Goal: Transaction & Acquisition: Purchase product/service

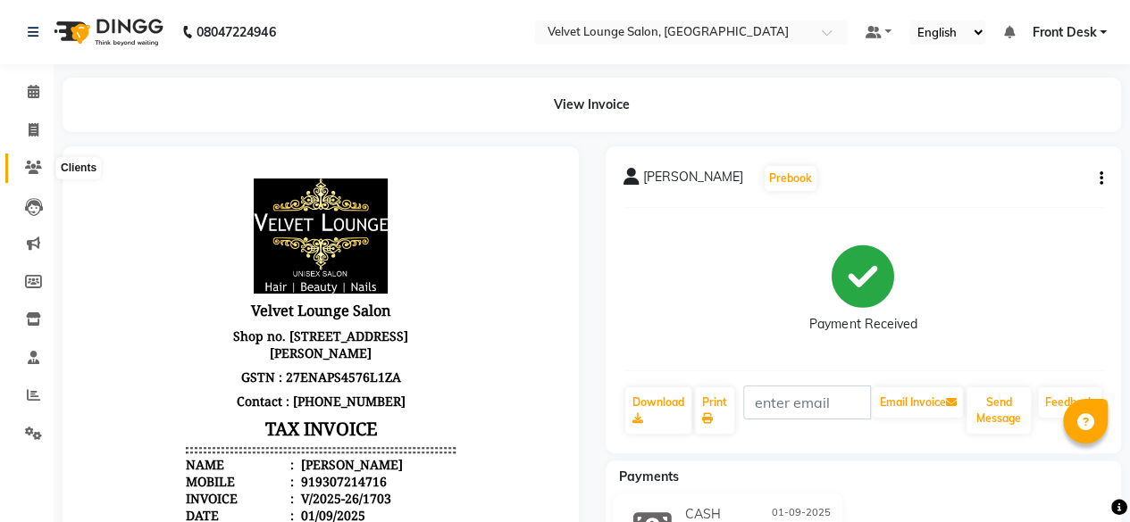
click at [27, 171] on icon at bounding box center [33, 167] width 17 height 13
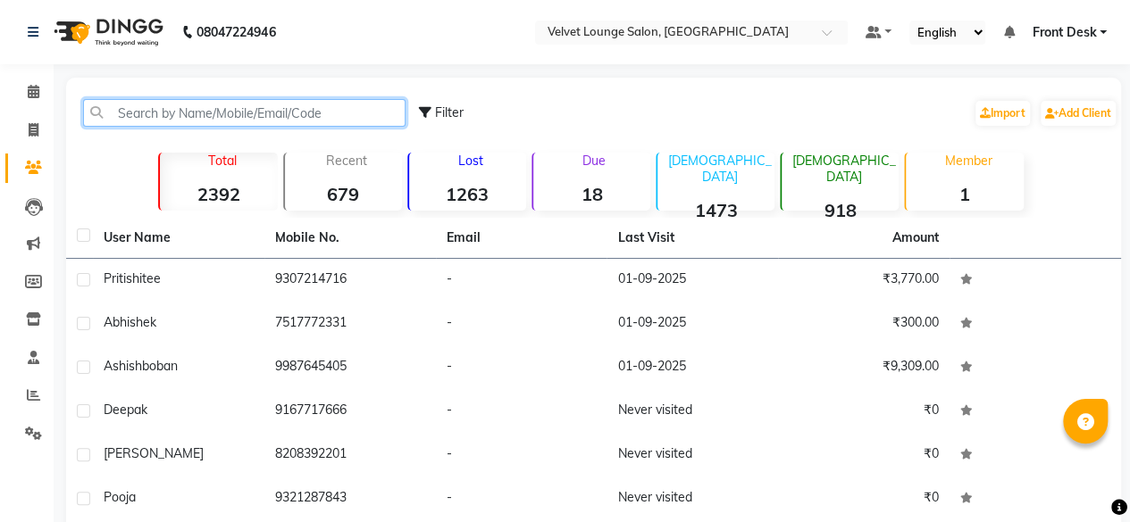
click at [117, 119] on input "text" at bounding box center [244, 113] width 322 height 28
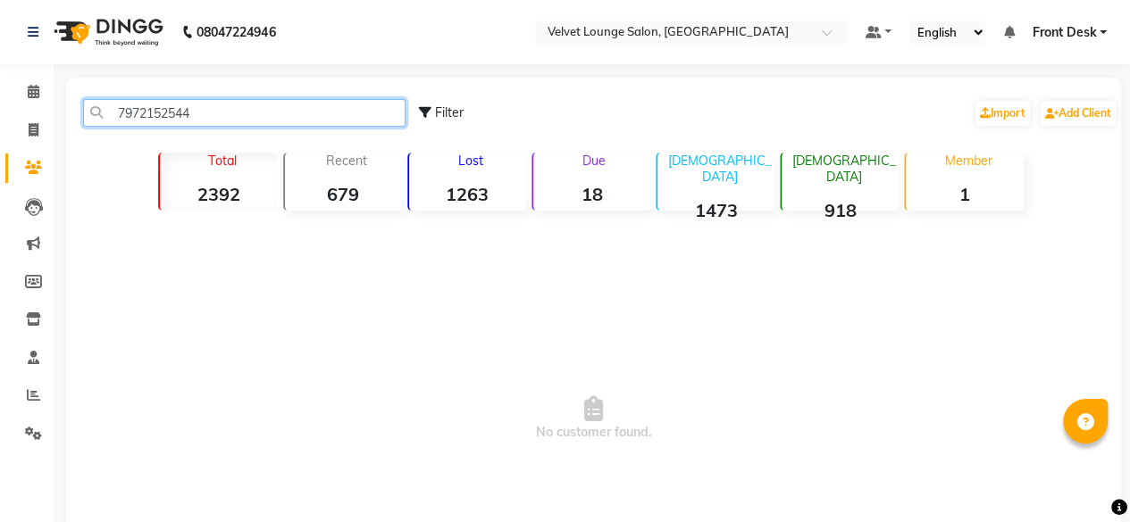
click at [223, 104] on input "7972152544" at bounding box center [244, 113] width 322 height 28
type input "7972152544"
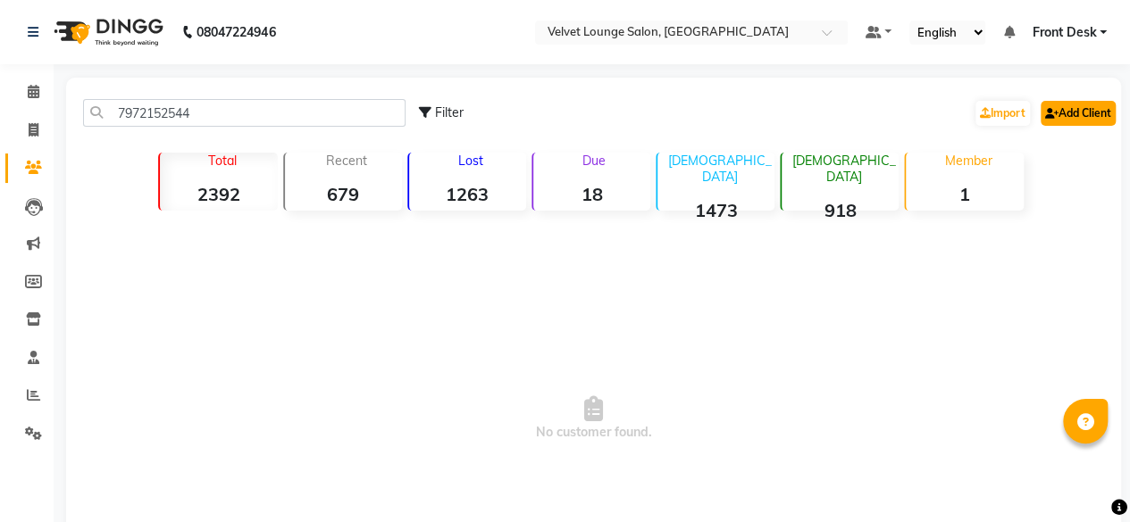
click at [1081, 117] on link "Add Client" at bounding box center [1077, 113] width 75 height 25
select select "22"
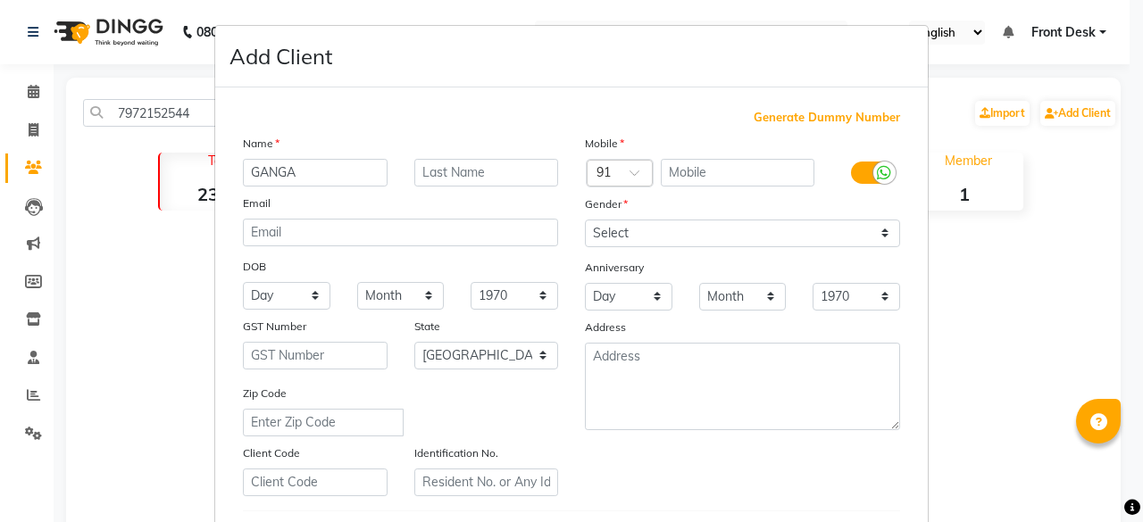
type input "GANGA"
click at [439, 174] on input "text" at bounding box center [486, 173] width 145 height 28
type input "[PERSON_NAME]"
click at [684, 174] on input "text" at bounding box center [738, 173] width 155 height 28
paste input "7972152544"
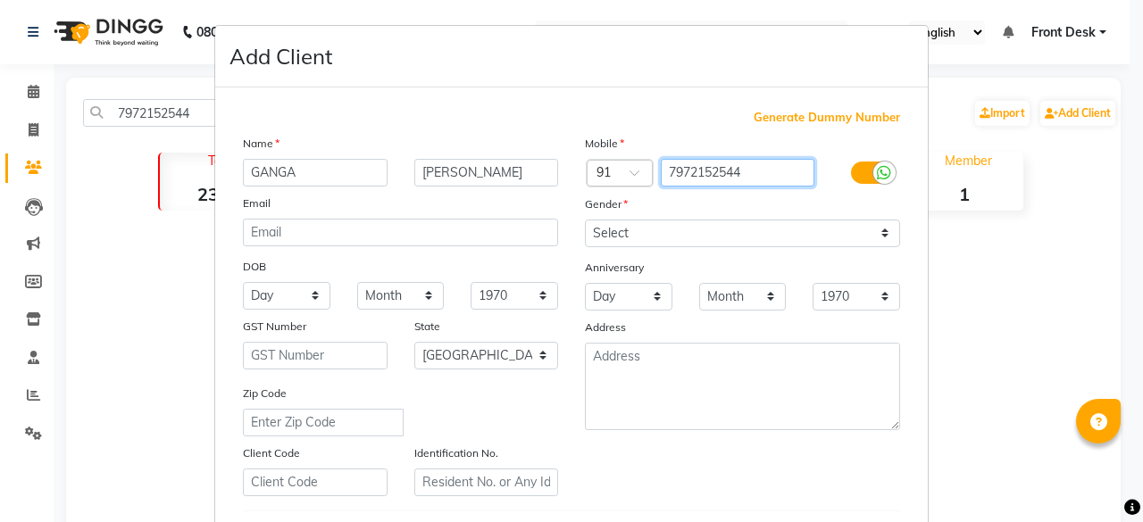
type input "7972152544"
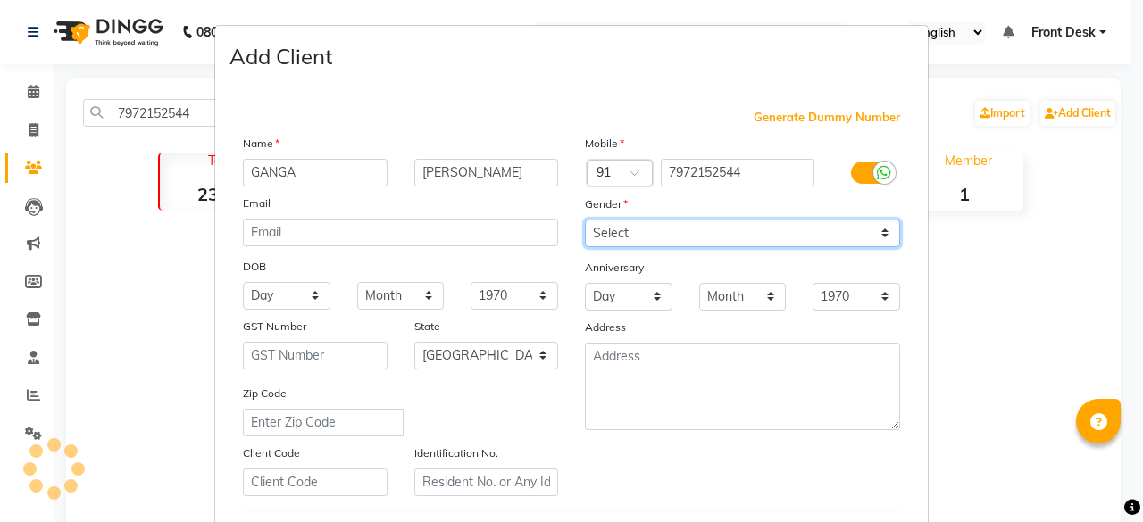
click at [614, 238] on select "Select [DEMOGRAPHIC_DATA] [DEMOGRAPHIC_DATA] Other Prefer Not To Say" at bounding box center [742, 234] width 315 height 28
select select "[DEMOGRAPHIC_DATA]"
click at [585, 220] on select "Select [DEMOGRAPHIC_DATA] [DEMOGRAPHIC_DATA] Other Prefer Not To Say" at bounding box center [742, 234] width 315 height 28
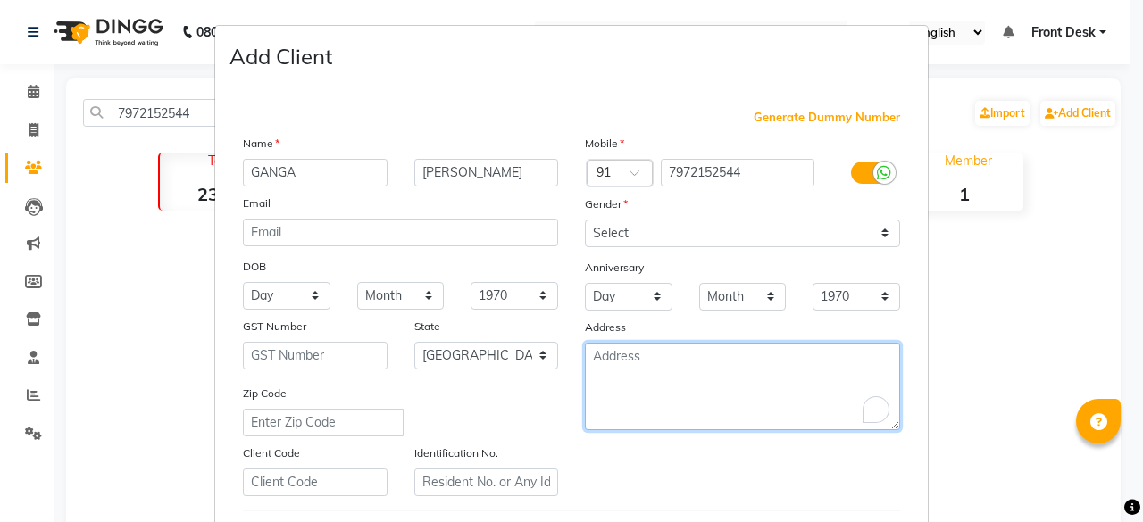
click at [634, 376] on textarea "To enrich screen reader interactions, please activate Accessibility in Grammarl…" at bounding box center [742, 387] width 315 height 88
type textarea "UNR 5"
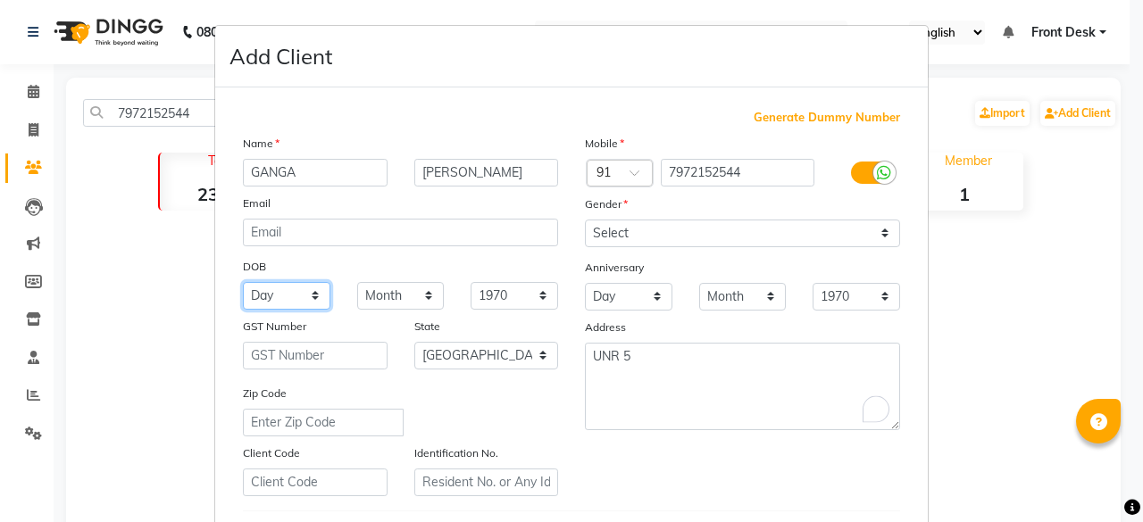
click at [289, 295] on select "Day 01 02 03 04 05 06 07 08 09 10 11 12 13 14 15 16 17 18 19 20 21 22 23 24 25 …" at bounding box center [287, 296] width 88 height 28
select select "29"
click at [384, 285] on select "Month January February March April May June July August September October Novem…" at bounding box center [401, 296] width 88 height 28
select select "06"
click at [357, 282] on select "Month January February March April May June July August September October Novem…" at bounding box center [401, 296] width 88 height 28
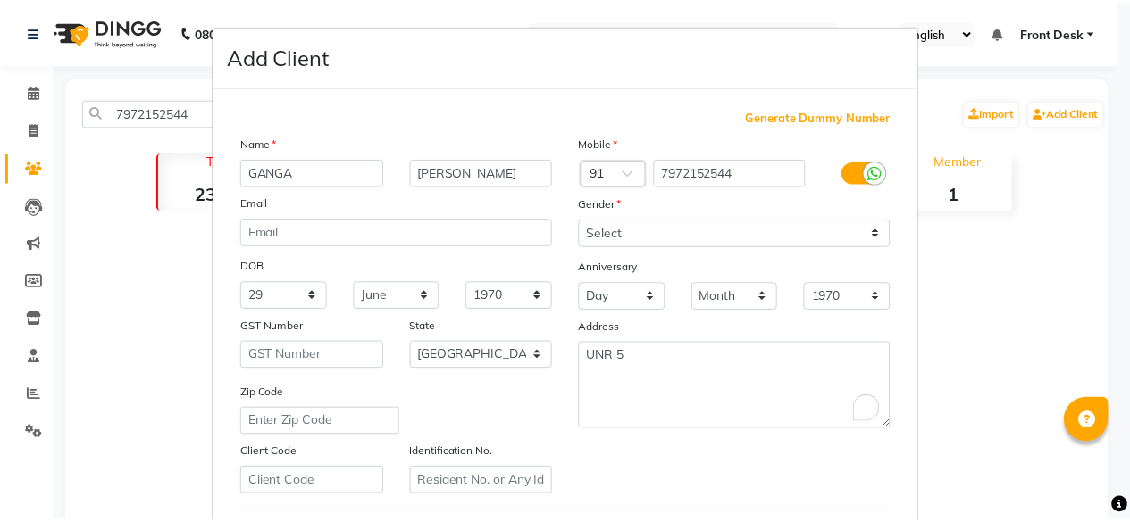
scroll to position [298, 0]
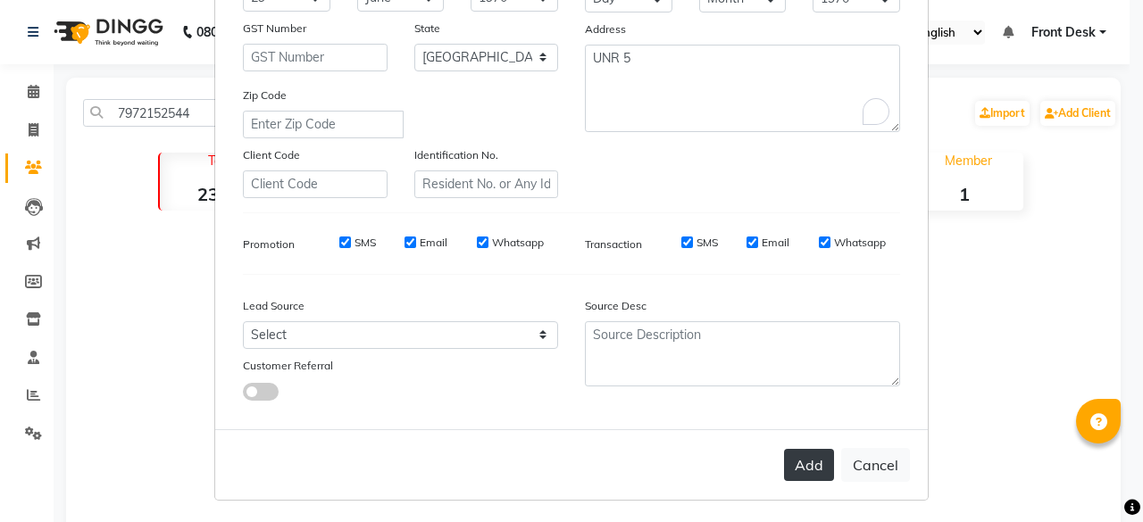
click at [784, 461] on button "Add" at bounding box center [809, 465] width 50 height 32
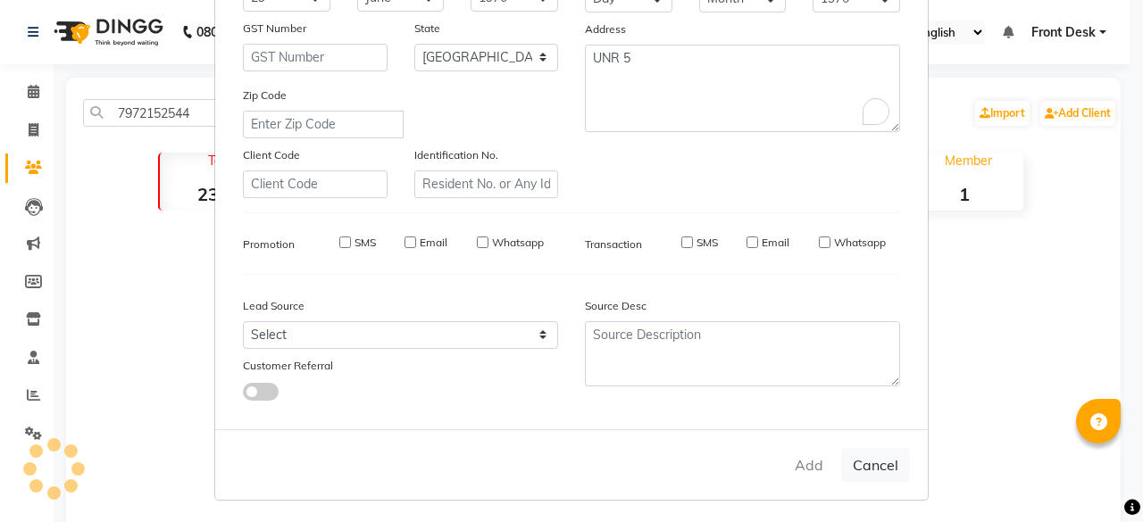
select select
select select "null"
select select
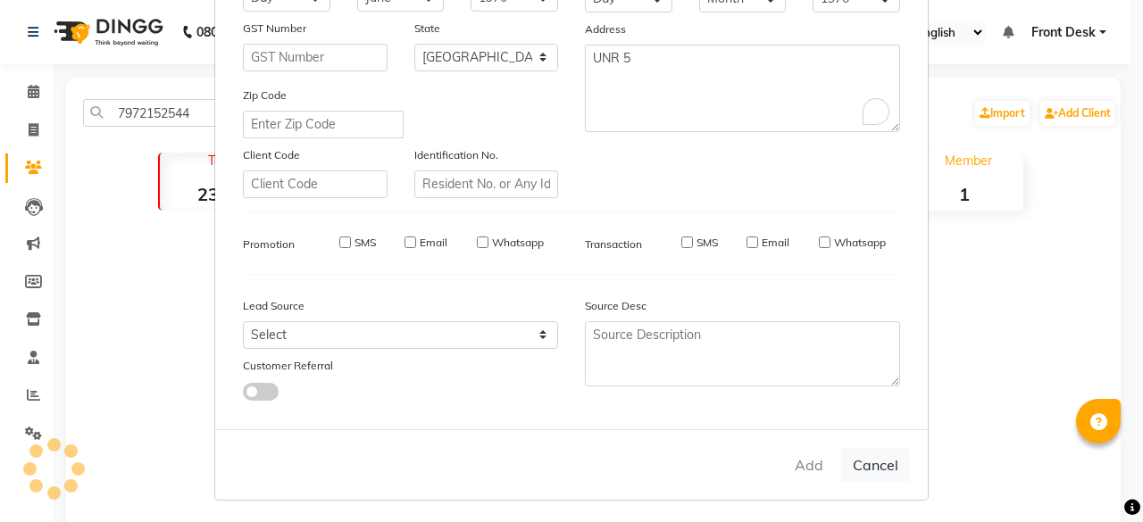
select select
checkbox input "false"
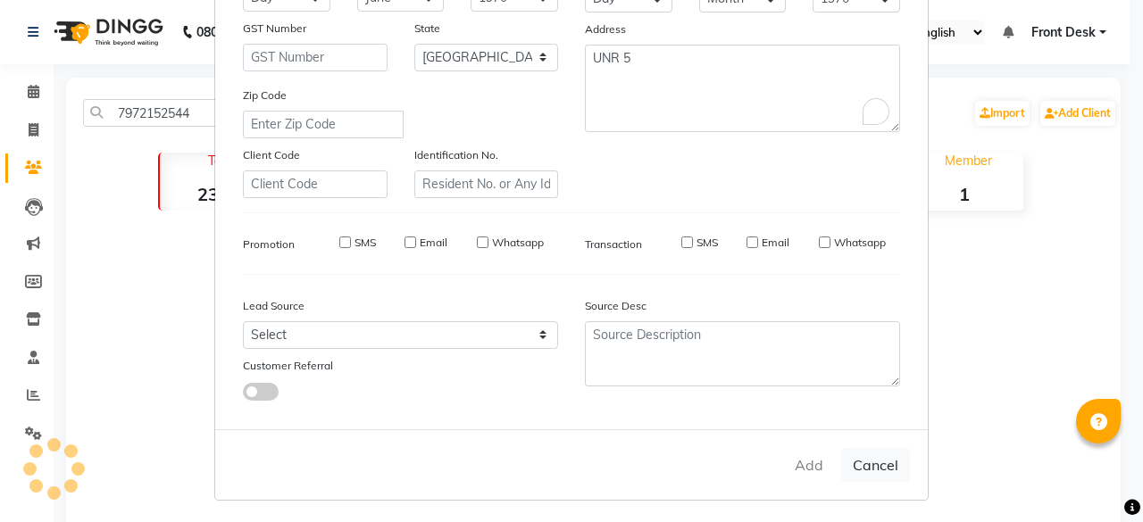
checkbox input "false"
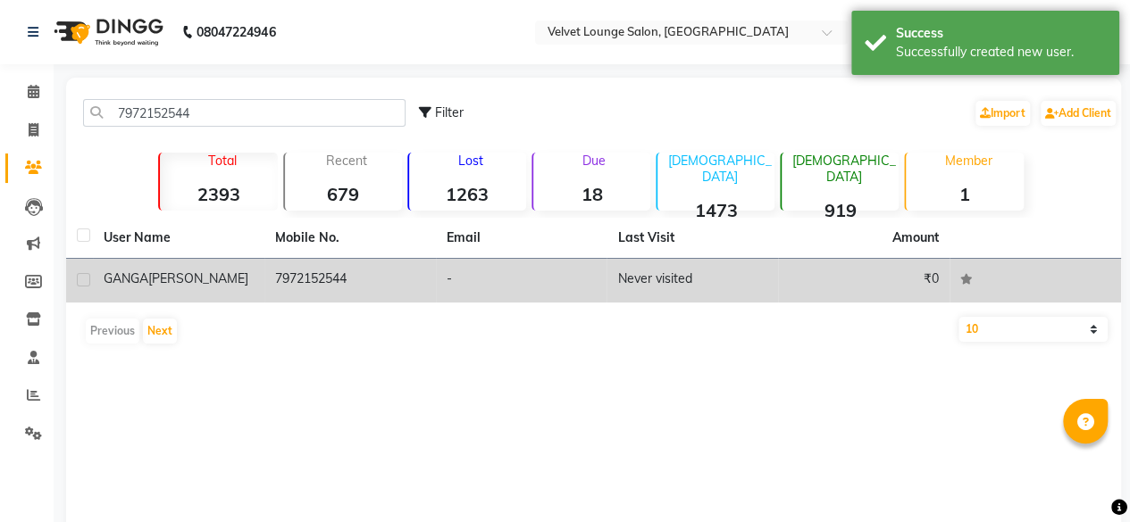
click at [777, 263] on td "Never visited" at bounding box center [691, 281] width 171 height 44
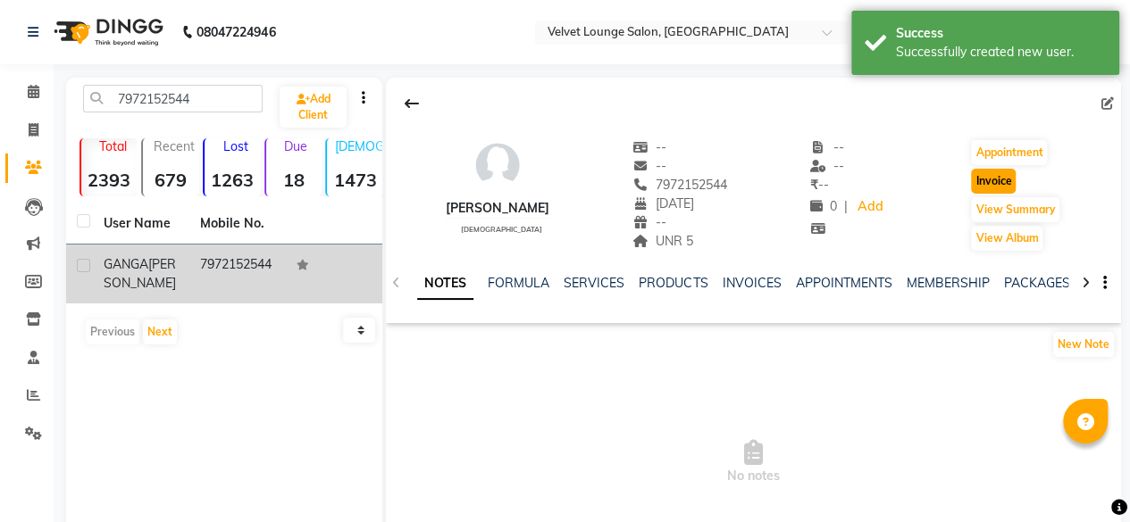
click at [984, 185] on button "Invoice" at bounding box center [993, 181] width 45 height 25
select select "5962"
select select "service"
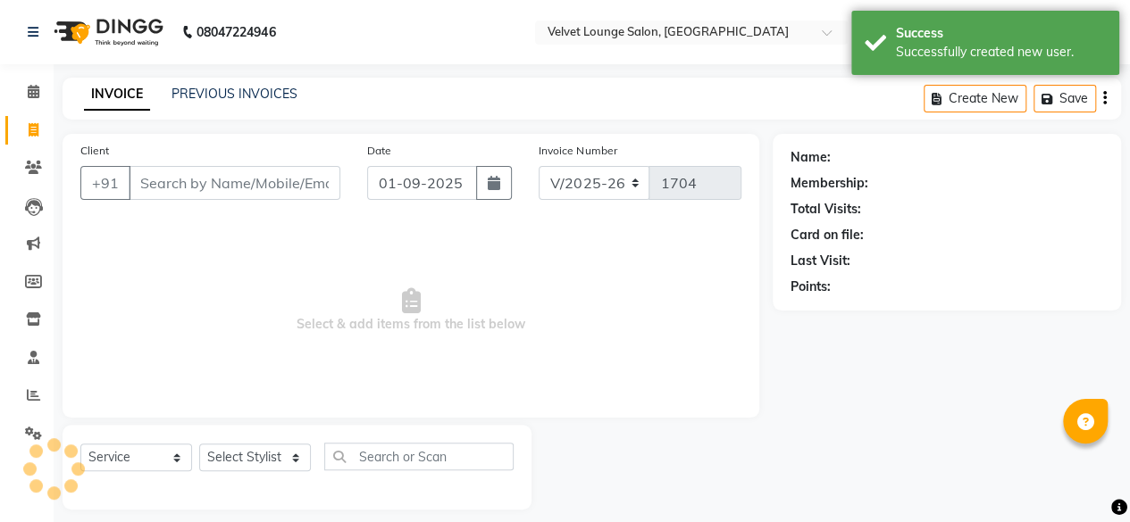
scroll to position [13, 0]
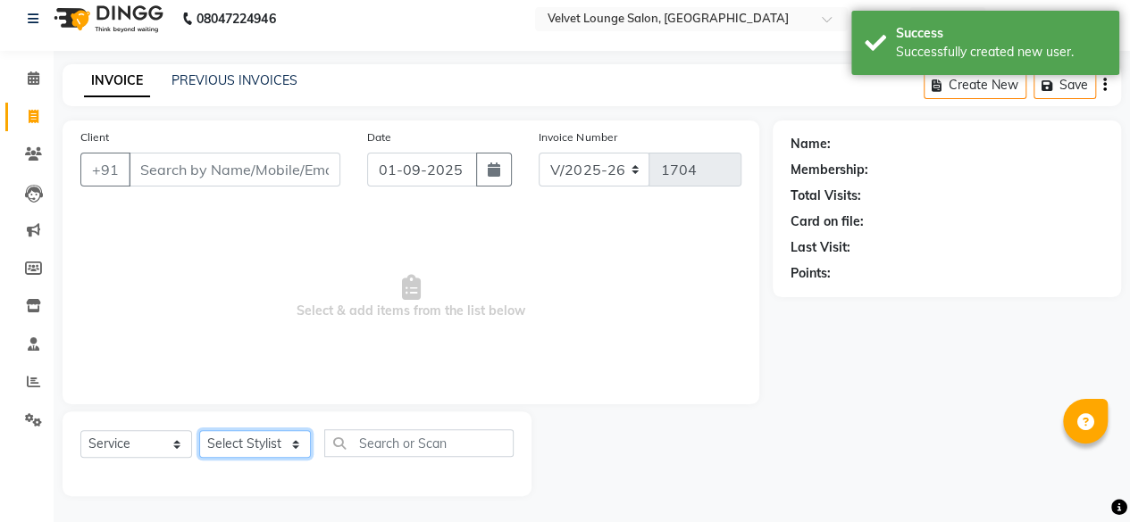
click at [227, 444] on select "Select Stylist" at bounding box center [255, 444] width 112 height 28
type input "7972152544"
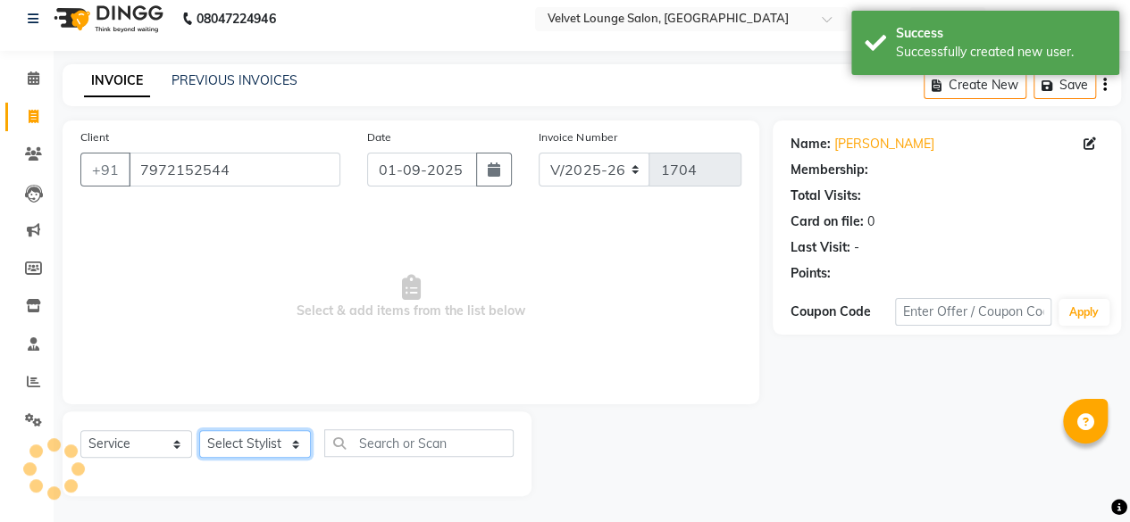
click at [227, 444] on select "Select Stylist [PERSON_NAME] [PERSON_NAME] [PERSON_NAME] Front Desk Jaya jyoti …" at bounding box center [255, 444] width 112 height 28
select select "50611"
click at [199, 430] on select "Select Stylist [PERSON_NAME] [PERSON_NAME] [PERSON_NAME] Front Desk Jaya jyoti …" at bounding box center [255, 444] width 112 height 28
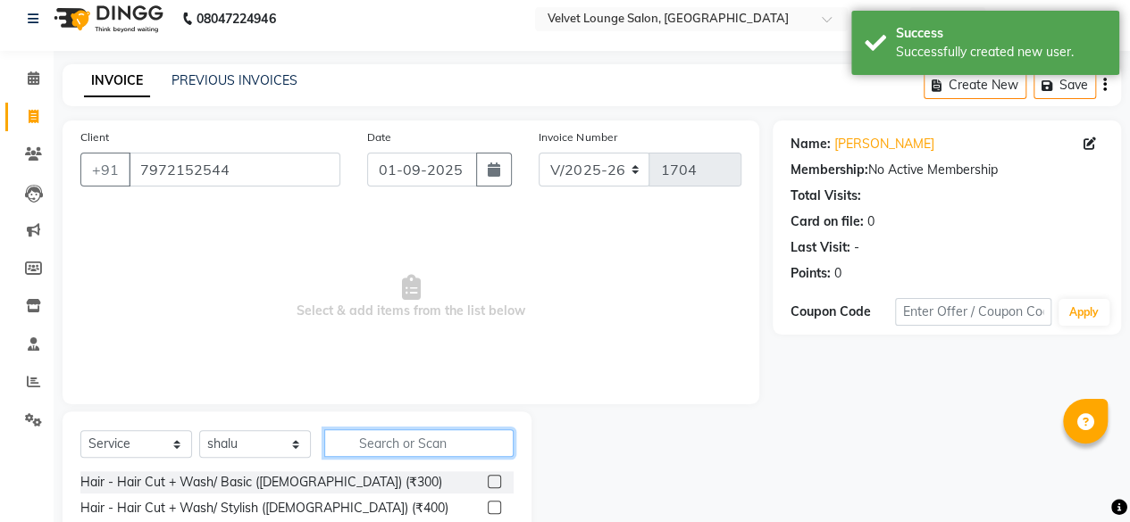
click at [495, 442] on input "text" at bounding box center [418, 444] width 189 height 28
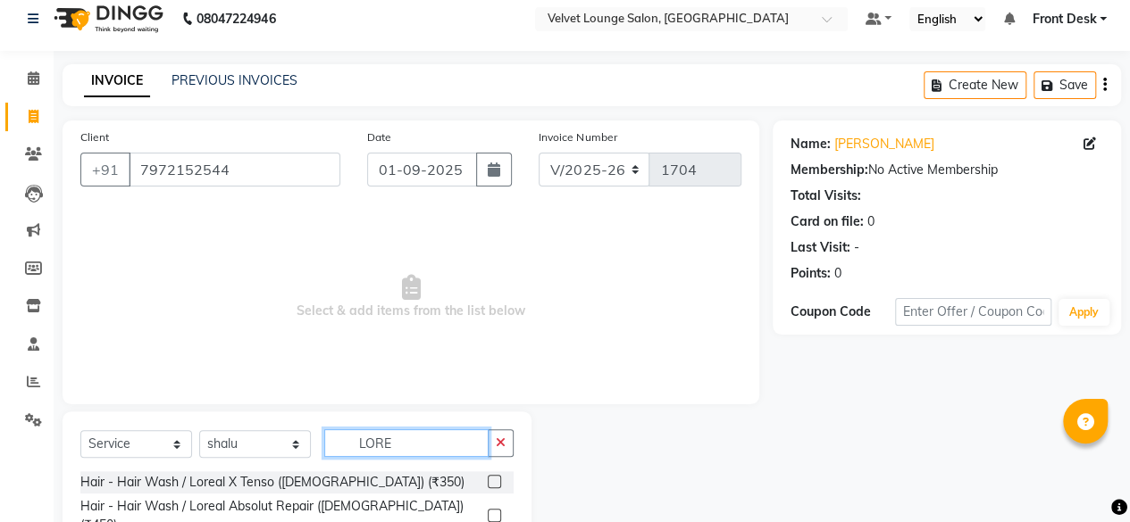
scroll to position [106, 0]
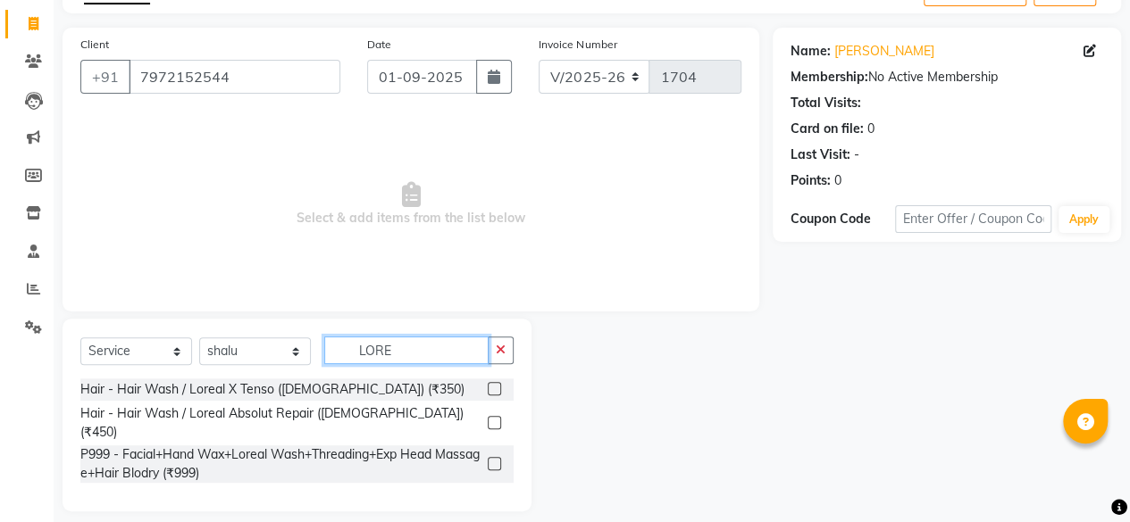
click at [430, 347] on input "LORE" at bounding box center [406, 351] width 164 height 28
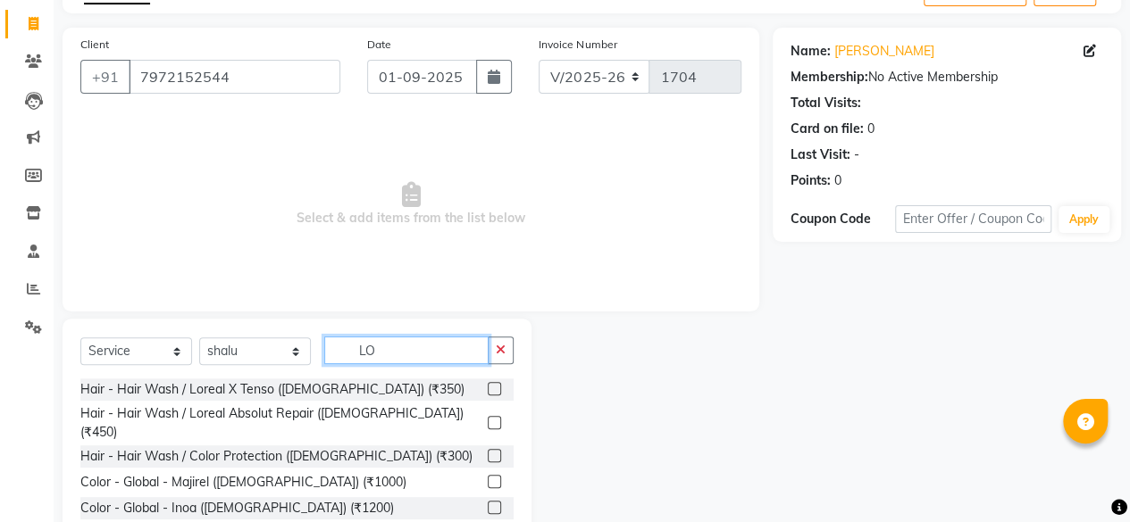
type input "L"
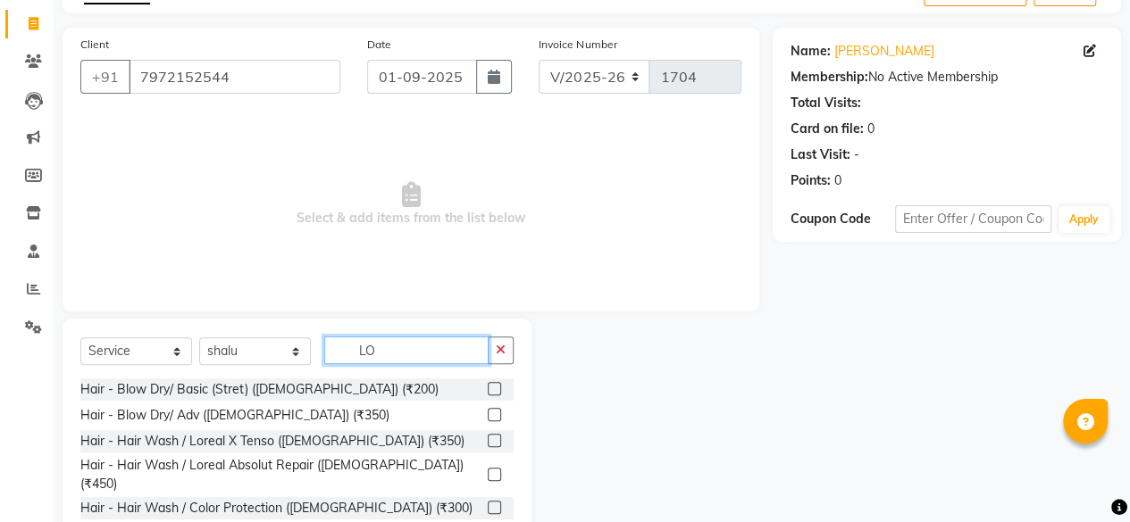
drag, startPoint x: 430, startPoint y: 347, endPoint x: 1114, endPoint y: 462, distance: 692.7
click at [1114, 462] on div "Client [PHONE_NUMBER] Date [DATE] Invoice Number V/2025 V/[PHONE_NUMBER] Select…" at bounding box center [591, 305] width 1085 height 555
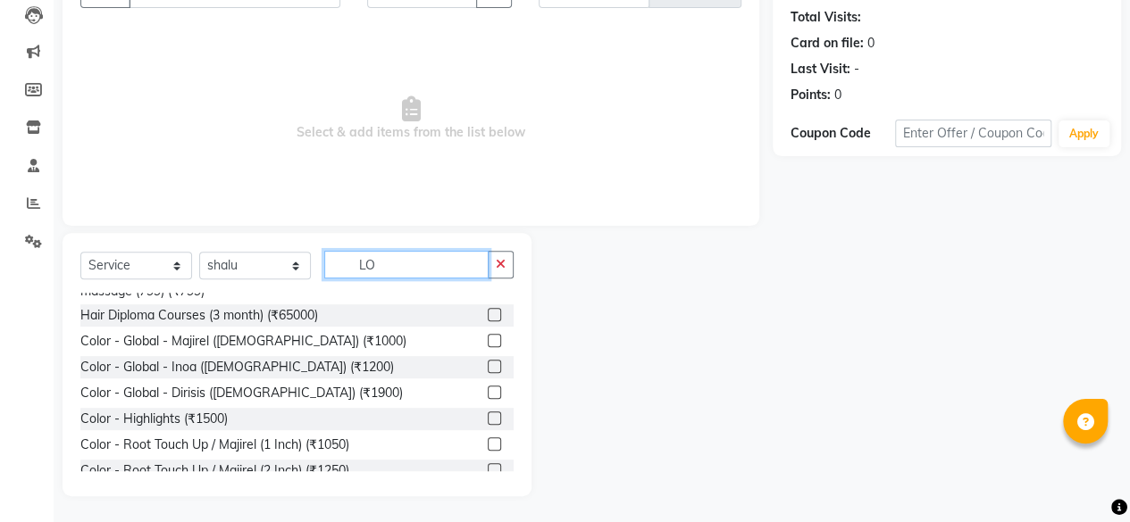
scroll to position [464, 0]
click at [420, 266] on input "LO" at bounding box center [406, 265] width 164 height 28
type input "L"
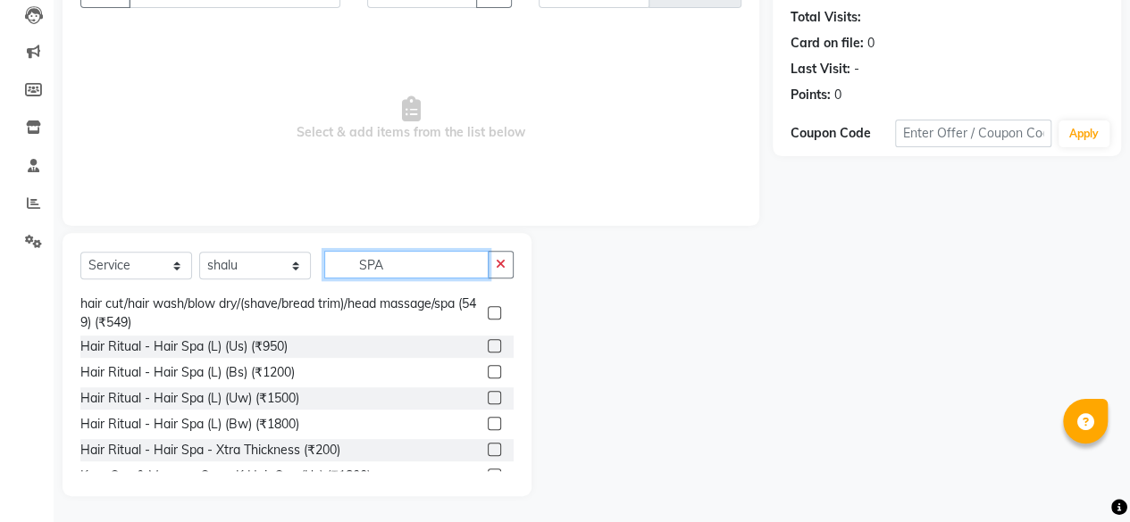
scroll to position [309, 0]
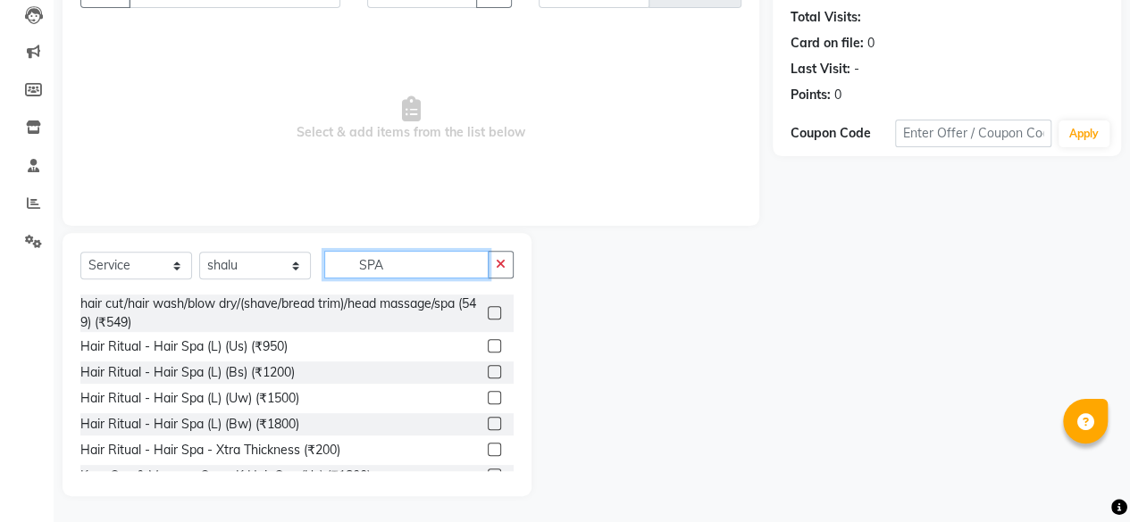
type input "SPA"
click at [488, 366] on label at bounding box center [494, 371] width 13 height 13
click at [488, 367] on input "checkbox" at bounding box center [494, 373] width 12 height 12
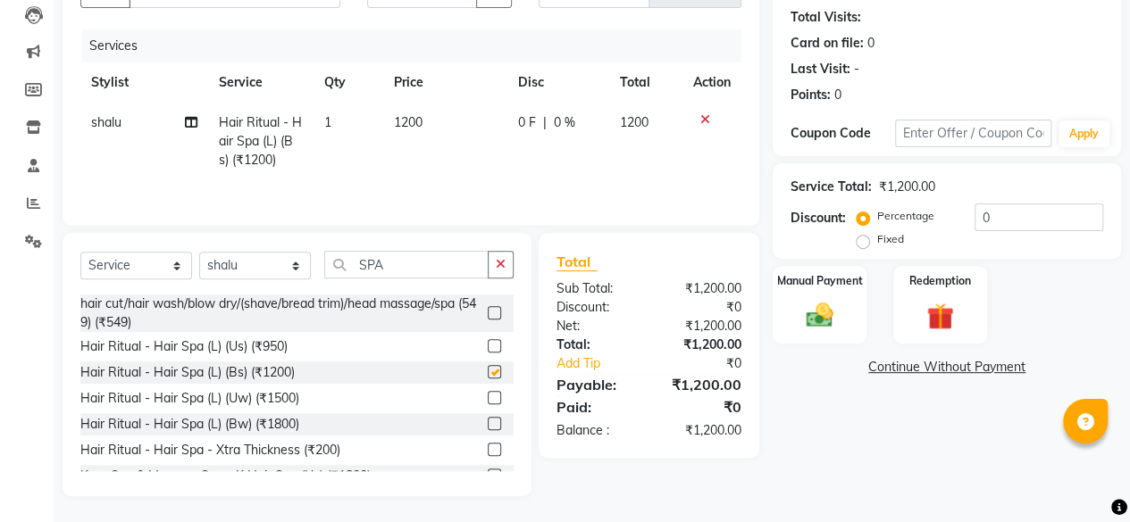
checkbox input "false"
click at [391, 267] on input "SPA" at bounding box center [406, 265] width 164 height 28
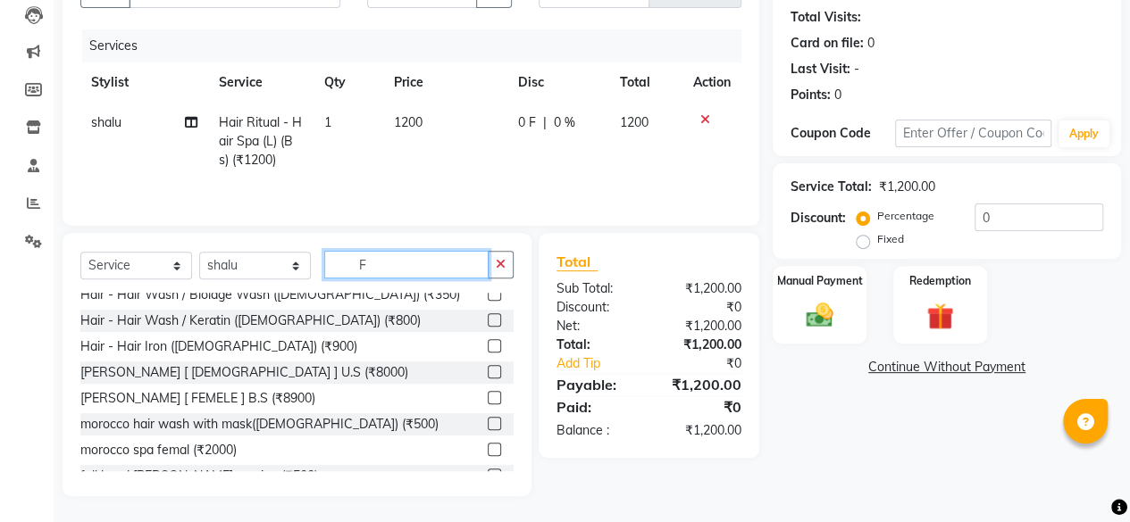
scroll to position [0, 0]
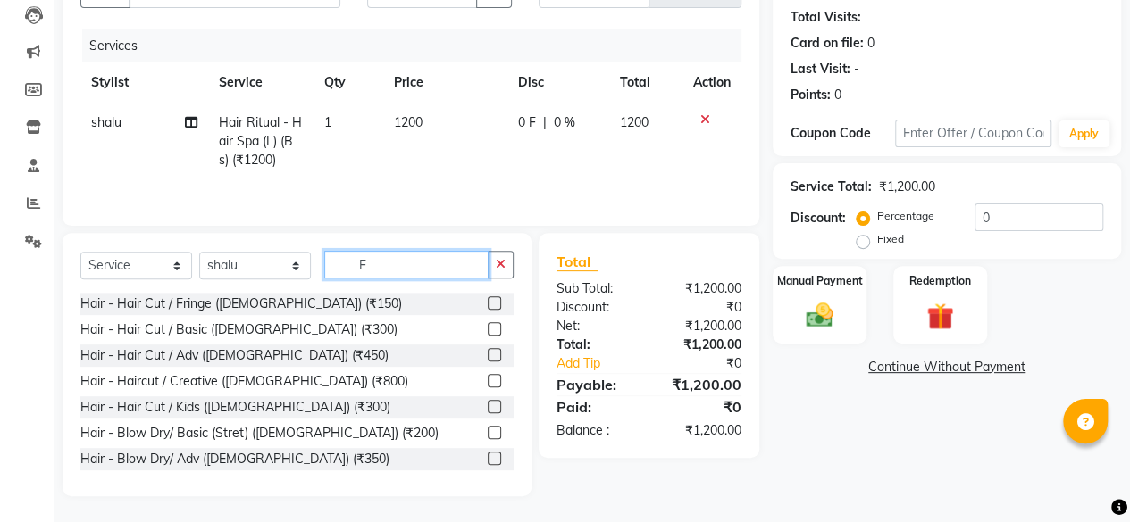
type input "F"
click at [488, 351] on label at bounding box center [494, 354] width 13 height 13
click at [488, 351] on input "checkbox" at bounding box center [494, 356] width 12 height 12
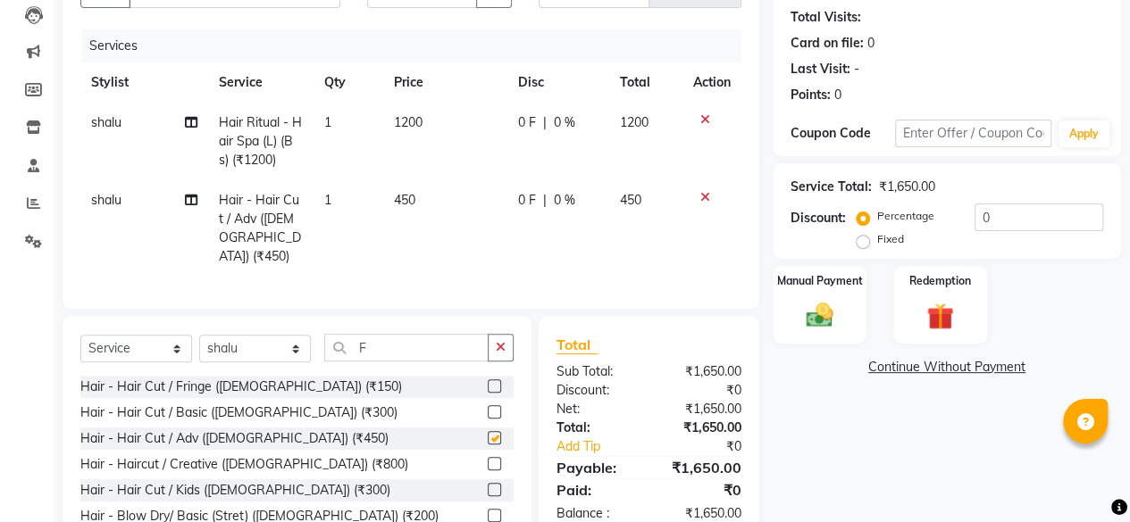
checkbox input "false"
click at [514, 210] on td "0 F | 0 %" at bounding box center [558, 228] width 102 height 96
select select "50611"
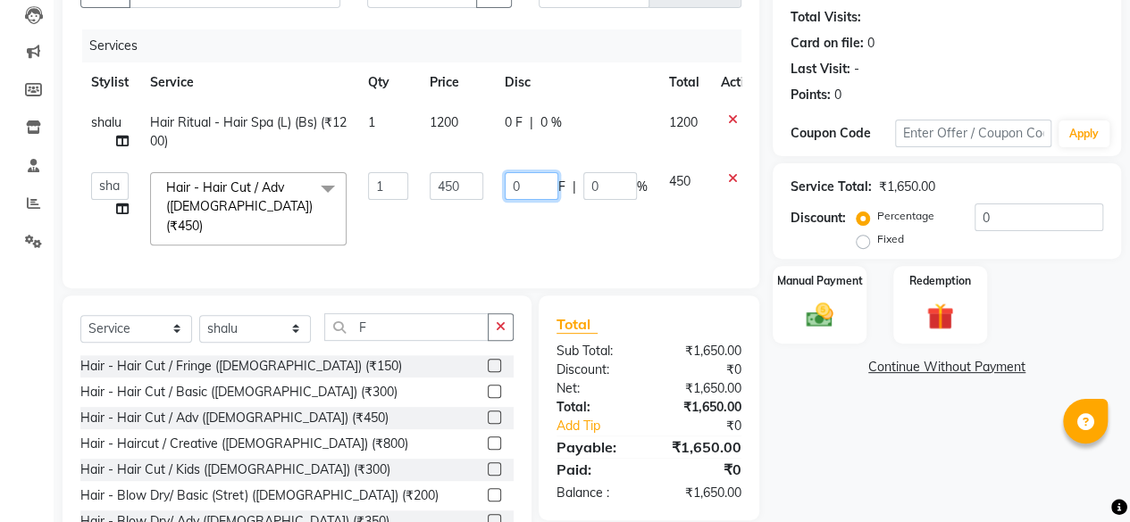
click at [507, 188] on input "0" at bounding box center [532, 186] width 54 height 28
type input "450"
click at [875, 456] on div "Name: [PERSON_NAME] Membership: No Active Membership Total Visits: Card on file…" at bounding box center [954, 250] width 362 height 617
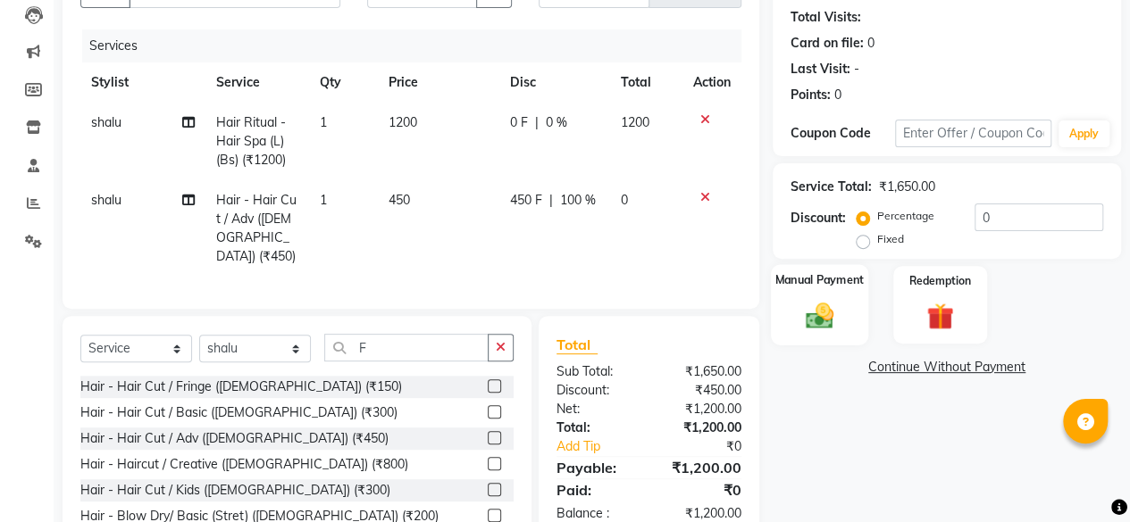
click at [827, 317] on img at bounding box center [820, 315] width 46 height 32
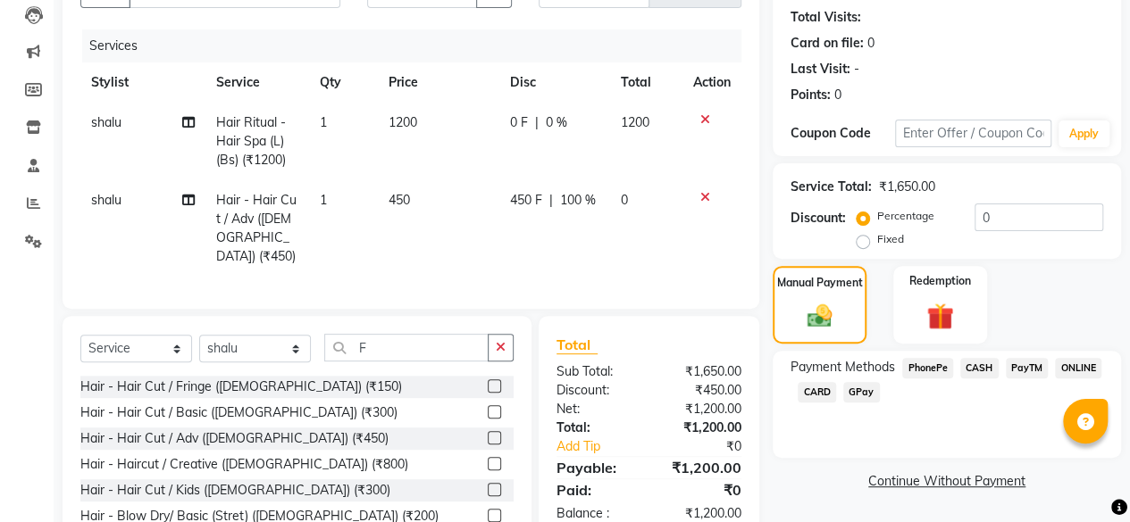
click at [929, 367] on span "PhonePe" at bounding box center [927, 368] width 51 height 21
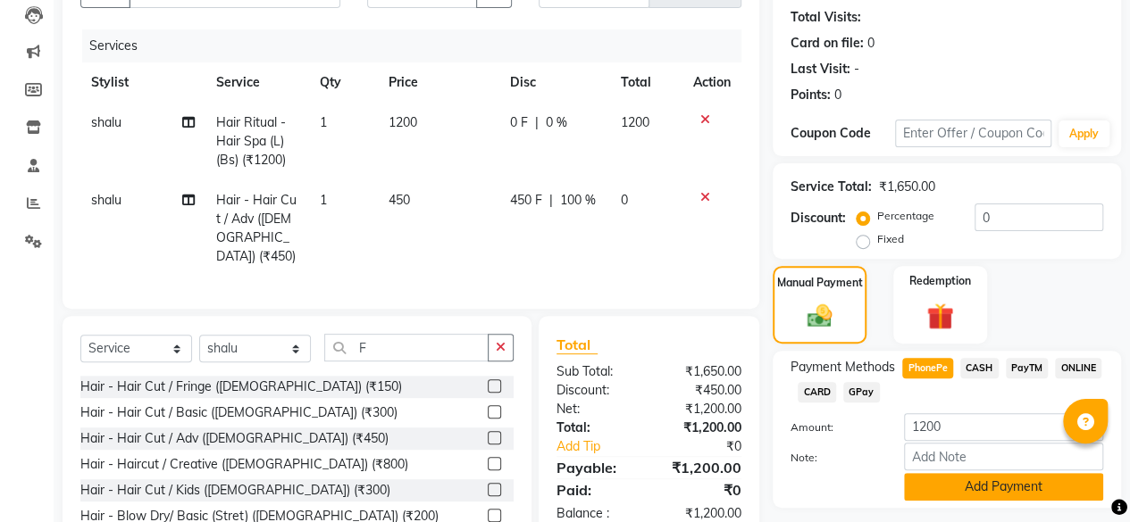
click at [1079, 492] on button "Add Payment" at bounding box center [1003, 487] width 199 height 28
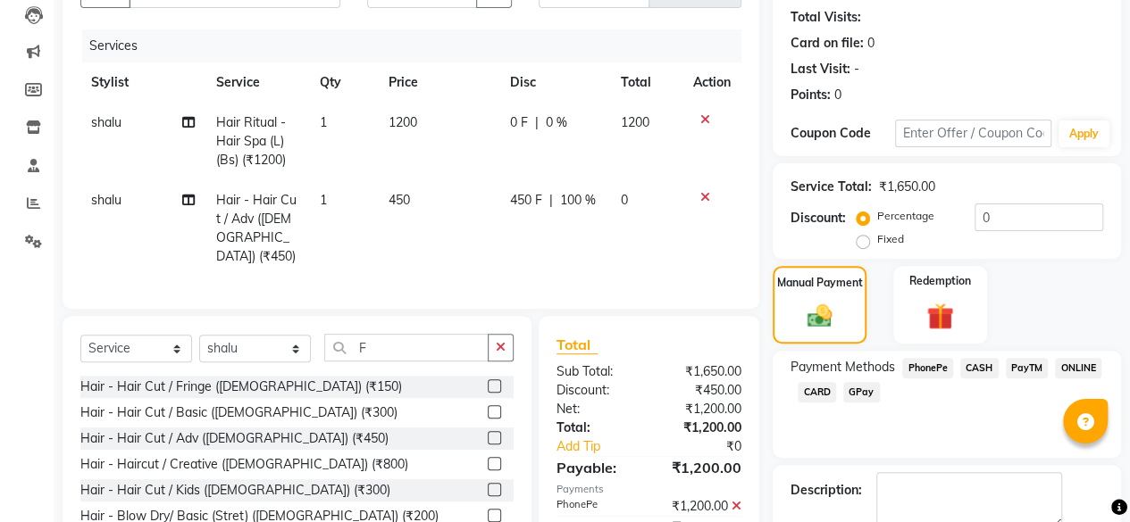
scroll to position [289, 0]
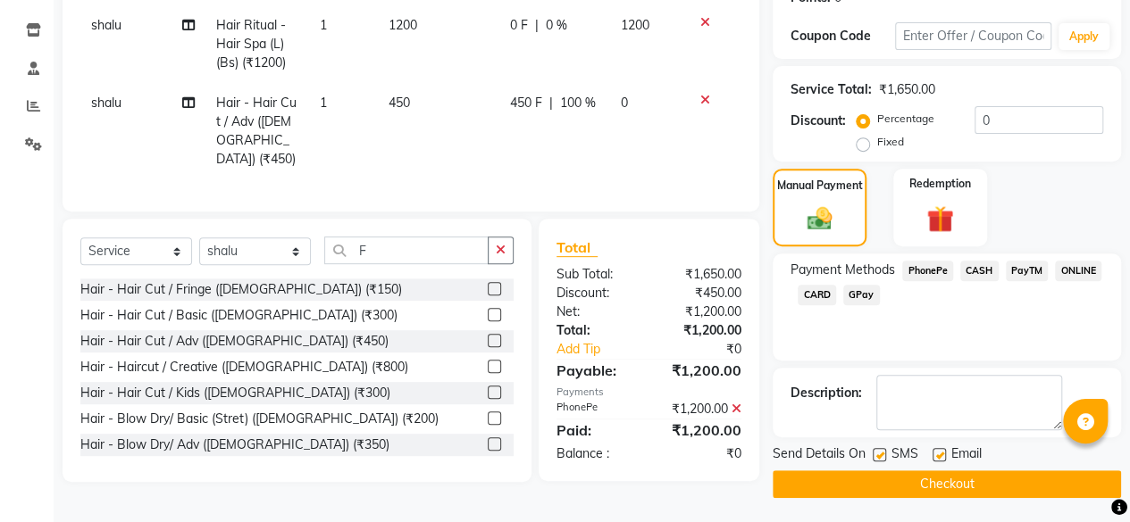
click at [992, 472] on button "Checkout" at bounding box center [947, 485] width 348 height 28
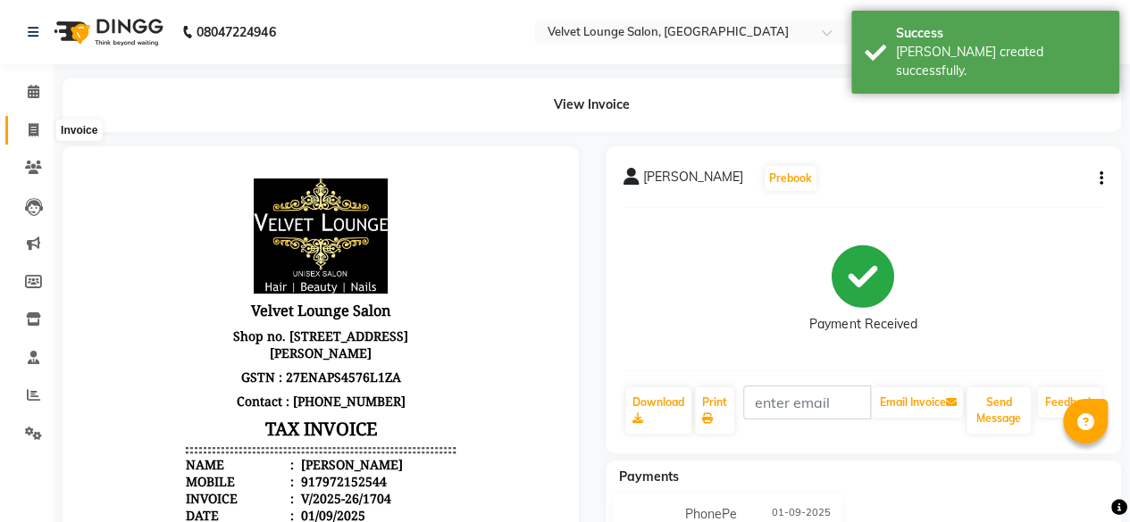
click at [34, 126] on icon at bounding box center [34, 129] width 10 height 13
select select "service"
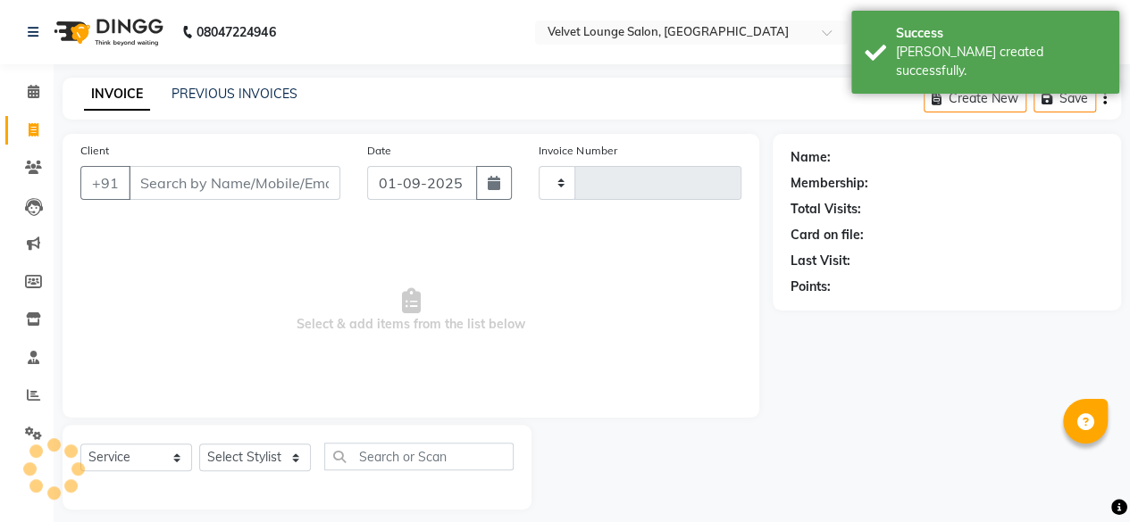
scroll to position [13, 0]
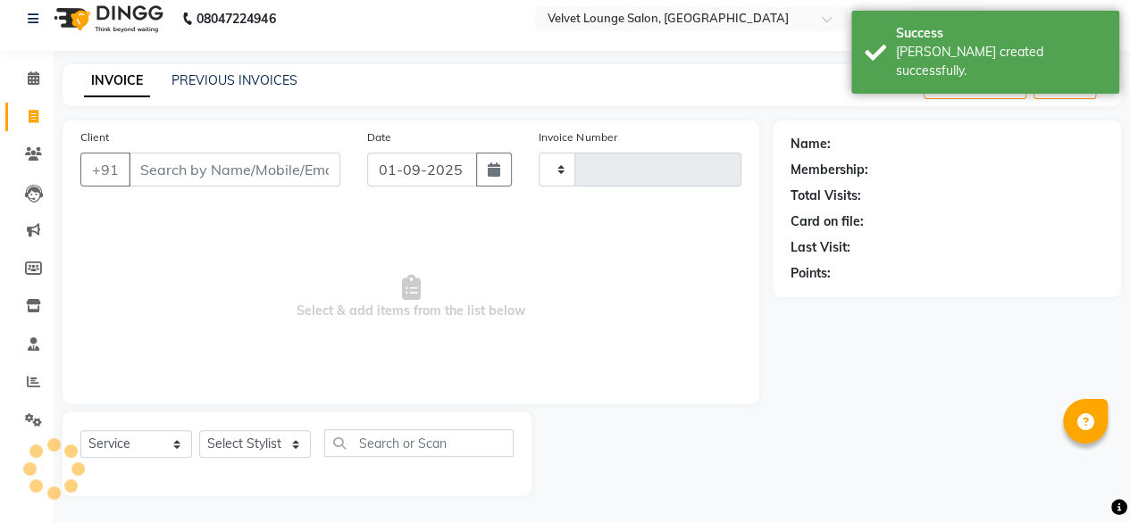
type input "1705"
select select "5962"
click at [251, 78] on link "PREVIOUS INVOICES" at bounding box center [234, 80] width 126 height 16
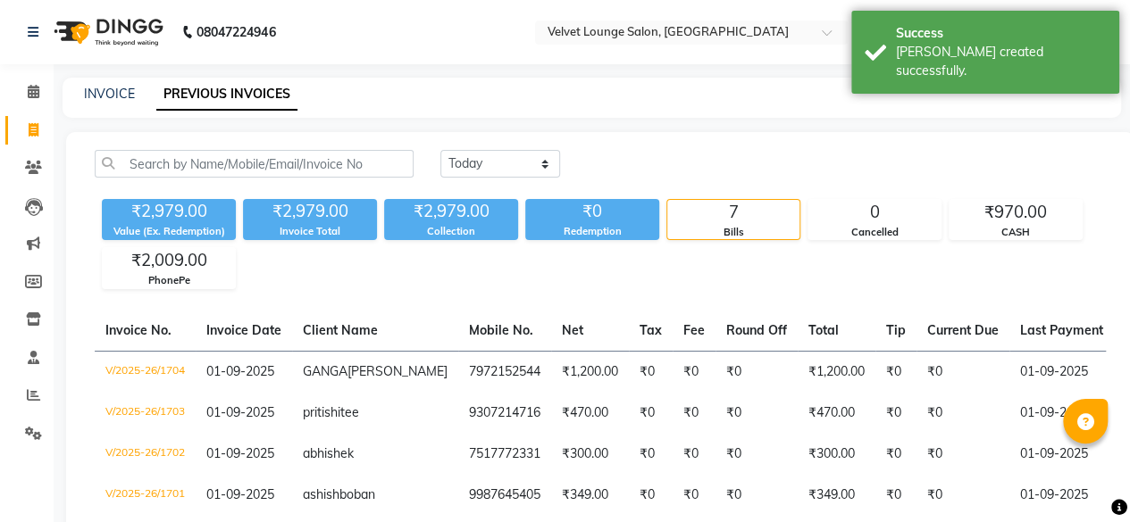
click at [623, 161] on div "[DATE] [DATE] Custom Range" at bounding box center [772, 164] width 665 height 28
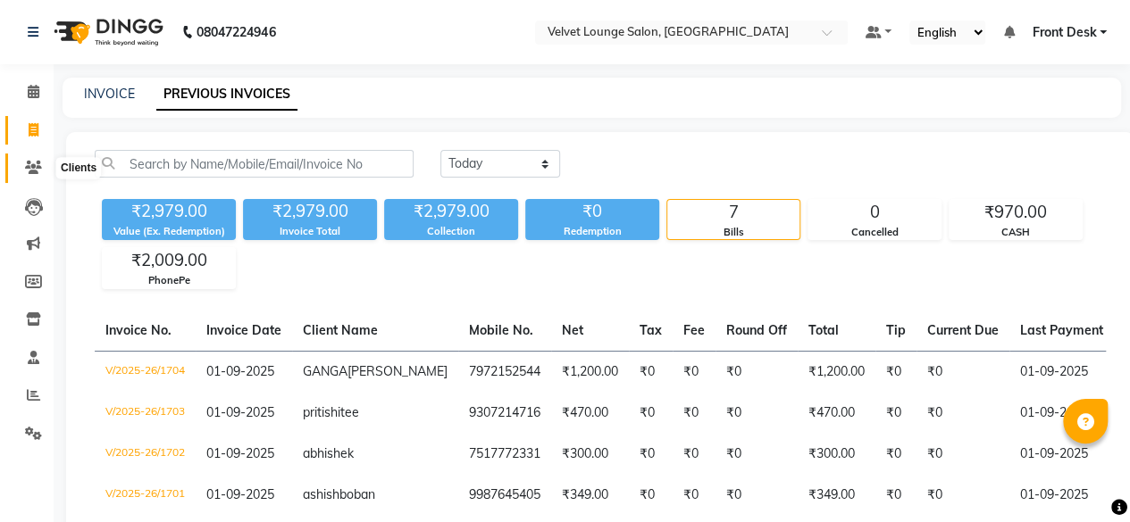
click at [21, 169] on span at bounding box center [33, 168] width 31 height 21
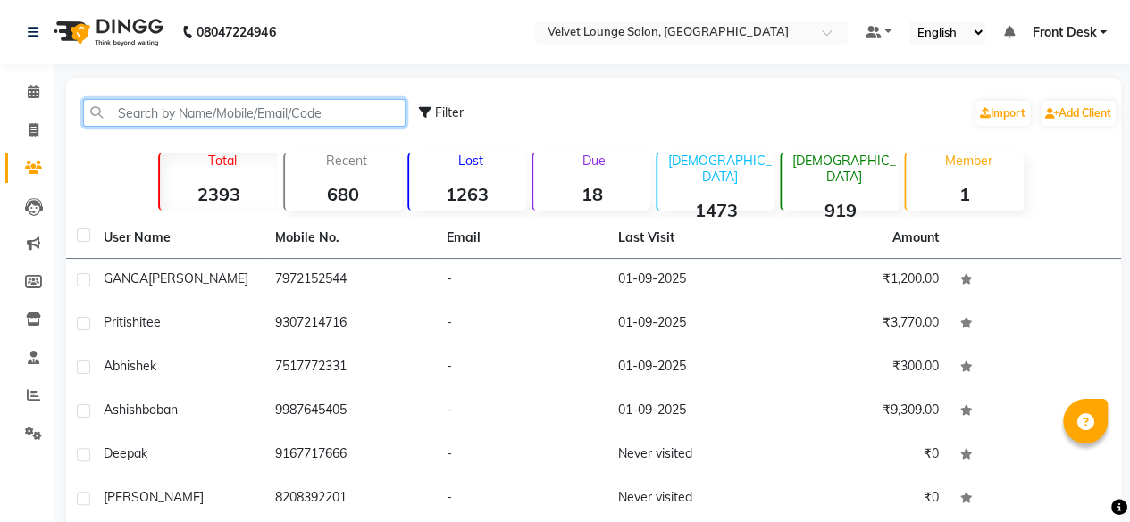
click at [168, 115] on input "text" at bounding box center [244, 113] width 322 height 28
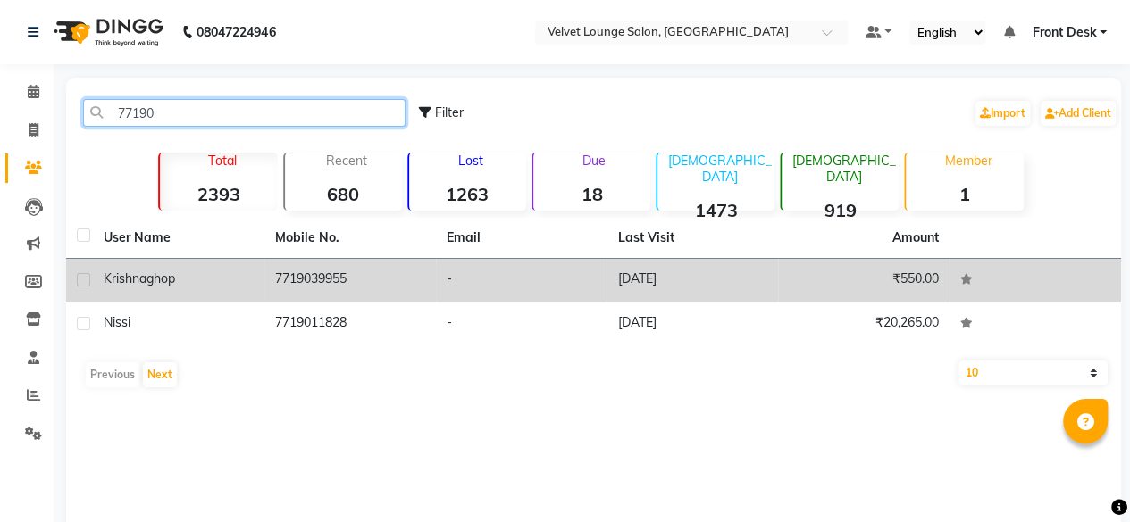
type input "77190"
click at [489, 285] on td "-" at bounding box center [521, 281] width 171 height 44
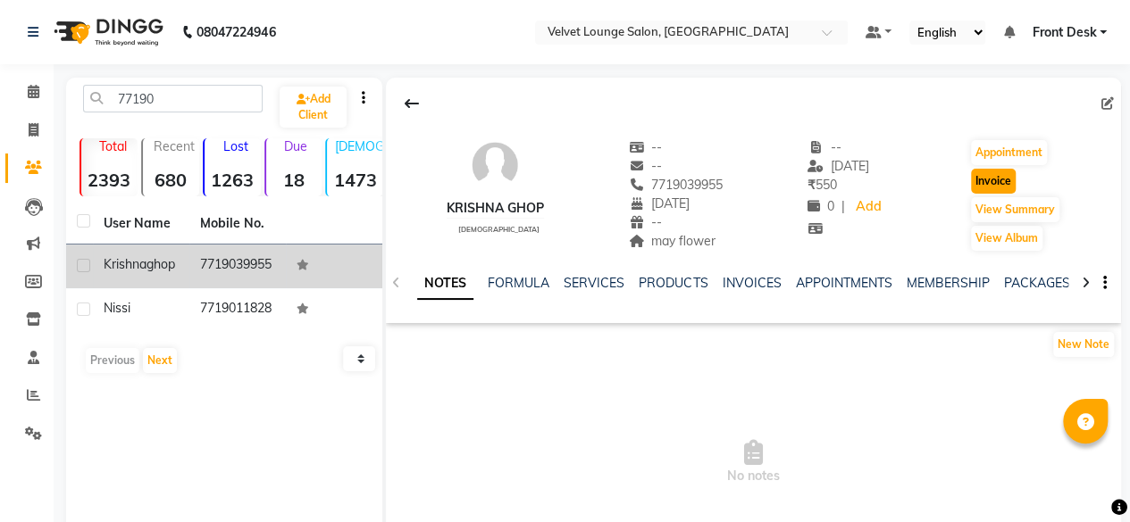
click at [1007, 171] on button "Invoice" at bounding box center [993, 181] width 45 height 25
select select "5962"
select select "service"
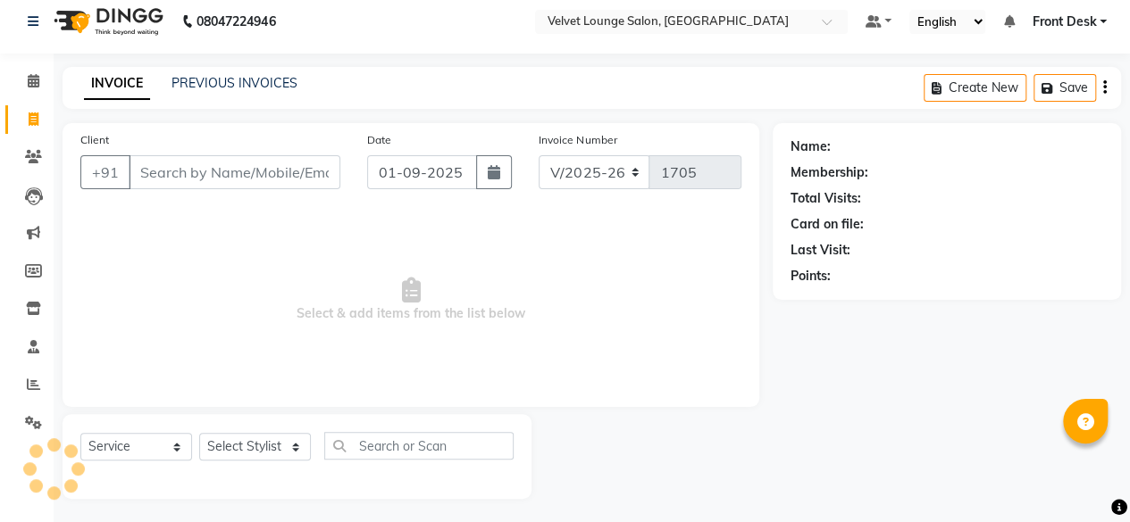
scroll to position [13, 0]
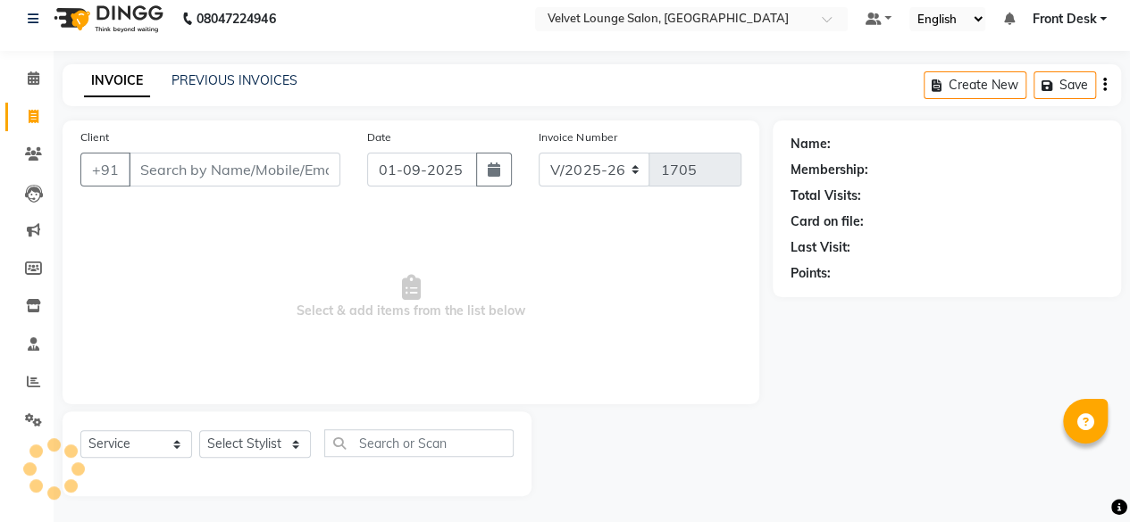
type input "7719039955"
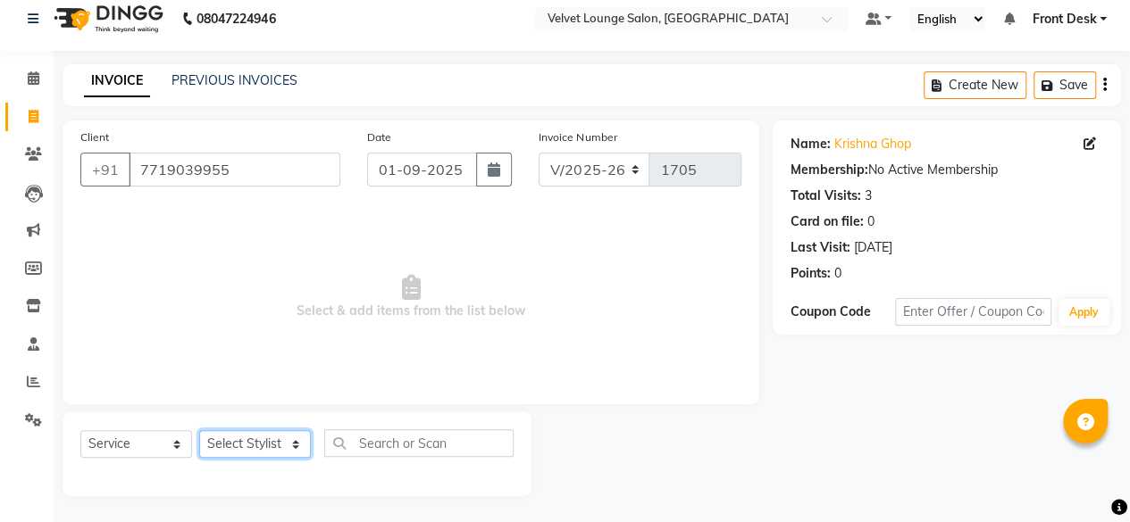
click at [235, 450] on select "Select Stylist [PERSON_NAME] [PERSON_NAME] [PERSON_NAME] Front Desk Jaya jyoti …" at bounding box center [255, 444] width 112 height 28
select select "75544"
click at [199, 430] on select "Select Stylist [PERSON_NAME] [PERSON_NAME] [PERSON_NAME] Front Desk Jaya jyoti …" at bounding box center [255, 444] width 112 height 28
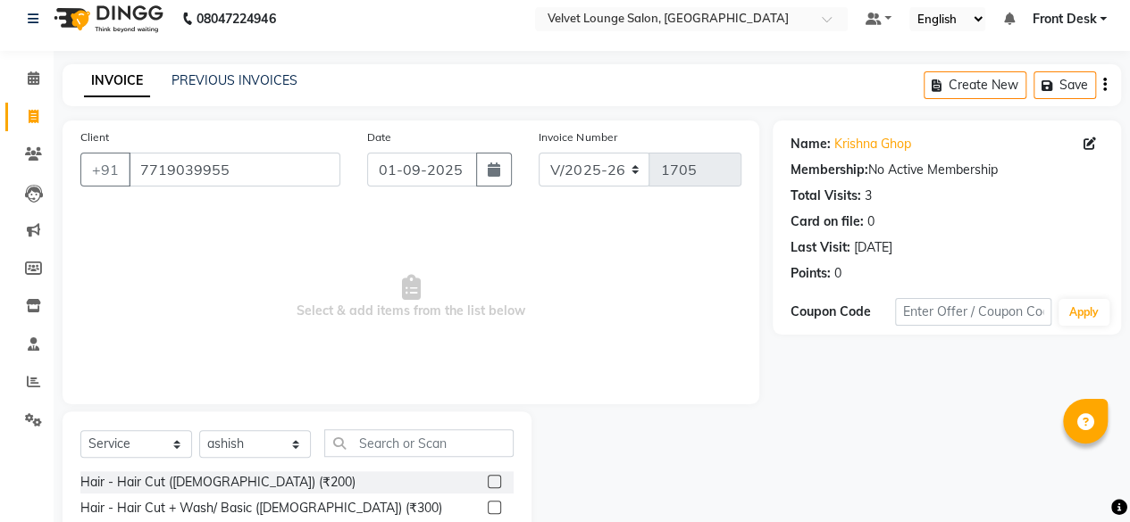
click at [488, 480] on label at bounding box center [494, 481] width 13 height 13
click at [488, 480] on input "checkbox" at bounding box center [494, 483] width 12 height 12
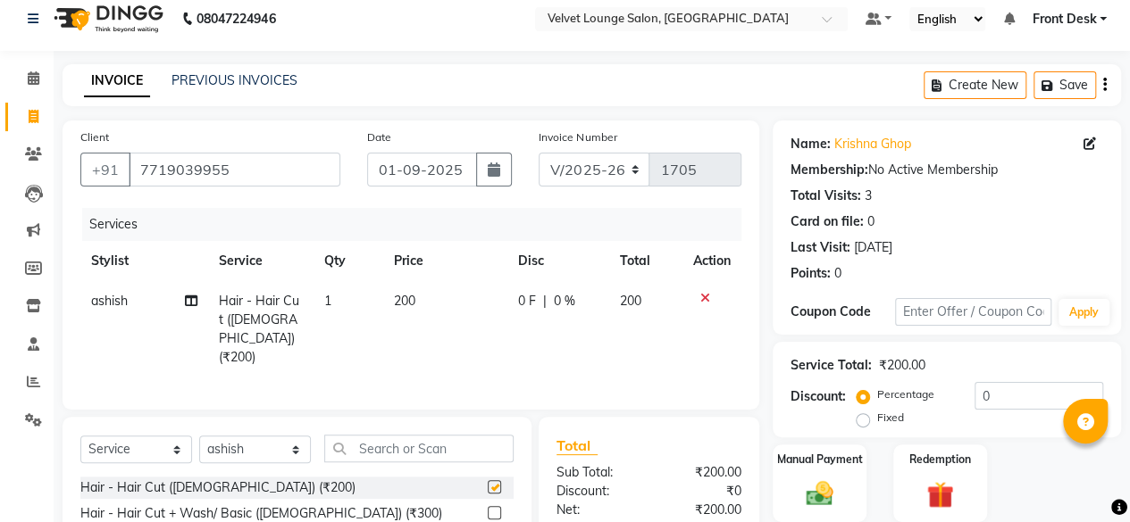
checkbox input "false"
click at [455, 449] on input "text" at bounding box center [418, 449] width 189 height 28
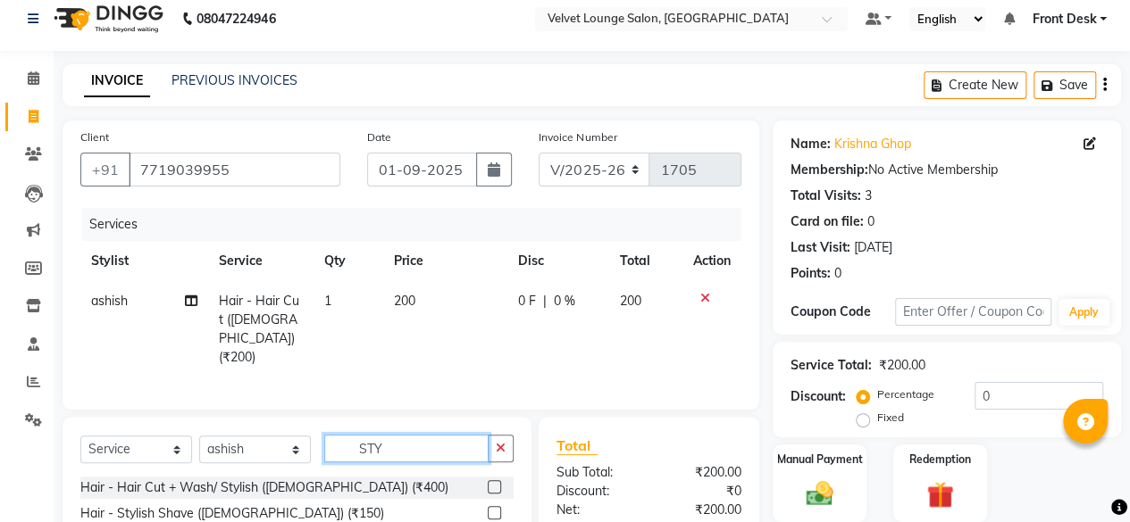
type input "STY"
click at [497, 506] on label at bounding box center [494, 512] width 13 height 13
click at [497, 508] on input "checkbox" at bounding box center [494, 514] width 12 height 12
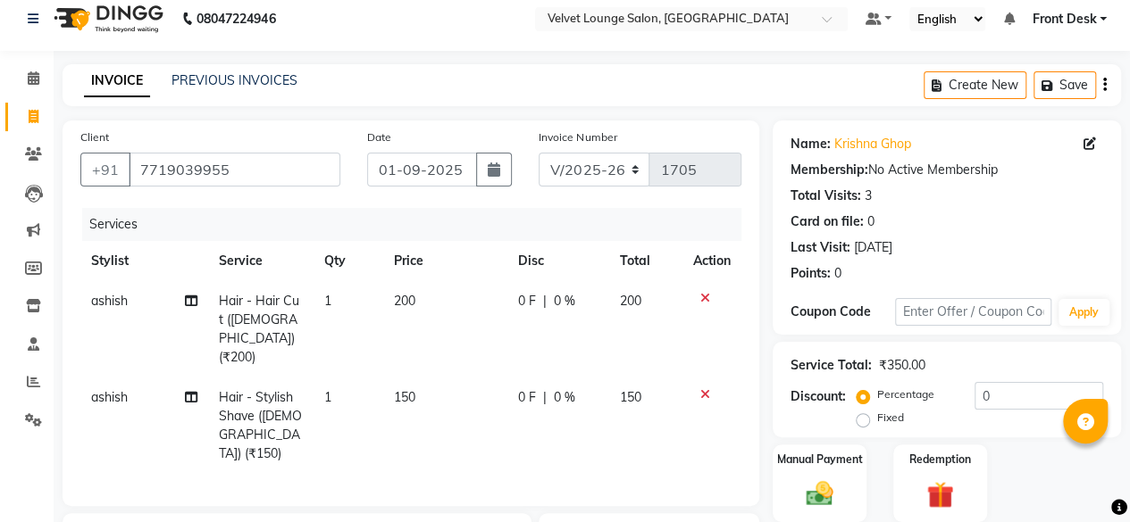
checkbox input "false"
click at [518, 389] on span "0 F" at bounding box center [527, 398] width 18 height 19
select select "75544"
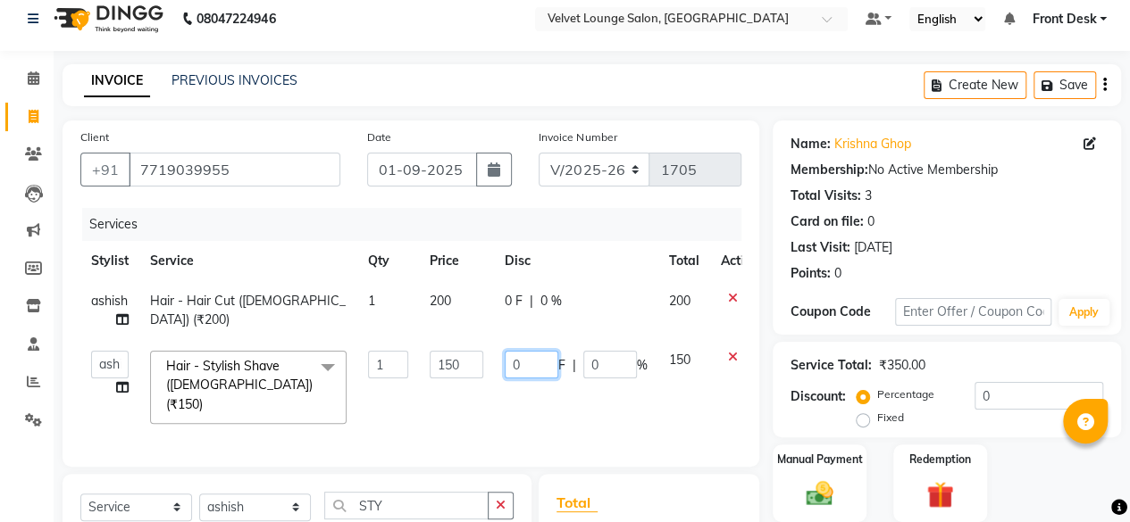
click at [513, 358] on input "0" at bounding box center [532, 365] width 54 height 28
type input "50"
click at [504, 293] on td "0 F | 0 %" at bounding box center [576, 310] width 164 height 59
select select "75544"
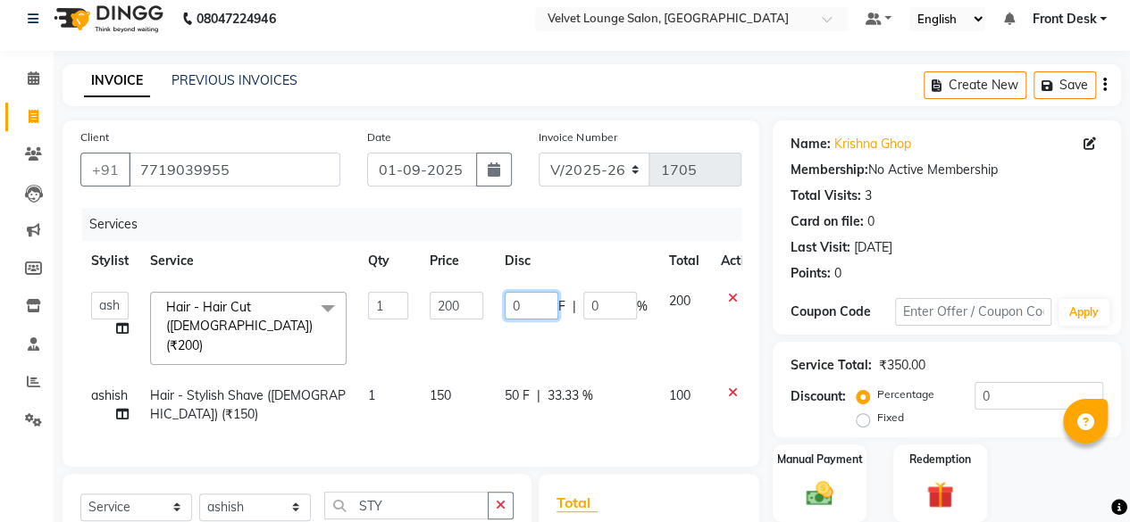
click at [512, 302] on input "0" at bounding box center [532, 306] width 54 height 28
type input "50"
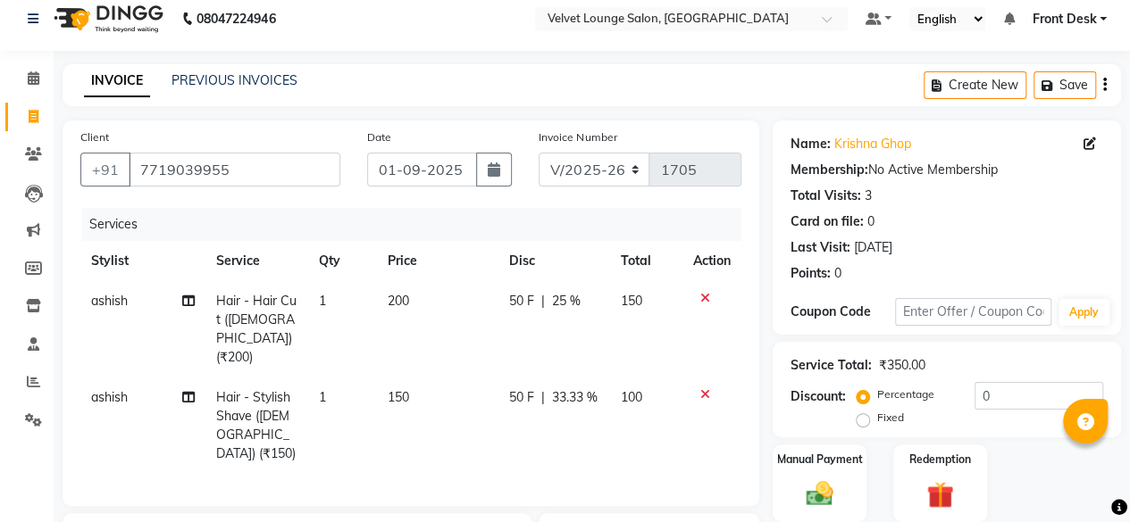
click at [659, 471] on div "Client [PHONE_NUMBER] Date [DATE] Invoice Number V/2025 V/[PHONE_NUMBER] Servic…" at bounding box center [410, 430] width 723 height 618
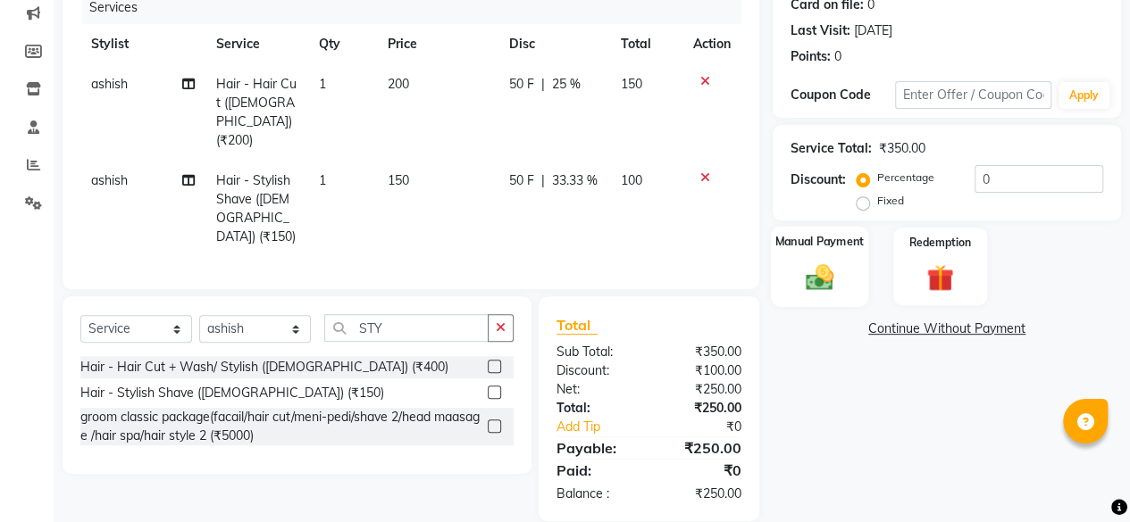
click at [812, 256] on div "Manual Payment" at bounding box center [819, 266] width 97 height 81
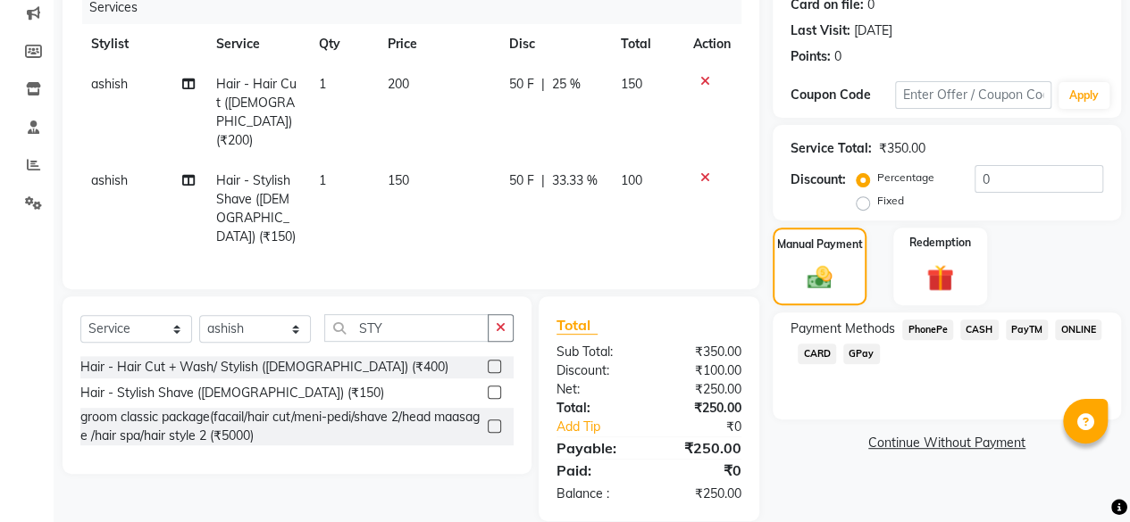
click at [919, 330] on span "PhonePe" at bounding box center [927, 330] width 51 height 21
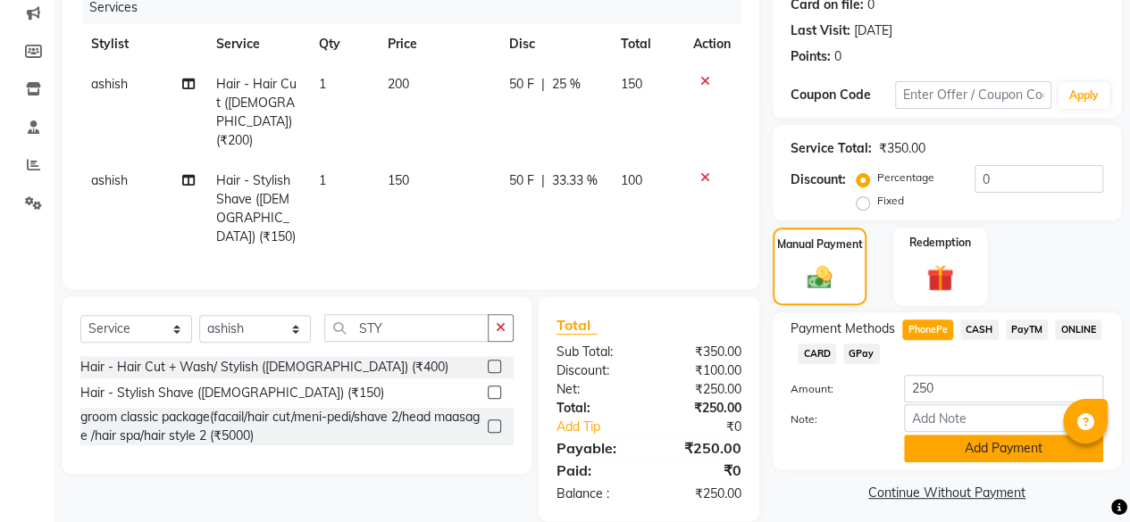
click at [972, 455] on button "Add Payment" at bounding box center [1003, 449] width 199 height 28
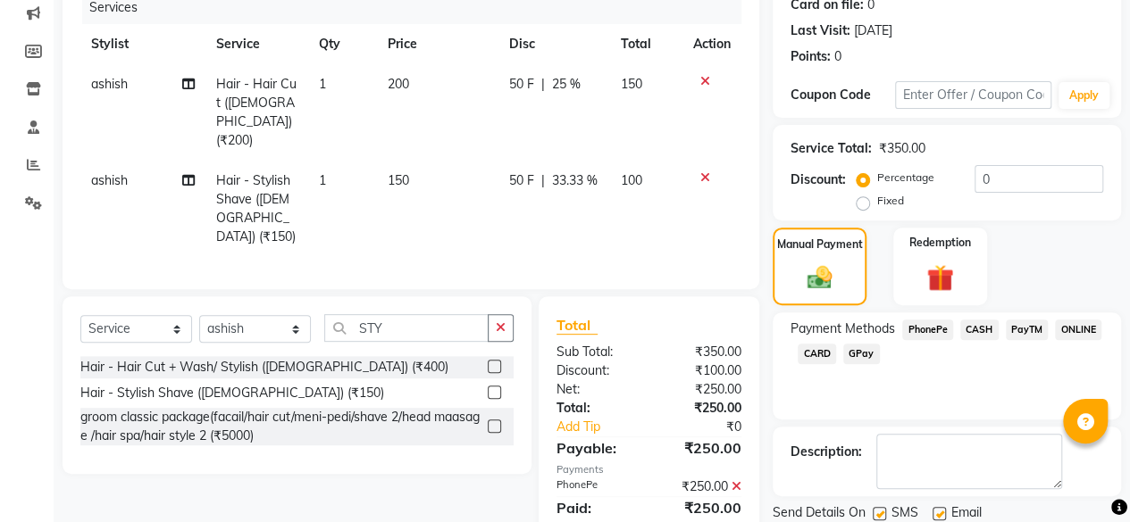
scroll to position [289, 0]
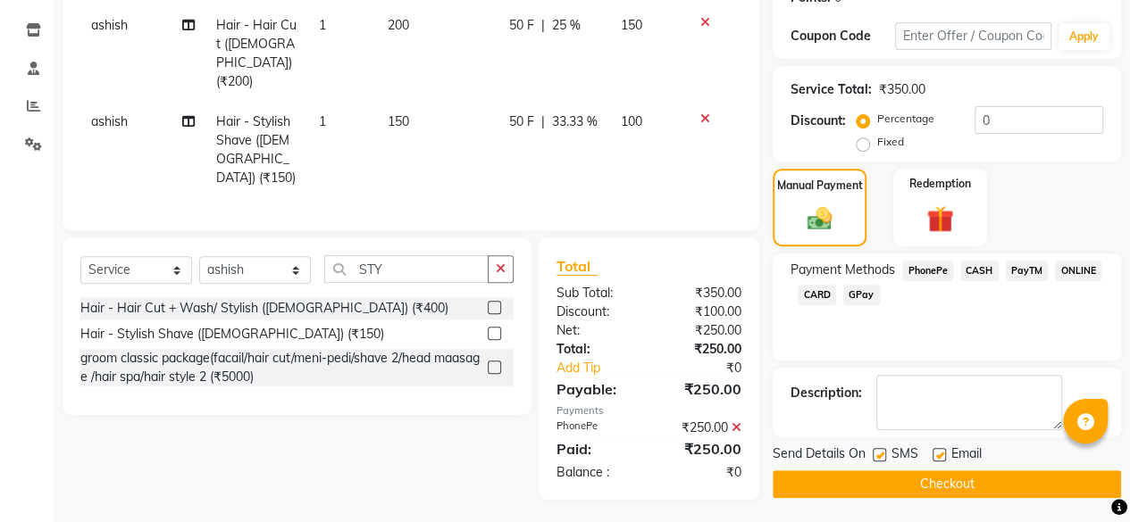
click at [984, 492] on button "Checkout" at bounding box center [947, 485] width 348 height 28
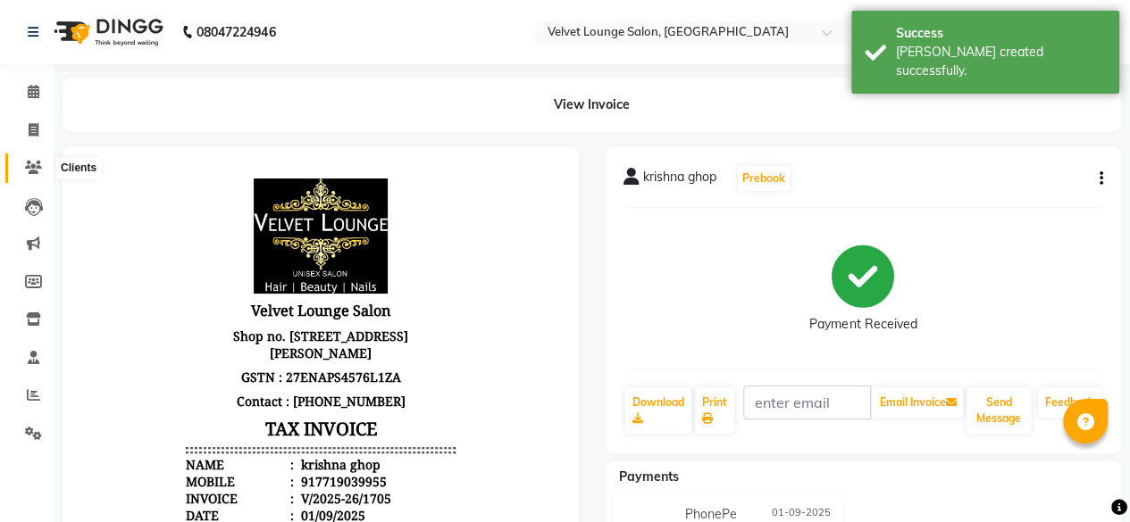
click at [34, 178] on span at bounding box center [33, 168] width 31 height 21
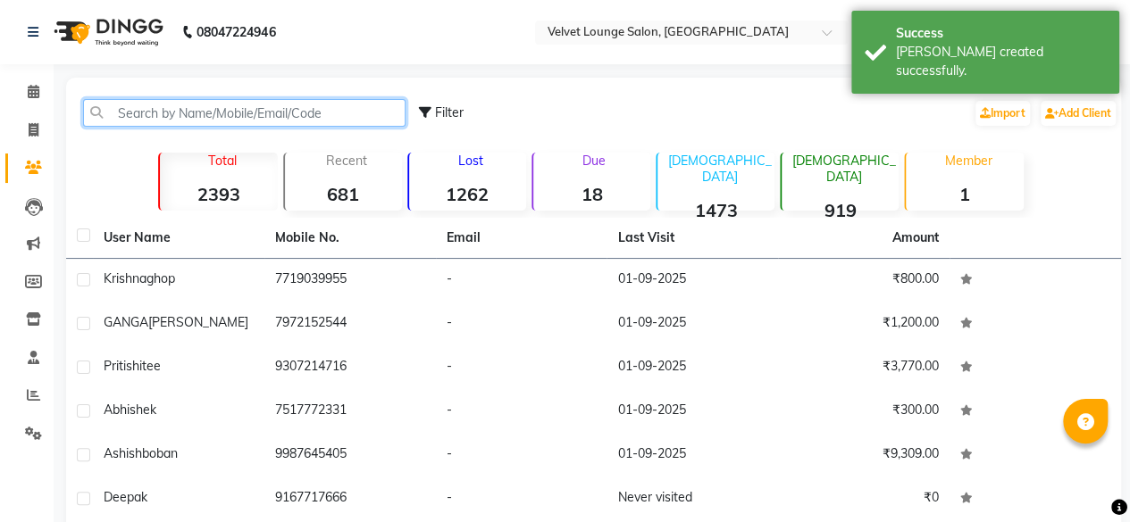
click at [181, 122] on input "text" at bounding box center [244, 113] width 322 height 28
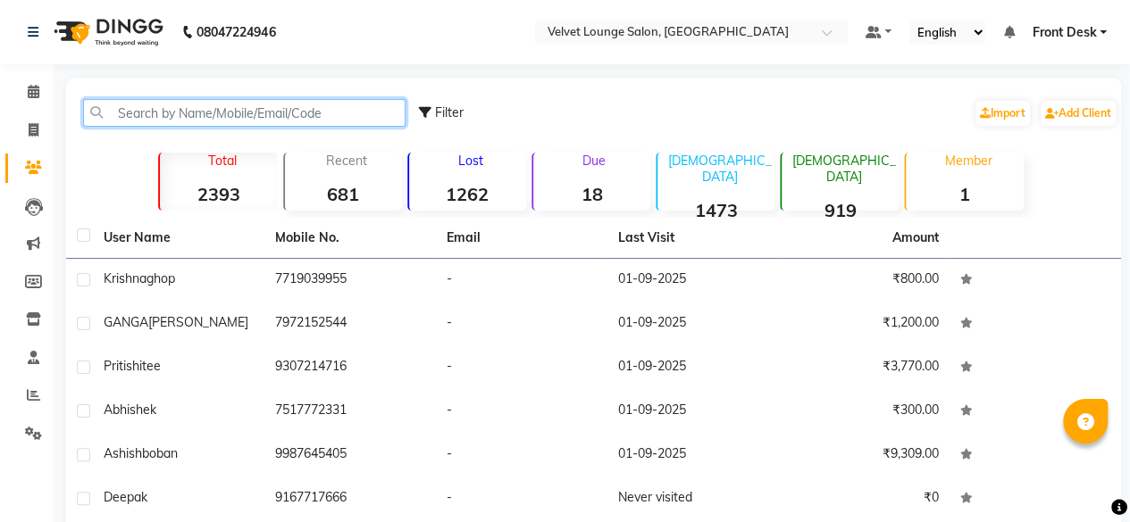
click at [374, 108] on input "text" at bounding box center [244, 113] width 322 height 28
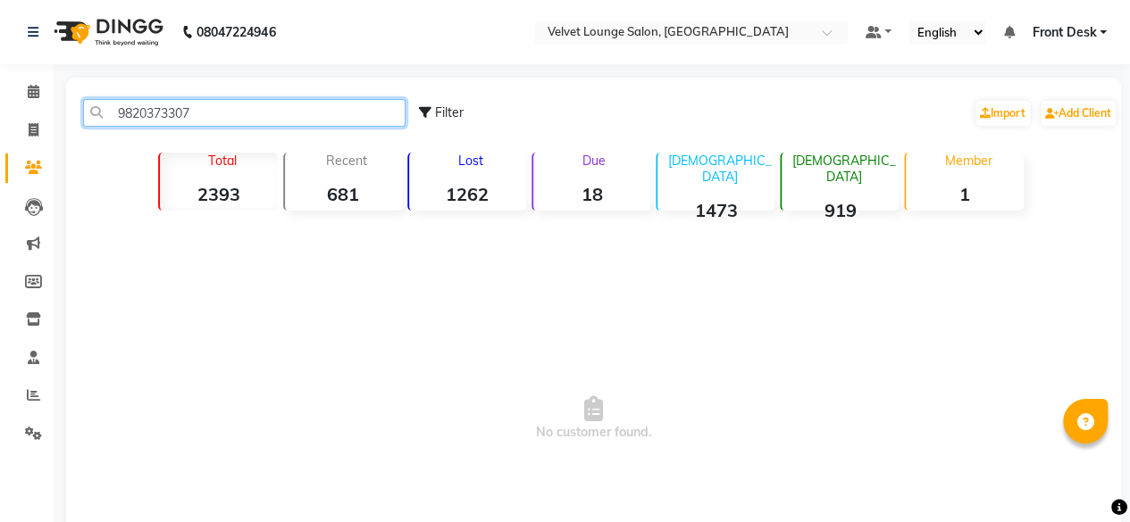
click at [327, 107] on input "9820373307" at bounding box center [244, 113] width 322 height 28
type input "9820373307"
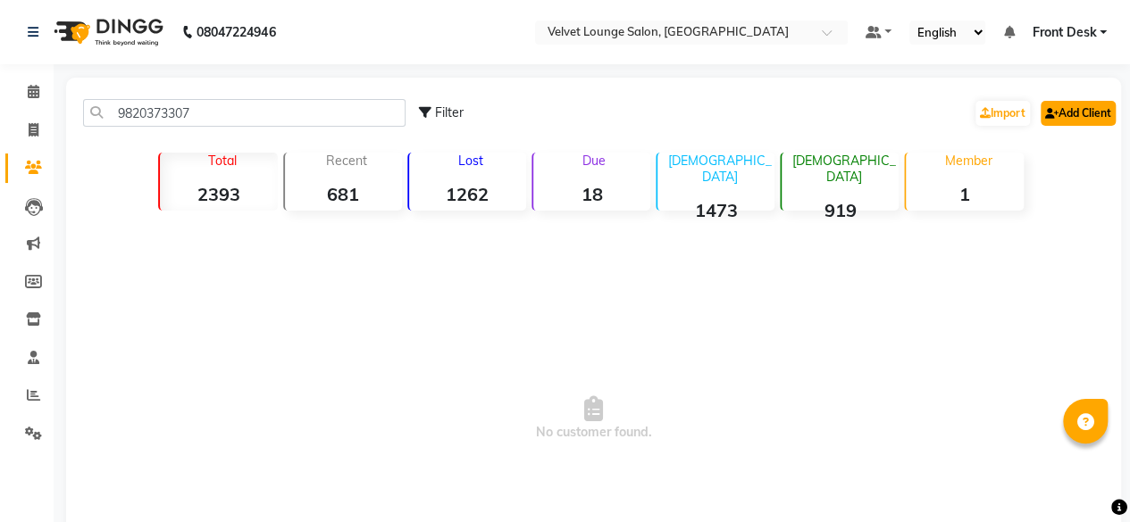
click at [1056, 122] on link "Add Client" at bounding box center [1077, 113] width 75 height 25
select select "22"
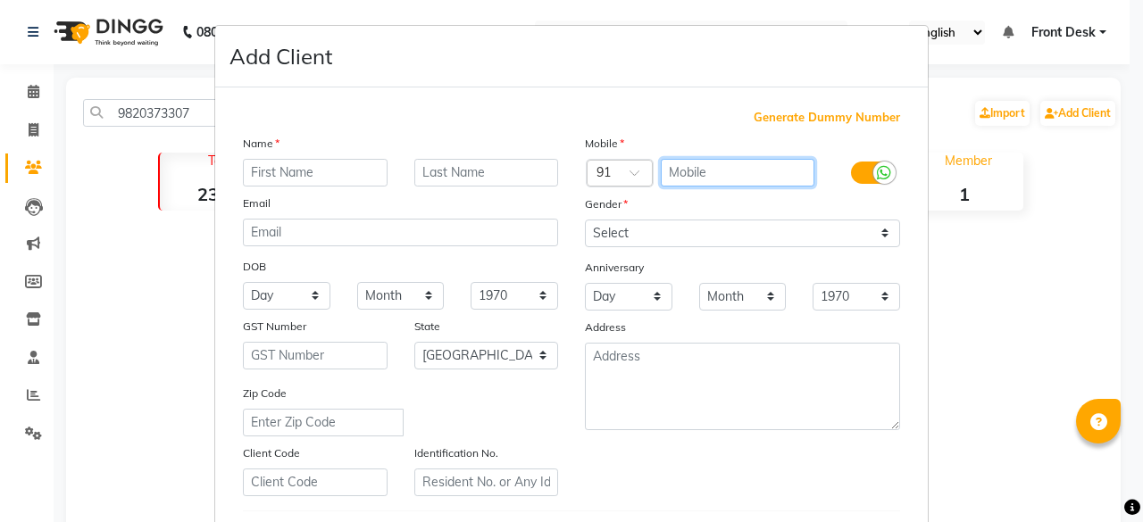
click at [724, 171] on input "text" at bounding box center [738, 173] width 155 height 28
paste input "9820373307"
type input "9820373307"
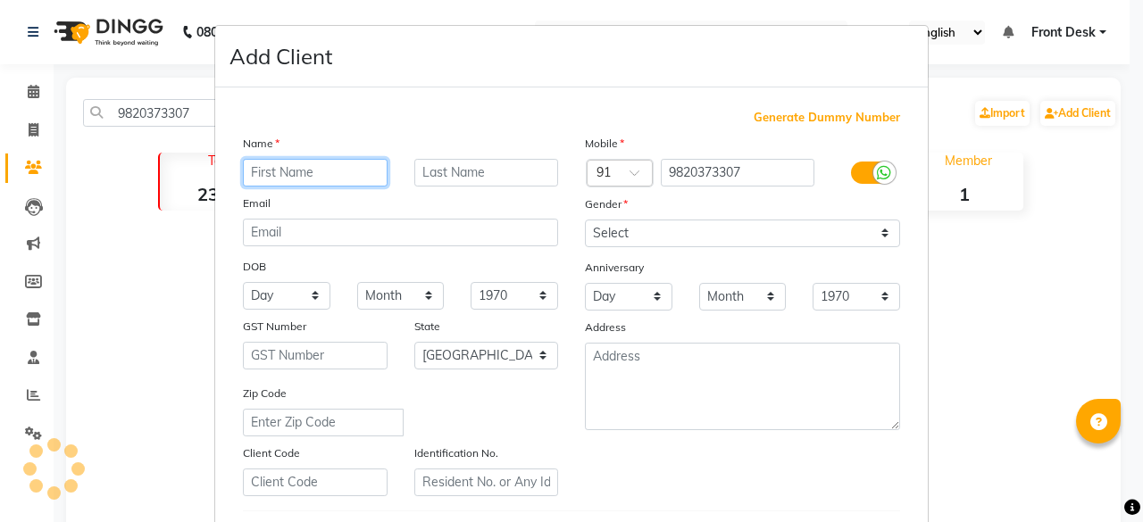
click at [311, 164] on input "text" at bounding box center [315, 173] width 145 height 28
type input "RAJU"
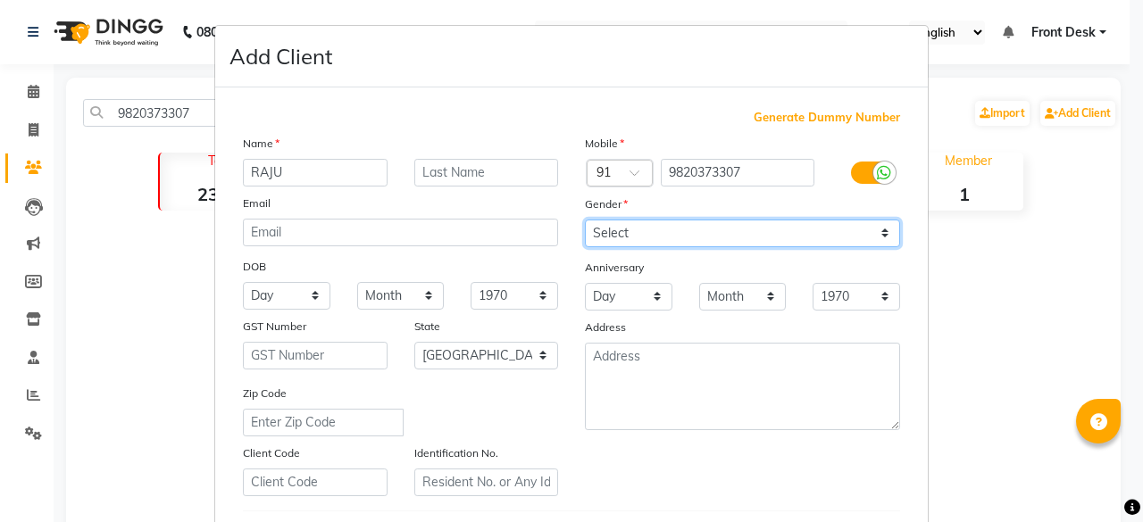
click at [589, 220] on select "Select [DEMOGRAPHIC_DATA] [DEMOGRAPHIC_DATA] Other Prefer Not To Say" at bounding box center [742, 234] width 315 height 28
select select "[DEMOGRAPHIC_DATA]"
click at [585, 220] on select "Select [DEMOGRAPHIC_DATA] [DEMOGRAPHIC_DATA] Other Prefer Not To Say" at bounding box center [742, 234] width 315 height 28
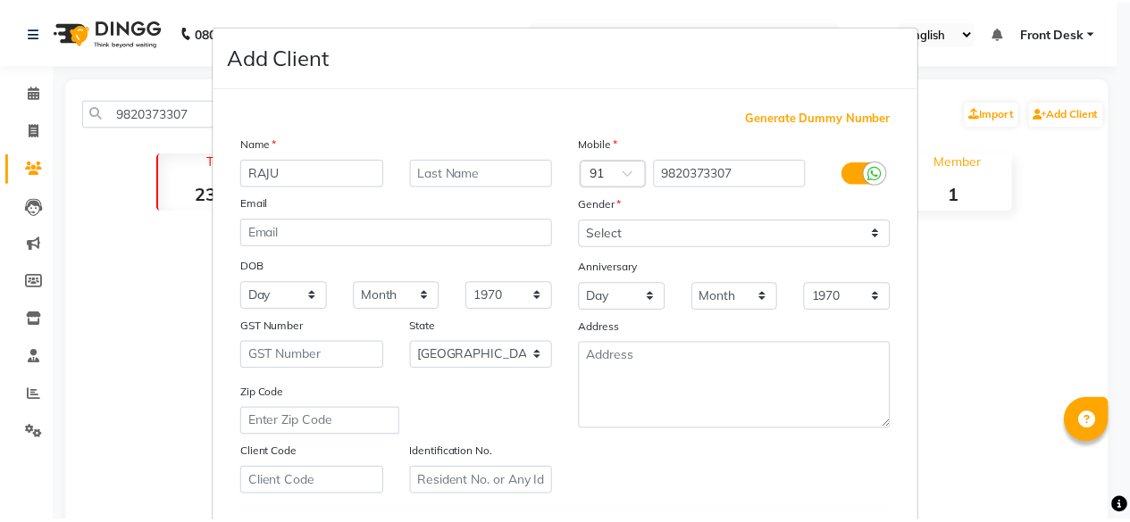
scroll to position [298, 0]
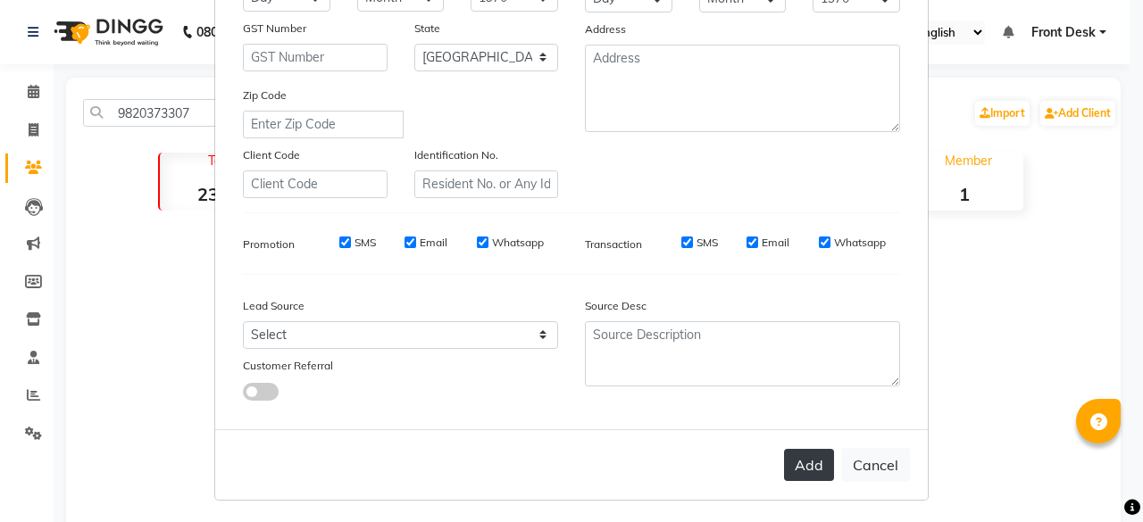
click at [793, 470] on button "Add" at bounding box center [809, 465] width 50 height 32
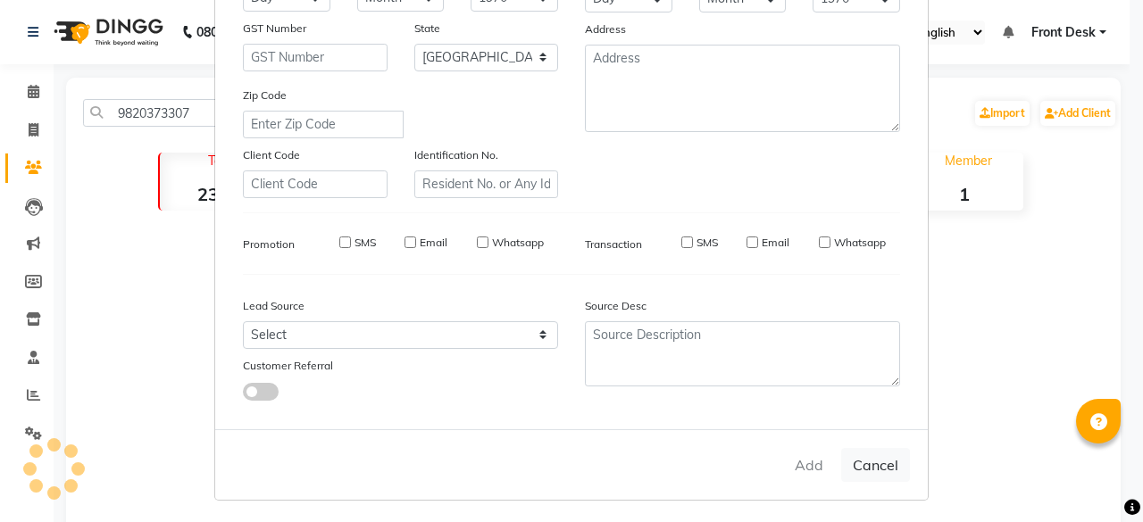
select select
select select "null"
select select
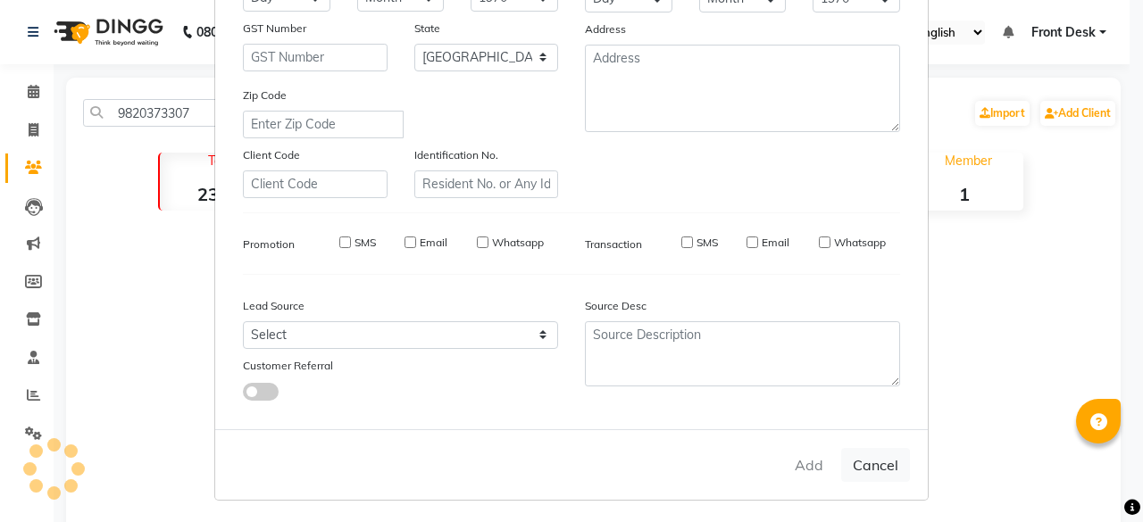
select select
checkbox input "false"
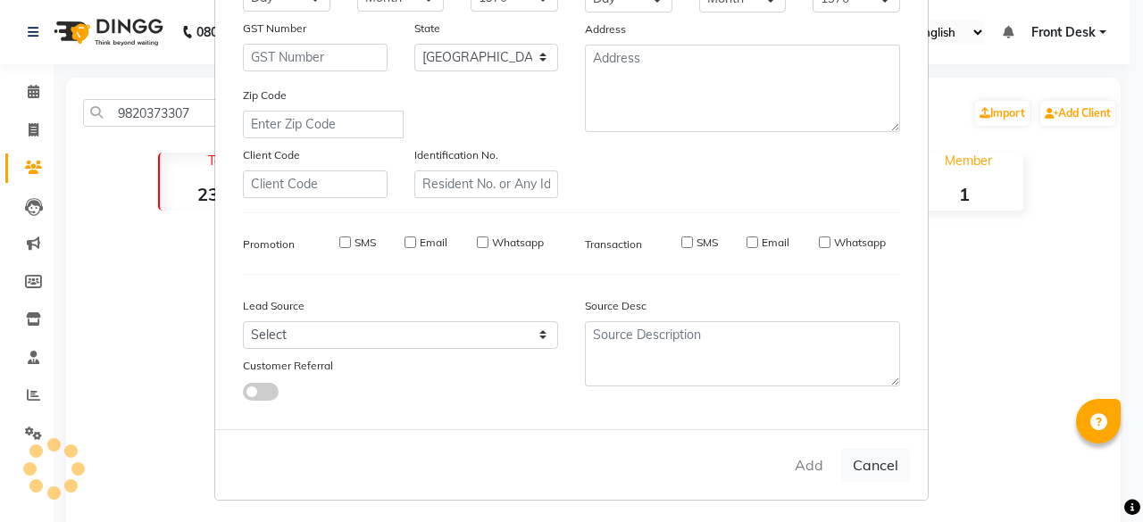
checkbox input "false"
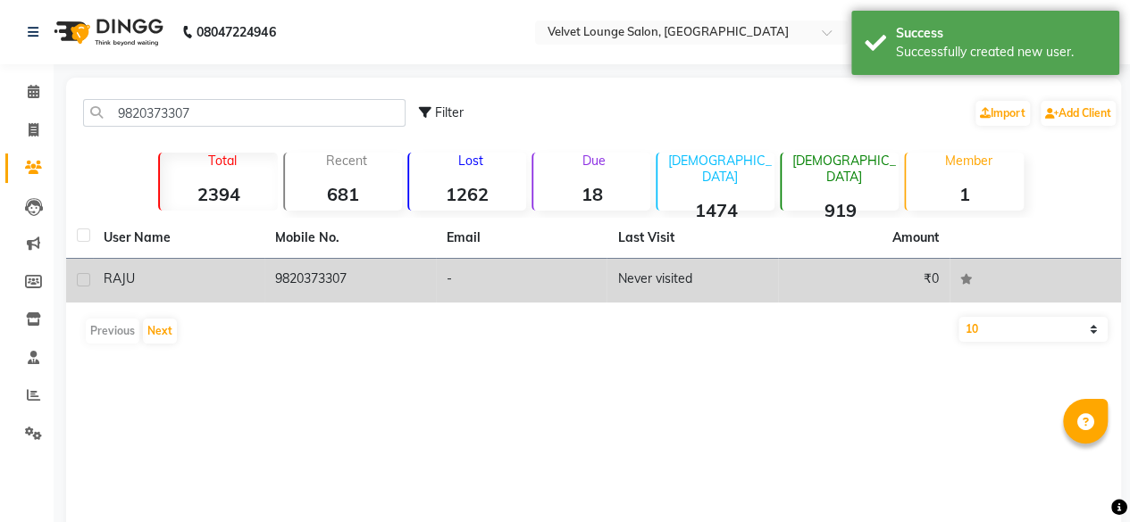
click at [788, 267] on td "₹0" at bounding box center [863, 281] width 171 height 44
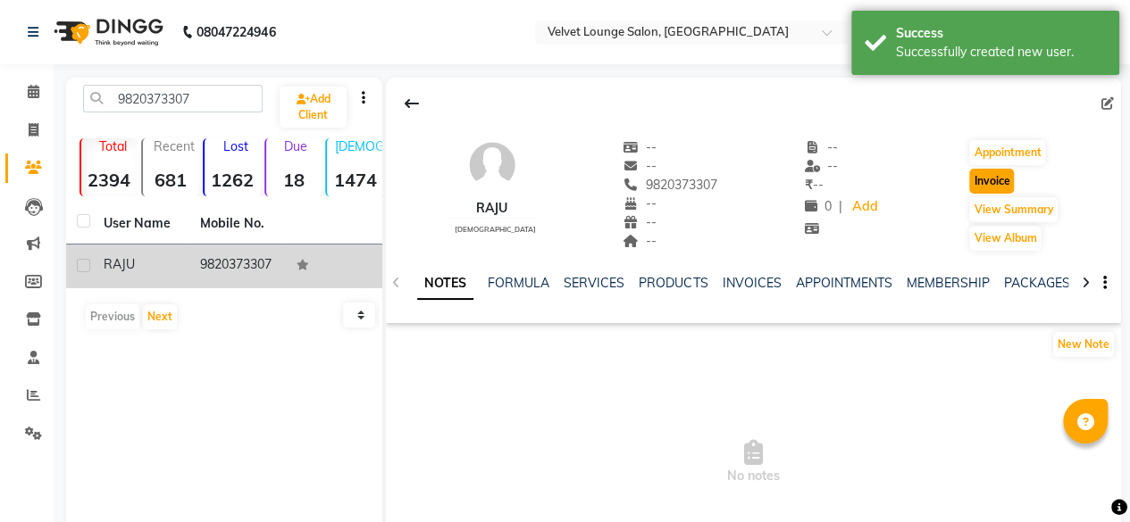
click at [1007, 183] on button "Invoice" at bounding box center [991, 181] width 45 height 25
select select "5962"
select select "service"
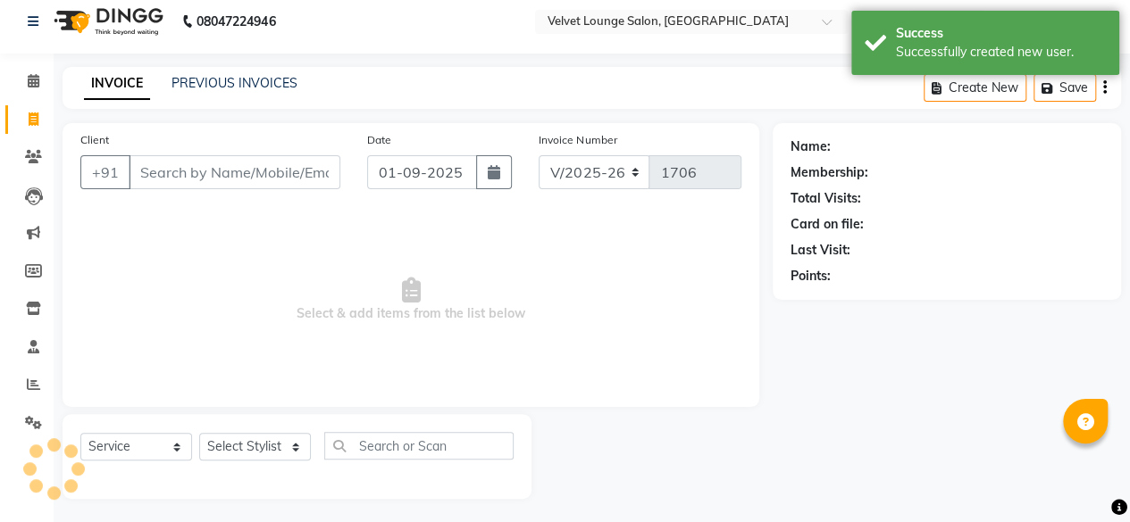
scroll to position [13, 0]
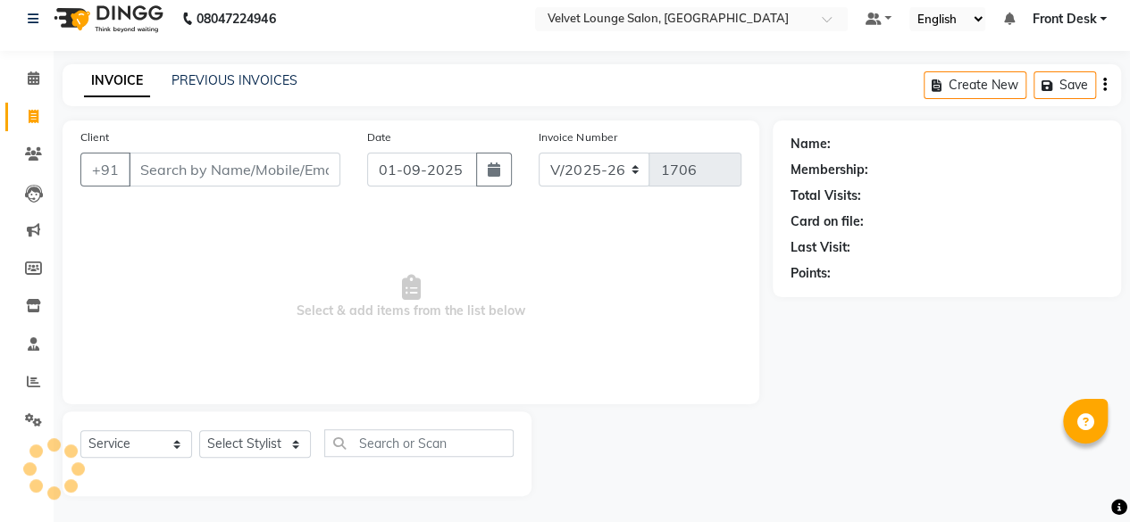
type input "9820373307"
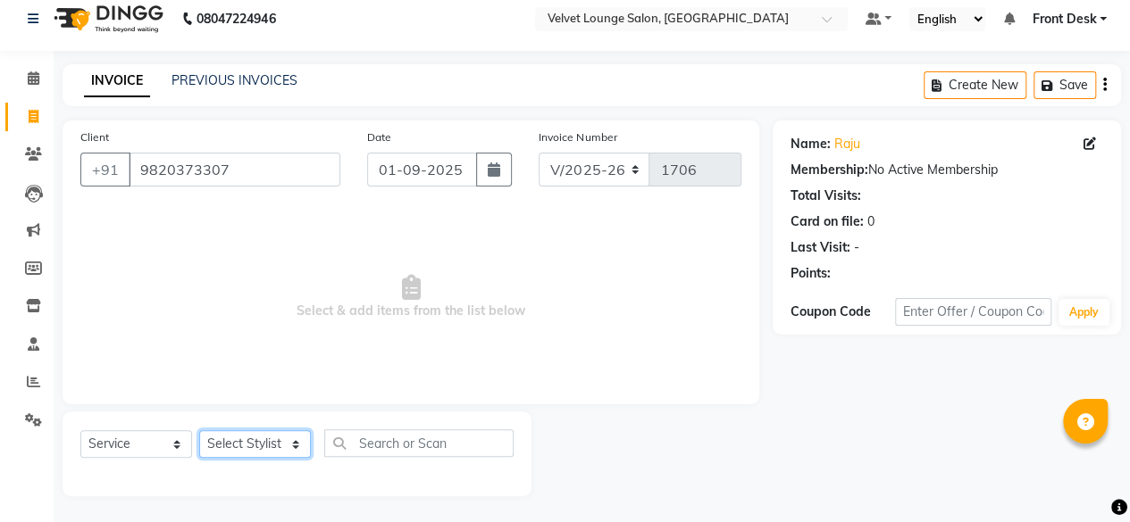
click at [270, 451] on select "Select Stylist [PERSON_NAME] [PERSON_NAME] [PERSON_NAME] Front Desk Jaya jyoti …" at bounding box center [255, 444] width 112 height 28
select select "86704"
click at [199, 430] on select "Select Stylist [PERSON_NAME] [PERSON_NAME] [PERSON_NAME] Front Desk Jaya jyoti …" at bounding box center [255, 444] width 112 height 28
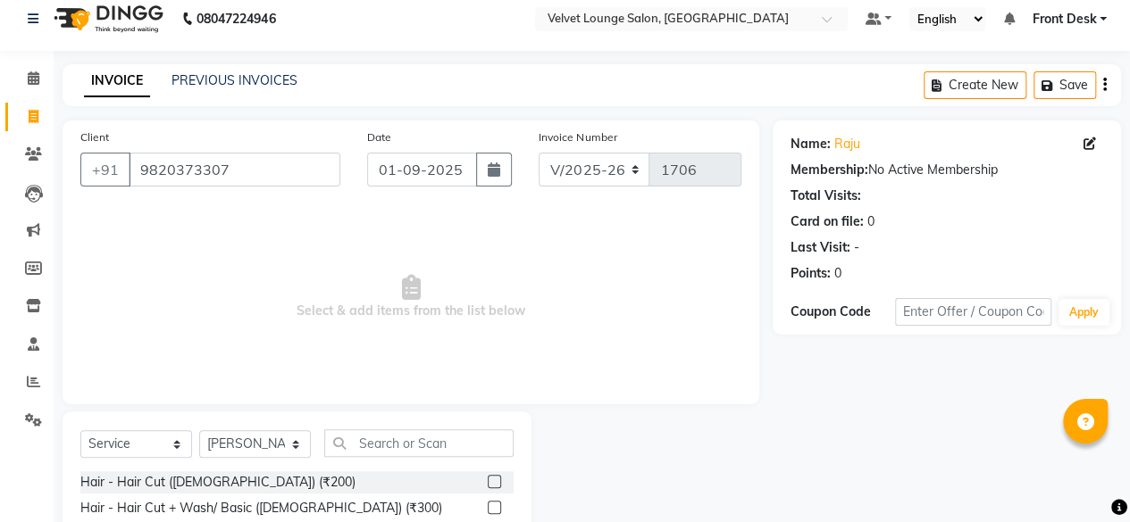
click at [488, 479] on label at bounding box center [494, 481] width 13 height 13
click at [488, 479] on input "checkbox" at bounding box center [494, 483] width 12 height 12
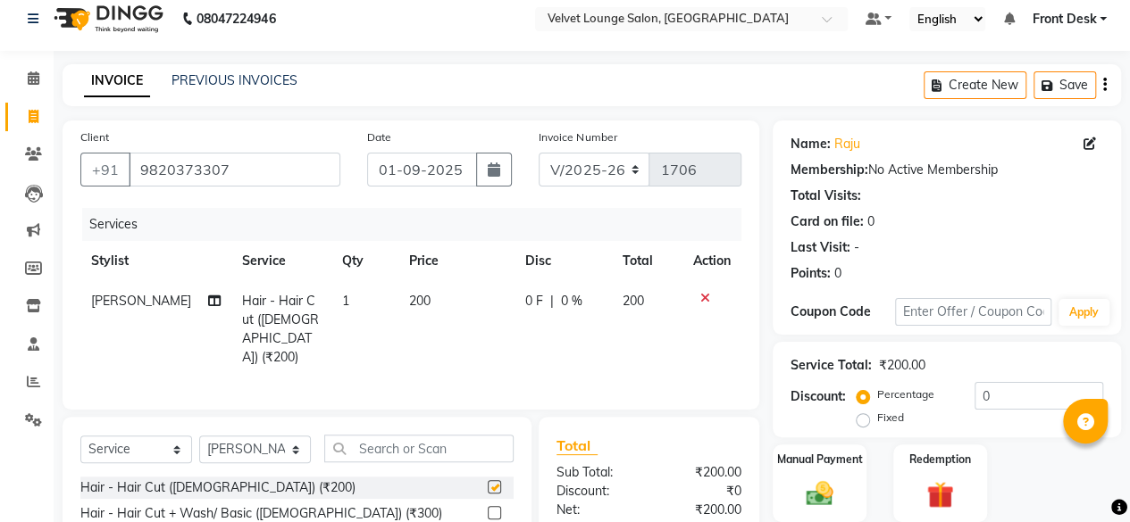
checkbox input "false"
click at [525, 297] on span "0 F" at bounding box center [534, 301] width 18 height 19
select select "86704"
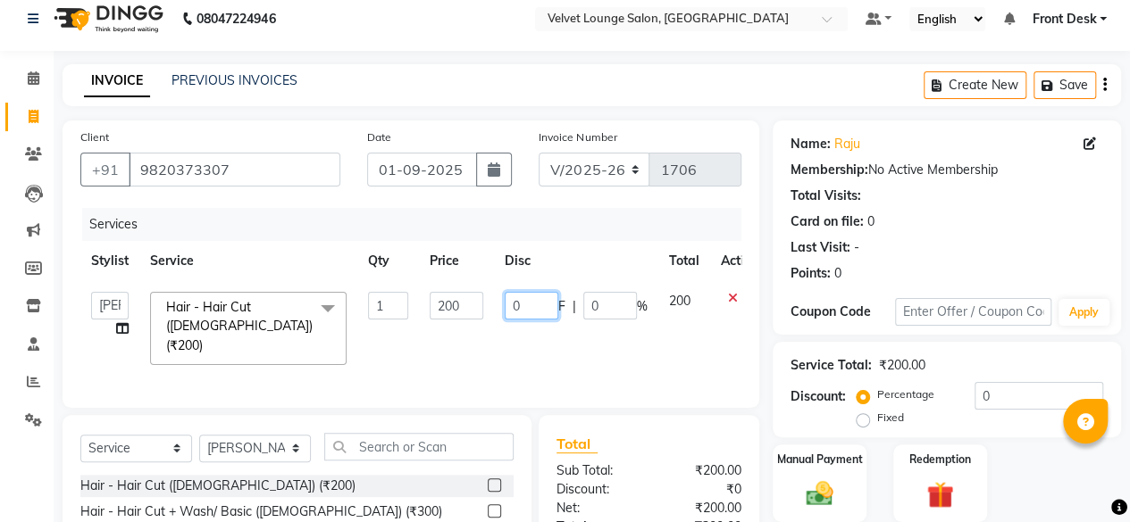
click at [511, 306] on input "0" at bounding box center [532, 306] width 54 height 28
type input "50"
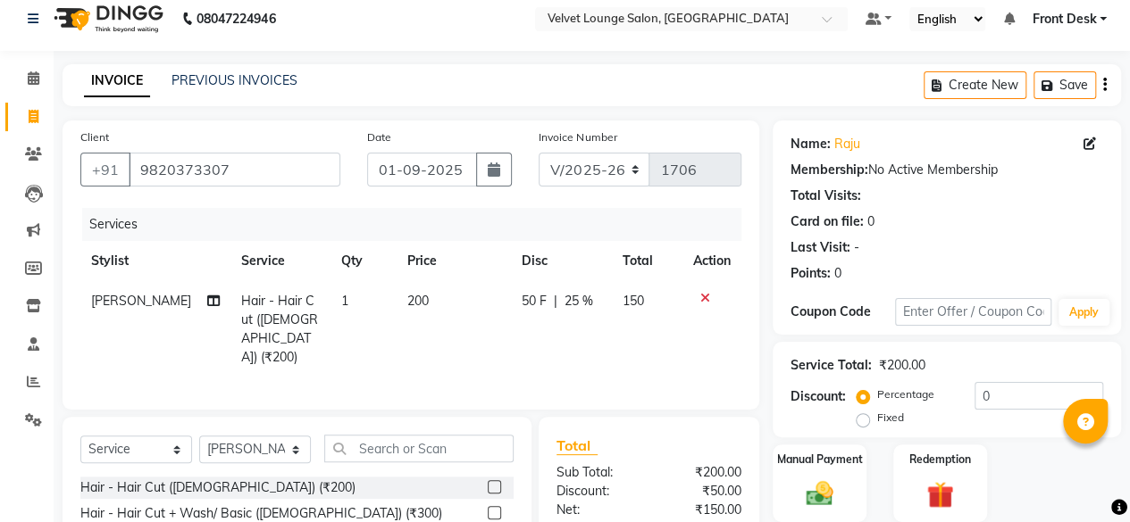
click at [736, 417] on div "Total Sub Total: ₹200.00 Discount: ₹50.00 Net: ₹150.00 Total: ₹150.00 Add Tip ₹…" at bounding box center [649, 529] width 221 height 225
click at [795, 495] on div "Manual Payment" at bounding box center [819, 483] width 97 height 81
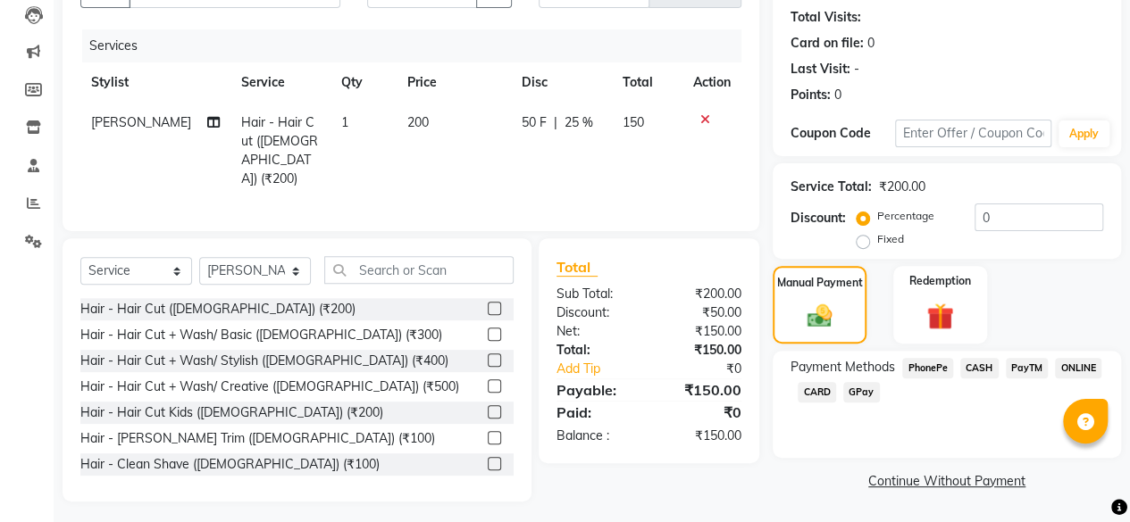
click at [988, 362] on span "CASH" at bounding box center [979, 368] width 38 height 21
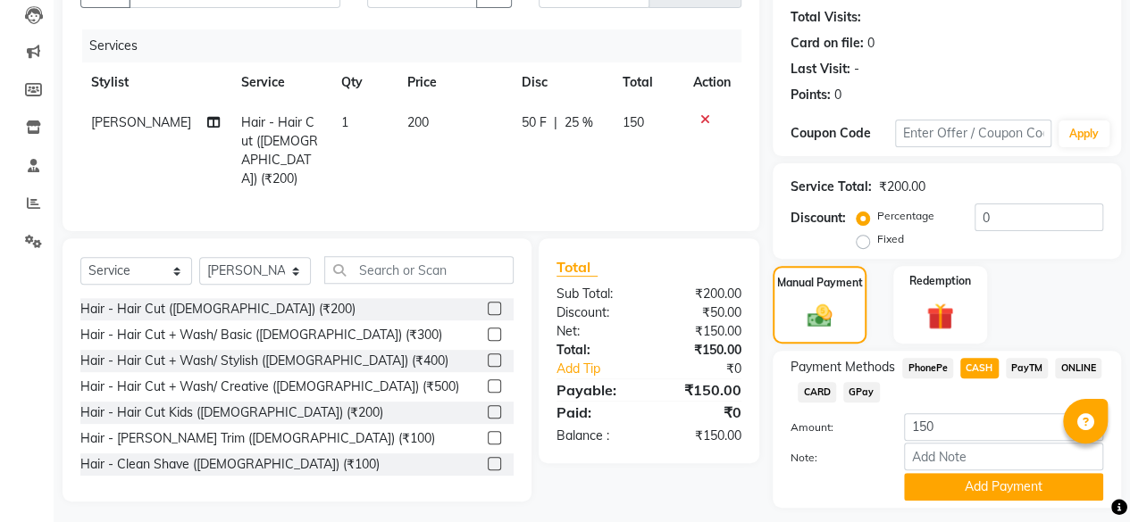
click at [925, 369] on span "PhonePe" at bounding box center [927, 368] width 51 height 21
click at [1011, 485] on button "Add Payment" at bounding box center [1003, 487] width 199 height 28
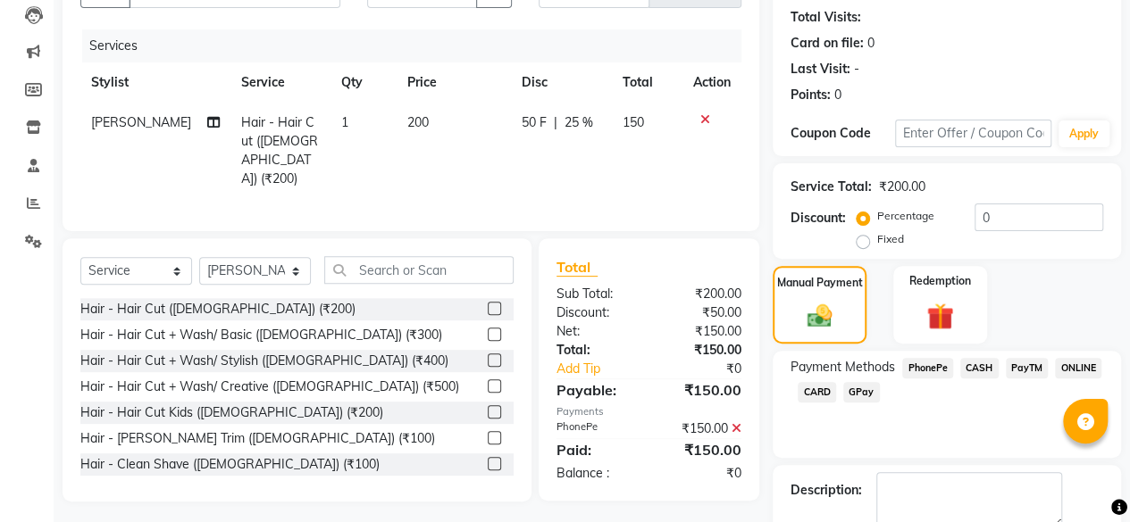
scroll to position [289, 0]
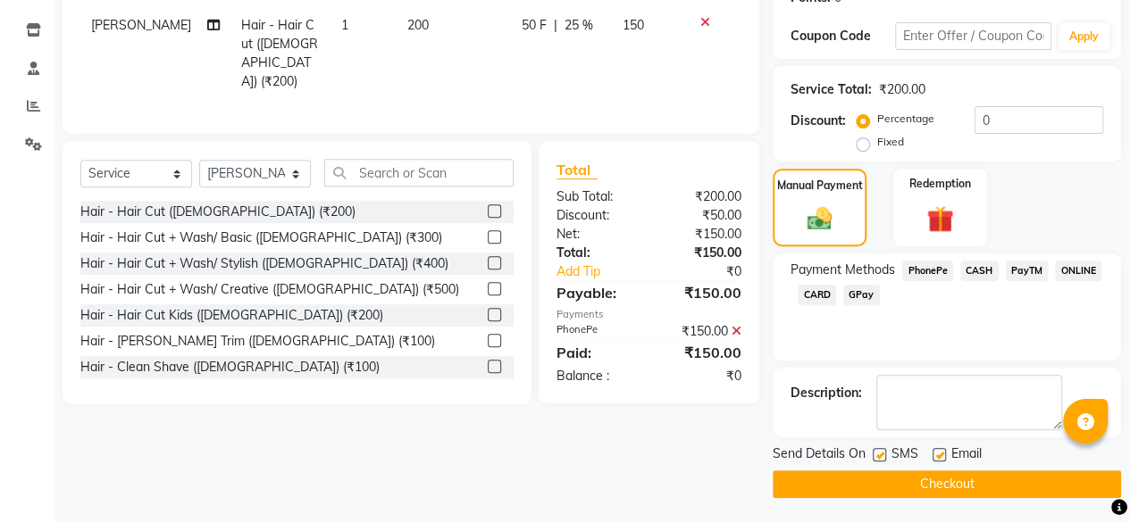
click at [981, 476] on button "Checkout" at bounding box center [947, 485] width 348 height 28
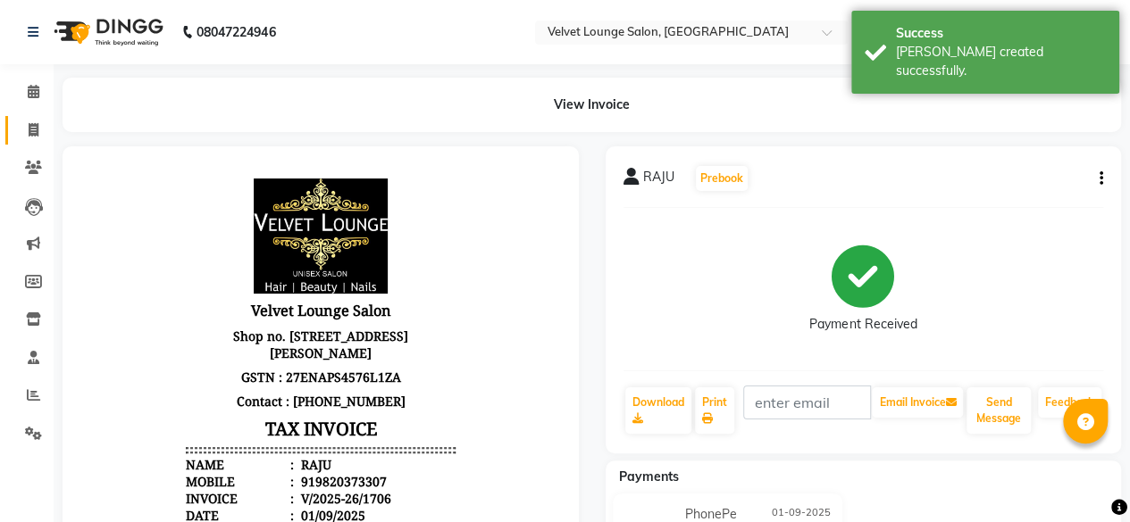
click at [30, 142] on link "Invoice" at bounding box center [26, 130] width 43 height 29
select select "5962"
select select "service"
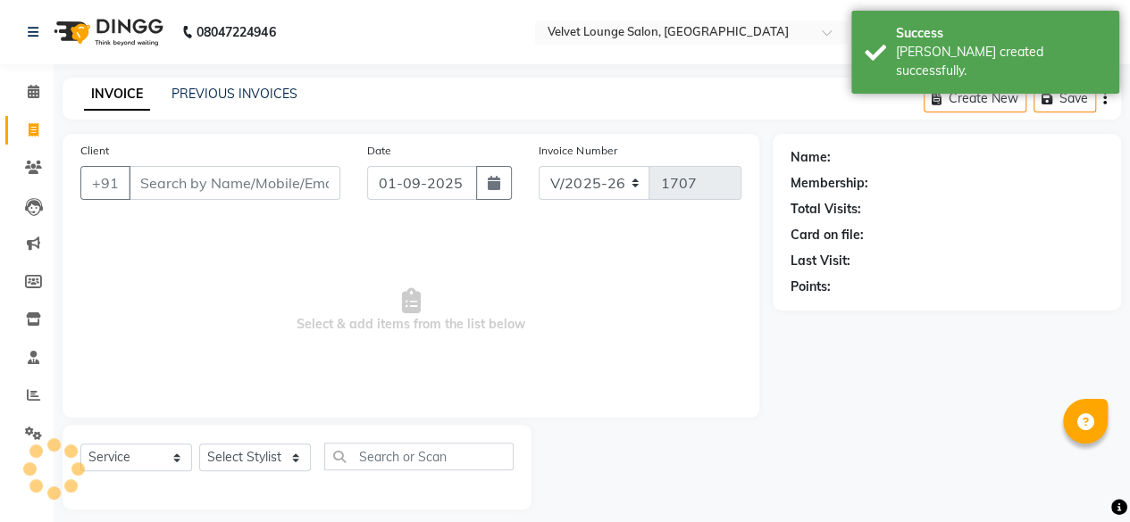
scroll to position [13, 0]
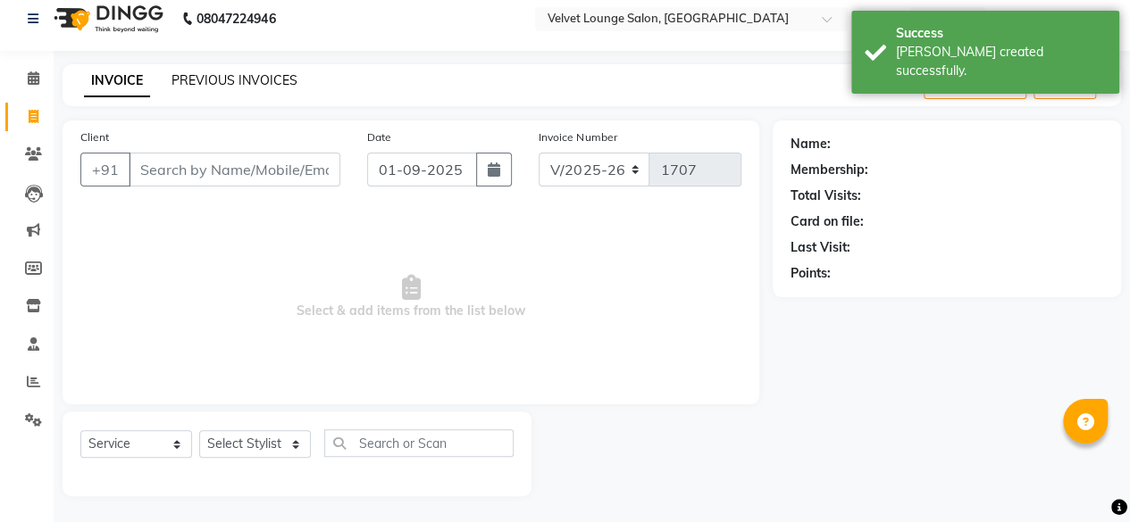
click at [239, 85] on link "PREVIOUS INVOICES" at bounding box center [234, 80] width 126 height 16
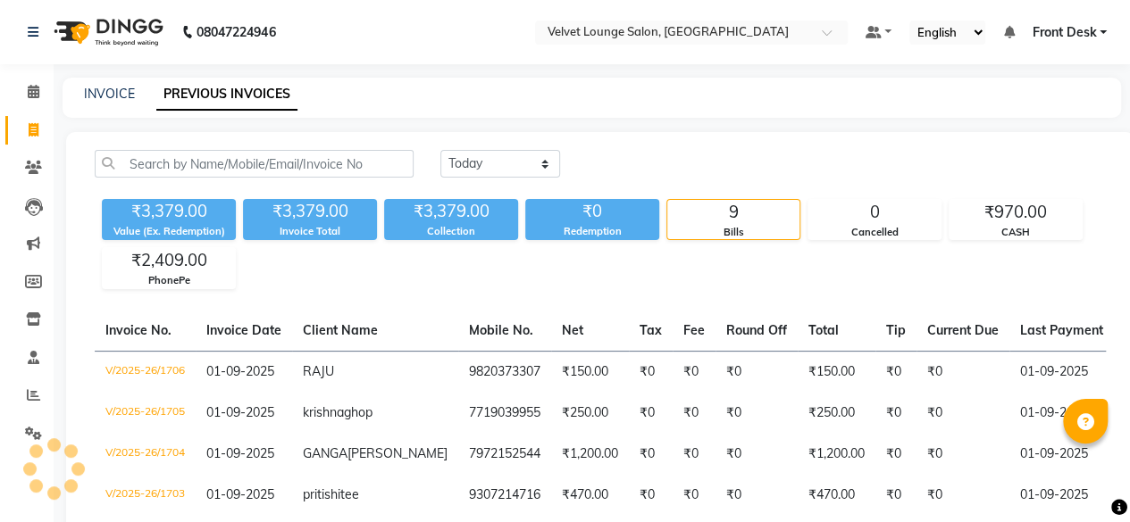
click at [239, 85] on link "PREVIOUS INVOICES" at bounding box center [226, 95] width 141 height 32
click at [33, 168] on icon at bounding box center [33, 167] width 17 height 13
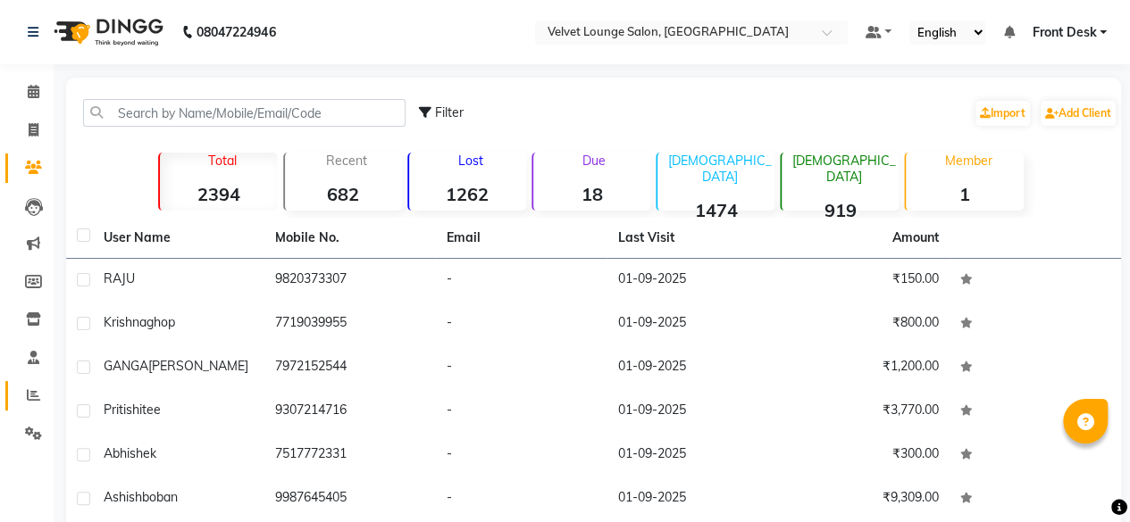
click at [20, 384] on link "Reports" at bounding box center [26, 395] width 43 height 29
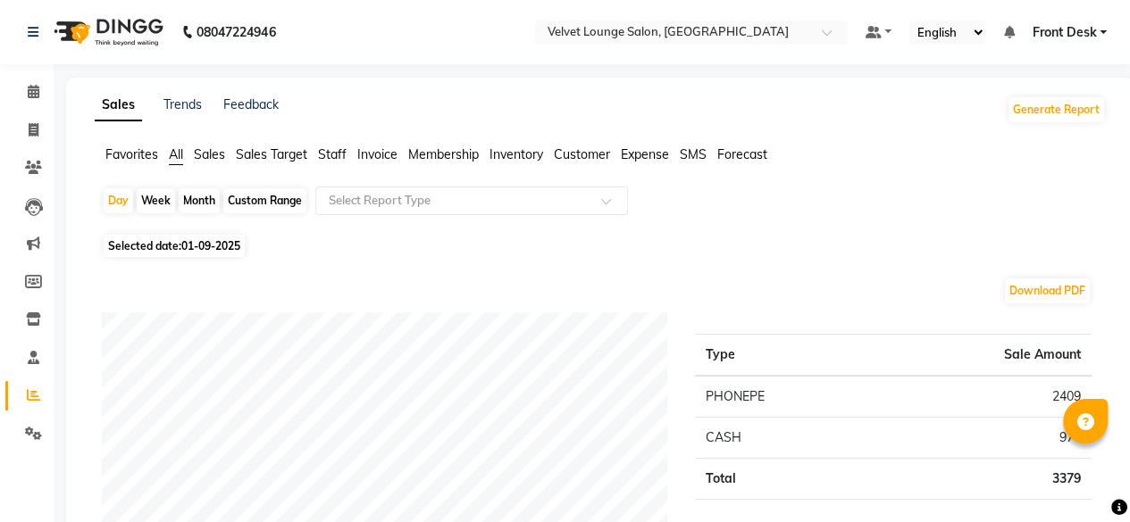
click at [20, 384] on link "Reports" at bounding box center [26, 395] width 43 height 29
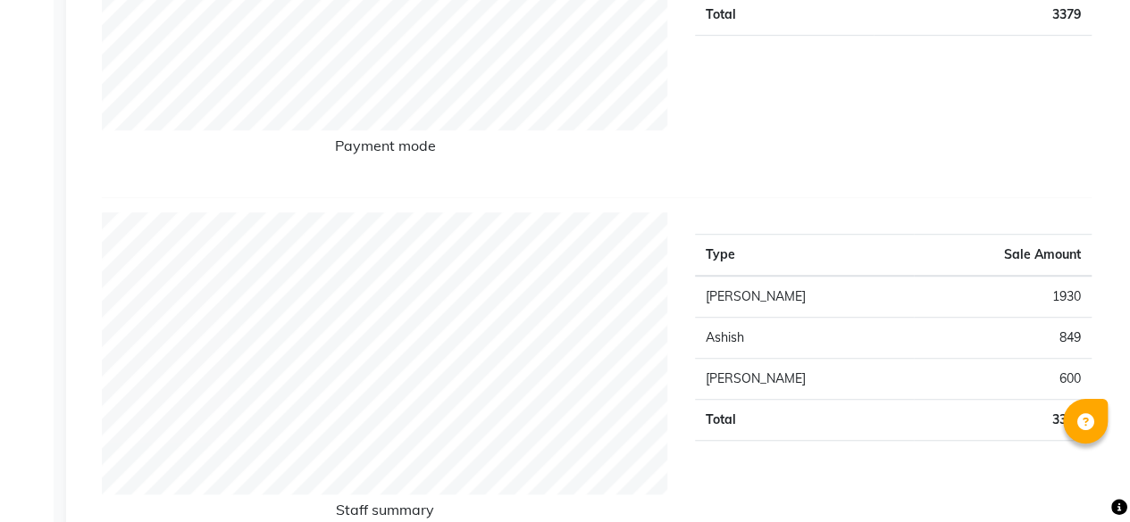
scroll to position [7, 0]
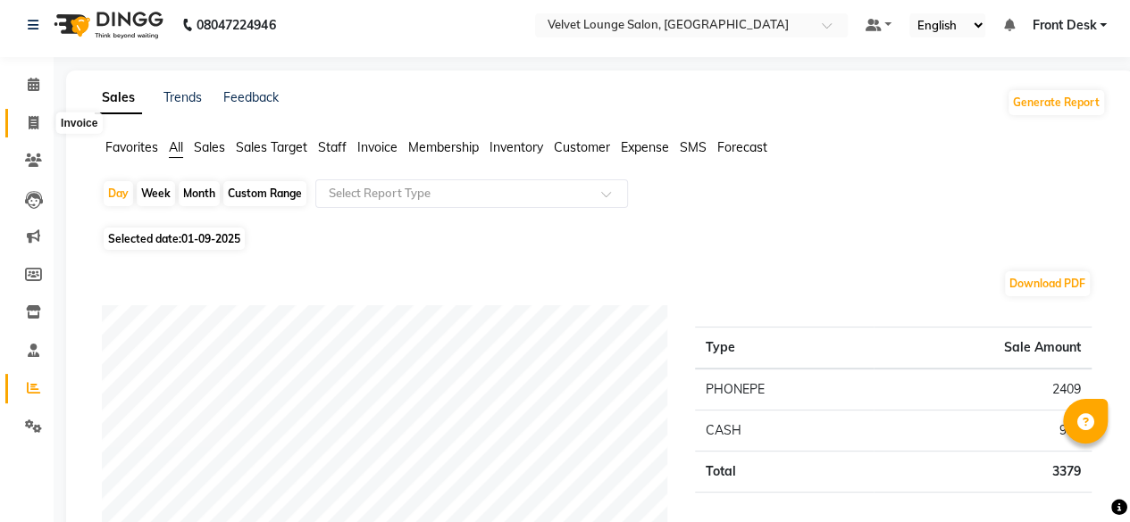
click at [41, 132] on span at bounding box center [33, 123] width 31 height 21
select select "service"
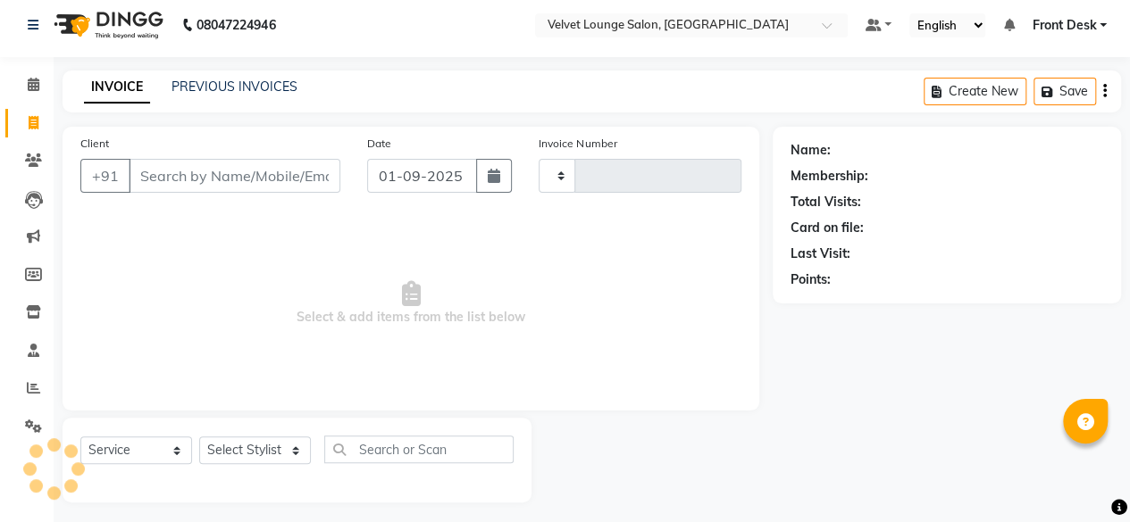
scroll to position [13, 0]
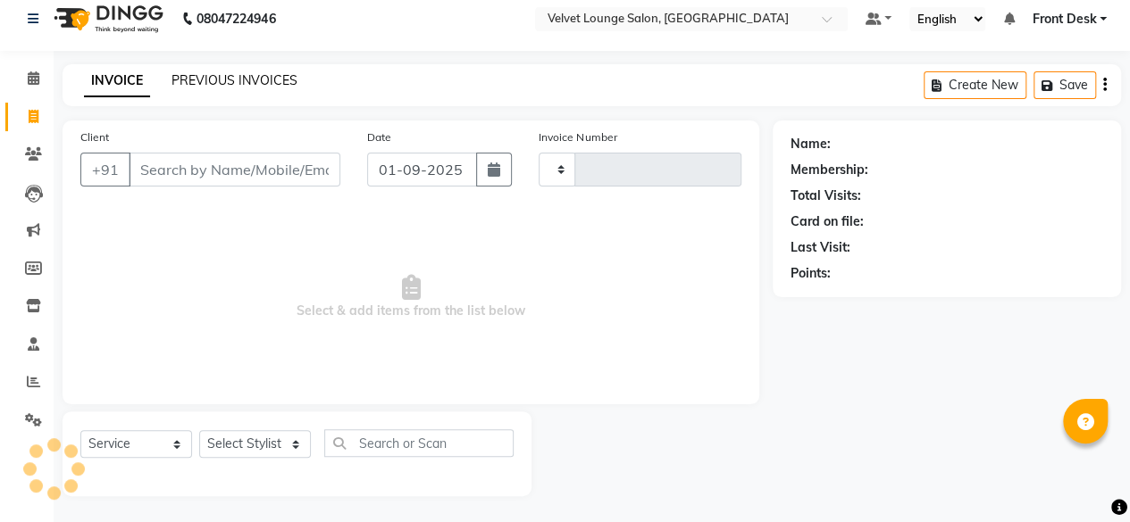
type input "1707"
click at [226, 86] on link "PREVIOUS INVOICES" at bounding box center [234, 80] width 126 height 16
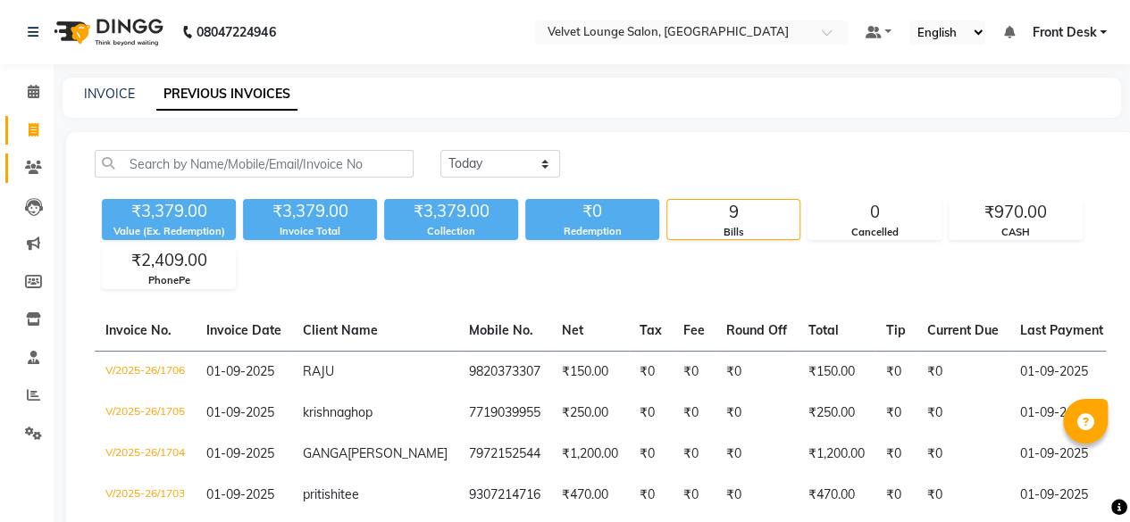
click at [24, 156] on link "Clients" at bounding box center [26, 168] width 43 height 29
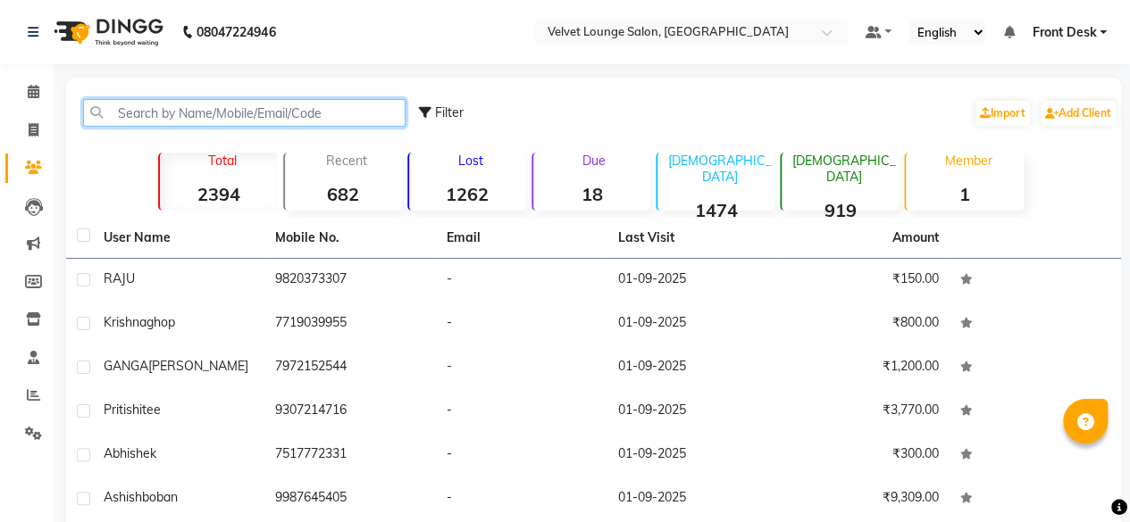
click at [146, 119] on input "text" at bounding box center [244, 113] width 322 height 28
click at [273, 119] on input "text" at bounding box center [244, 113] width 322 height 28
click at [270, 138] on div "Filter Import Add Client" at bounding box center [594, 113] width 1048 height 56
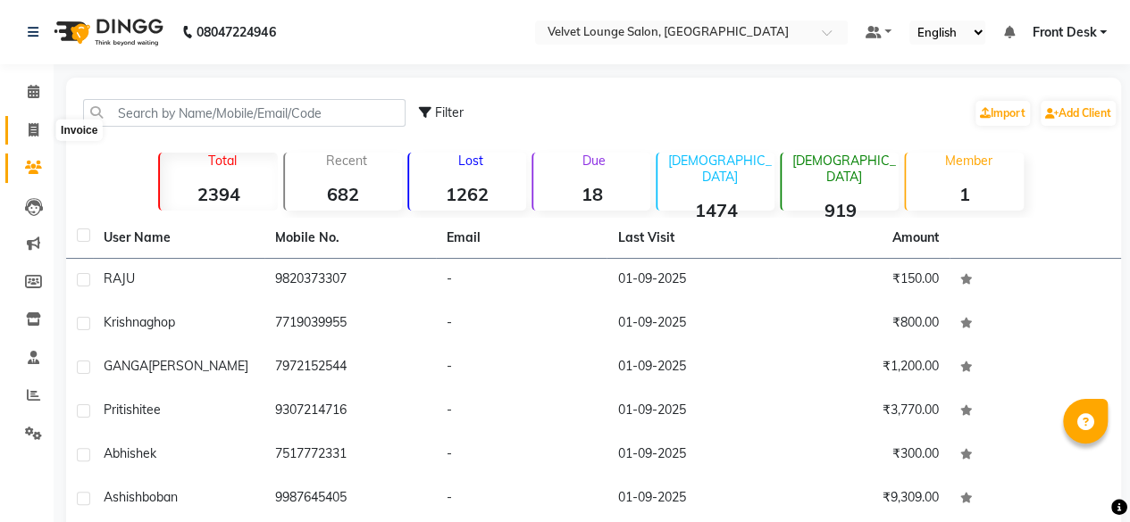
click at [33, 121] on span at bounding box center [33, 131] width 31 height 21
select select "5962"
select select "service"
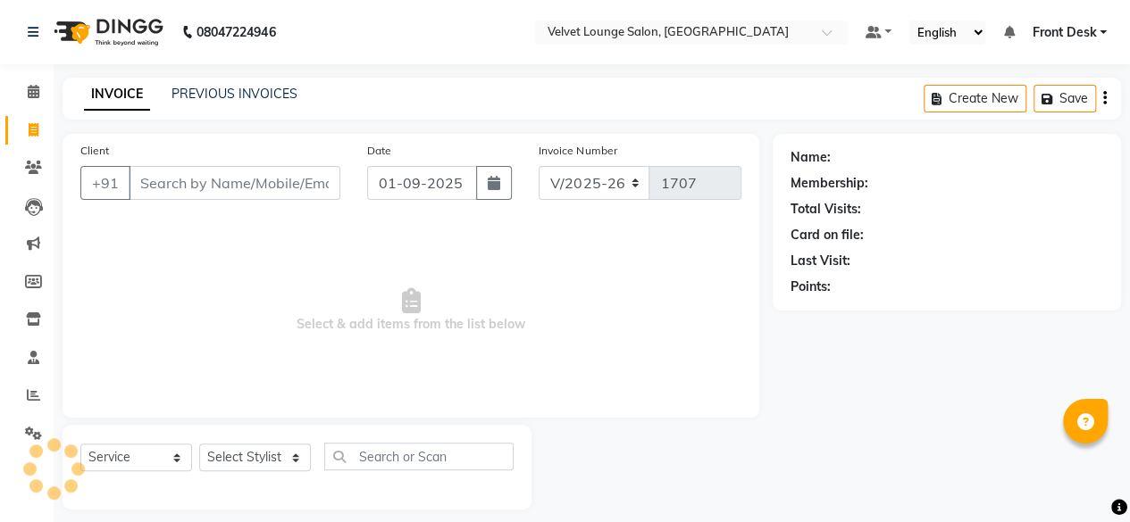
scroll to position [13, 0]
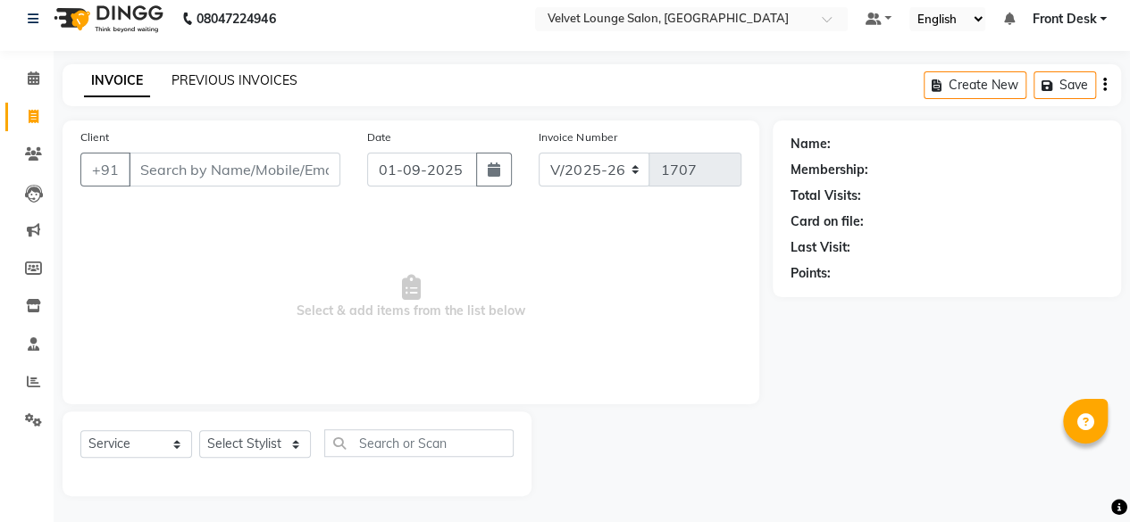
click at [205, 78] on link "PREVIOUS INVOICES" at bounding box center [234, 80] width 126 height 16
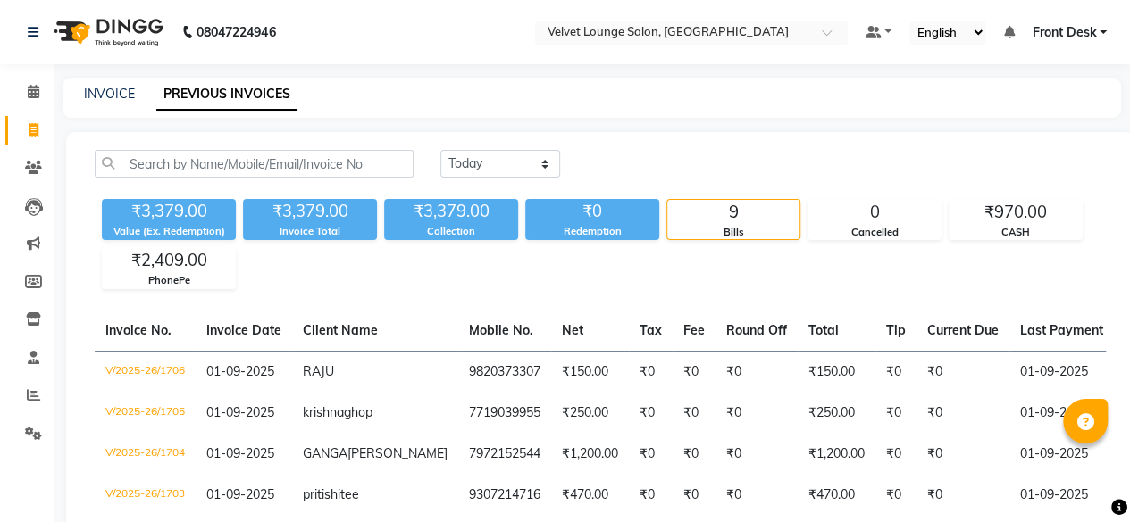
click at [588, 111] on div "INVOICE PREVIOUS INVOICES" at bounding box center [592, 98] width 1058 height 40
click at [879, 108] on div "INVOICE PREVIOUS INVOICES" at bounding box center [592, 98] width 1058 height 40
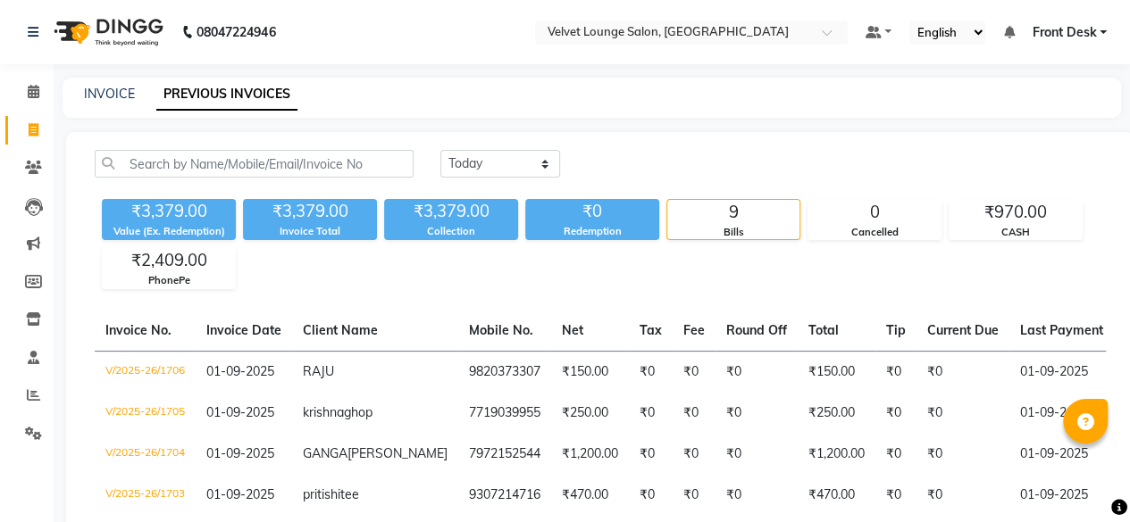
click at [879, 108] on div "INVOICE PREVIOUS INVOICES" at bounding box center [592, 98] width 1058 height 40
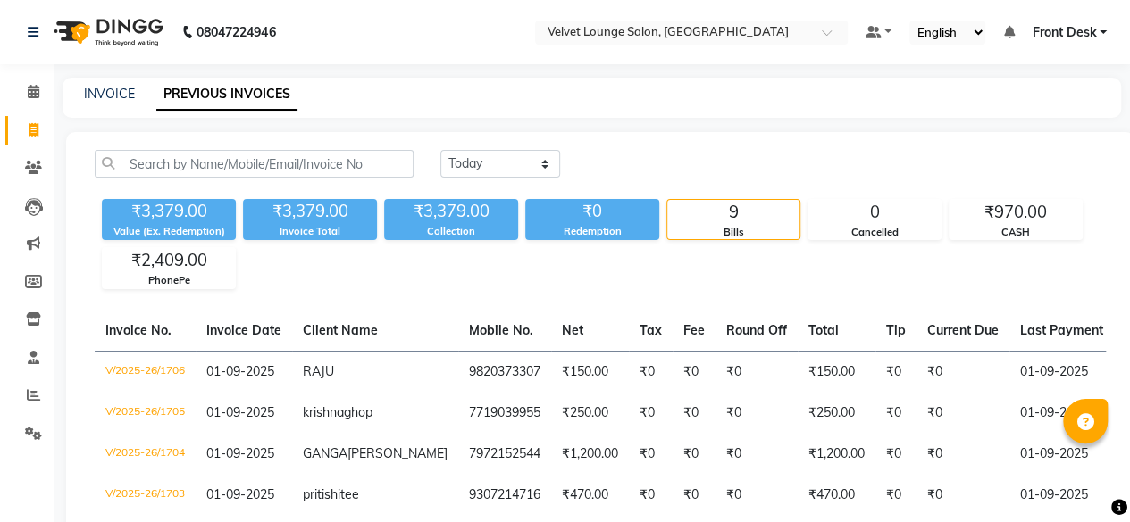
scroll to position [378, 0]
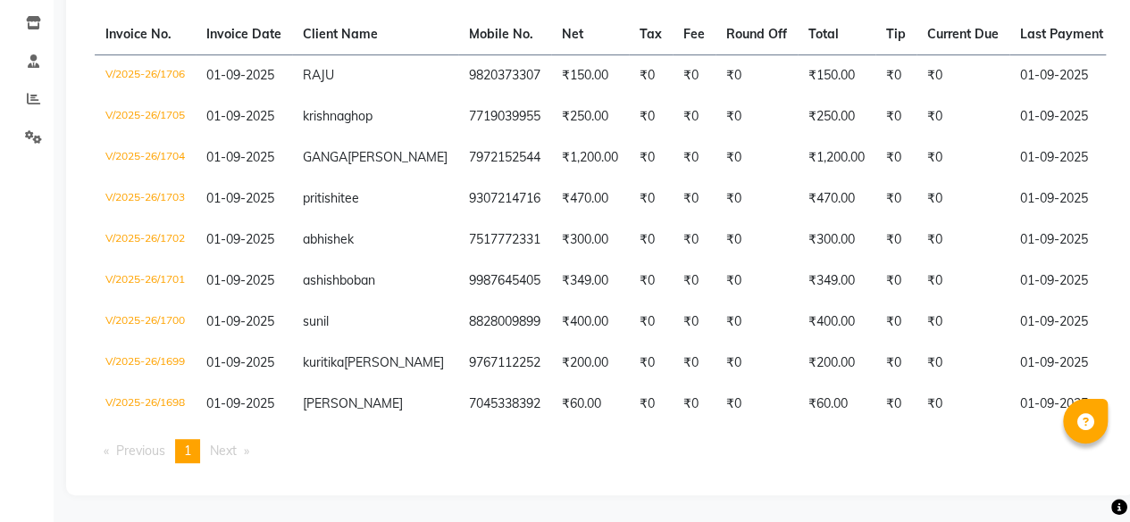
click at [916, 138] on td "₹0" at bounding box center [962, 158] width 93 height 41
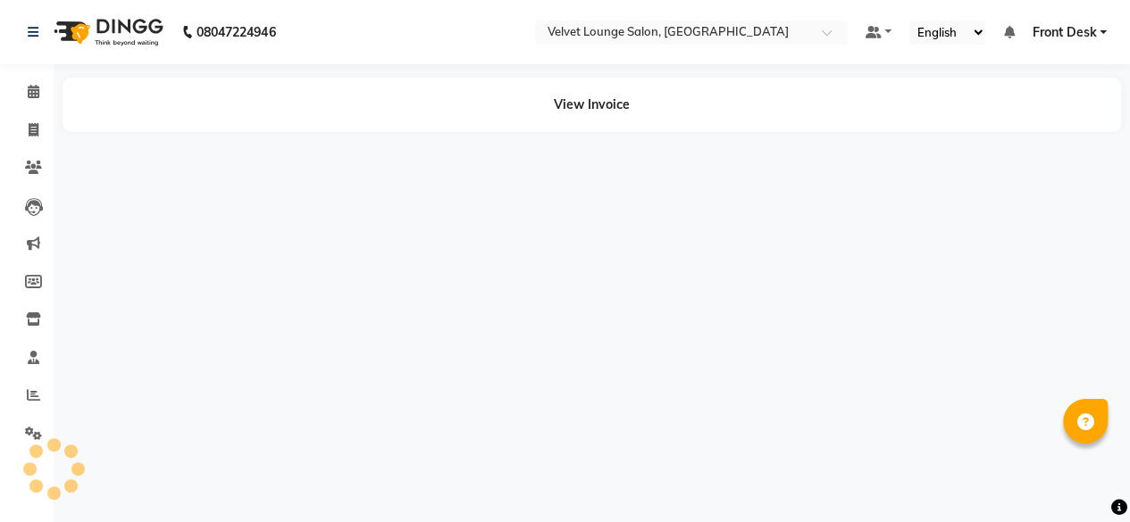
click at [879, 108] on div "View Invoice" at bounding box center [592, 105] width 1058 height 54
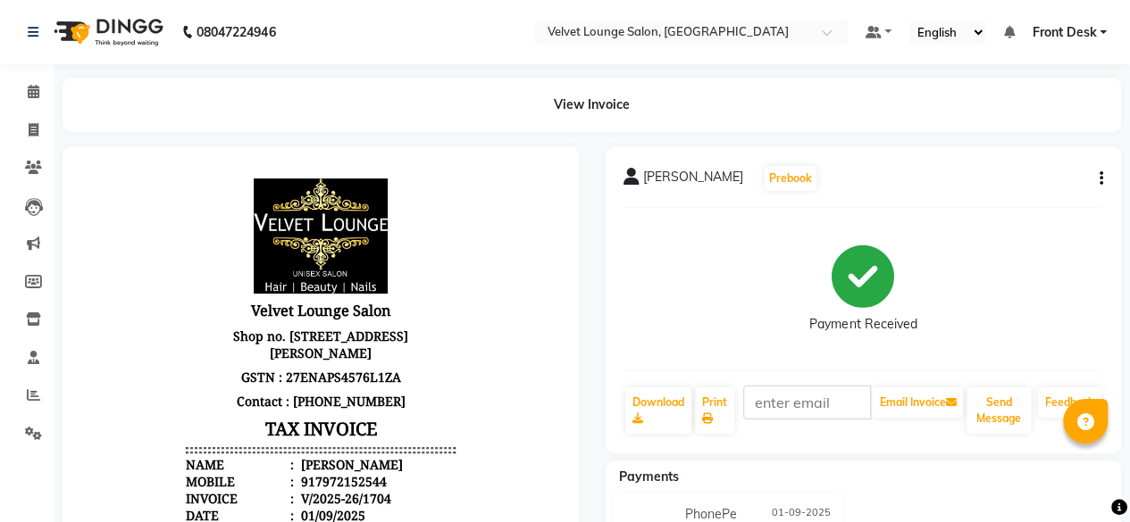
click at [879, 108] on div "View Invoice" at bounding box center [592, 105] width 1058 height 54
click at [1052, 31] on span "Front Desk" at bounding box center [1064, 32] width 64 height 19
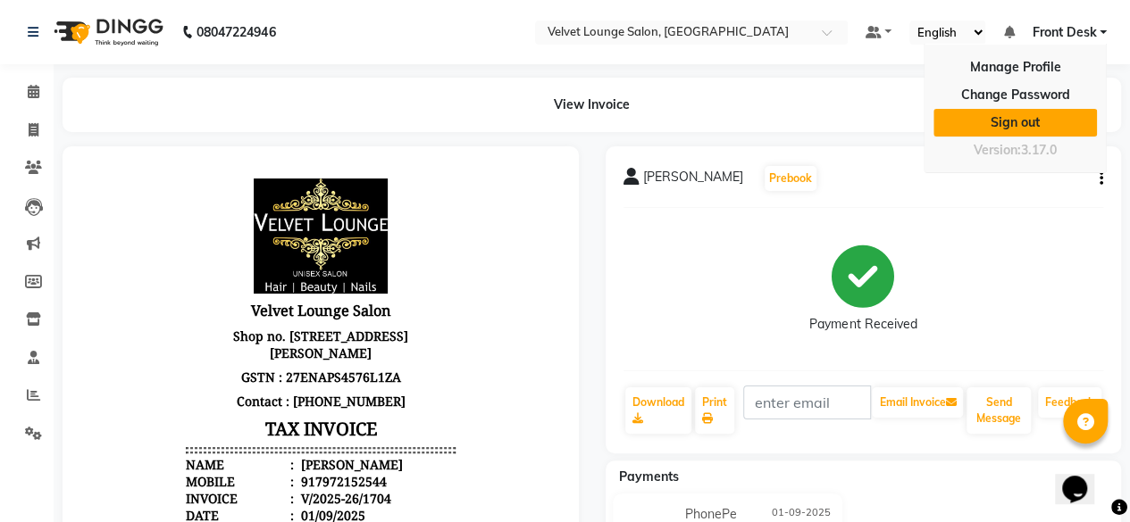
click at [999, 116] on link "Sign out" at bounding box center [1014, 123] width 163 height 28
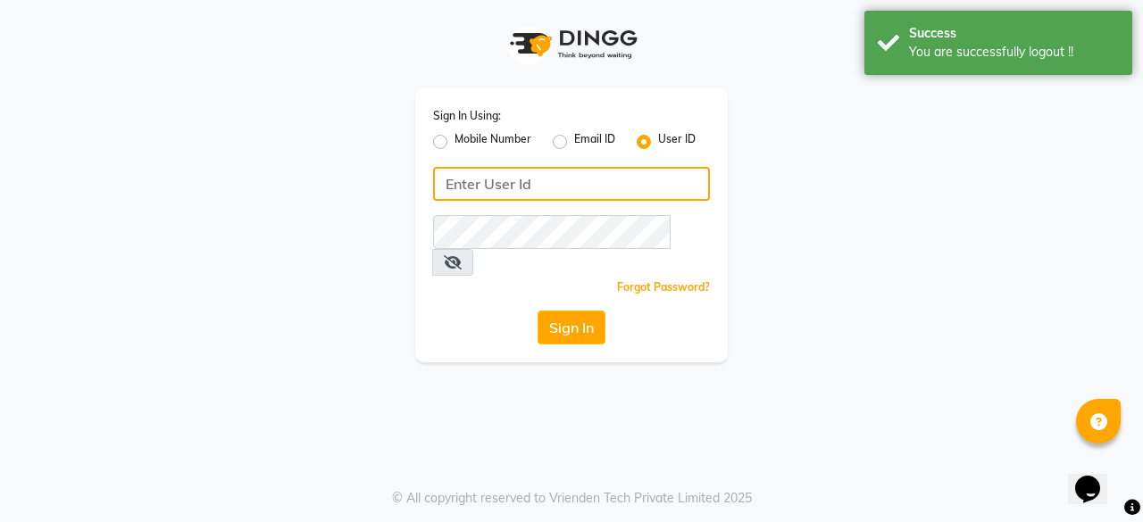
type input "7400009327"
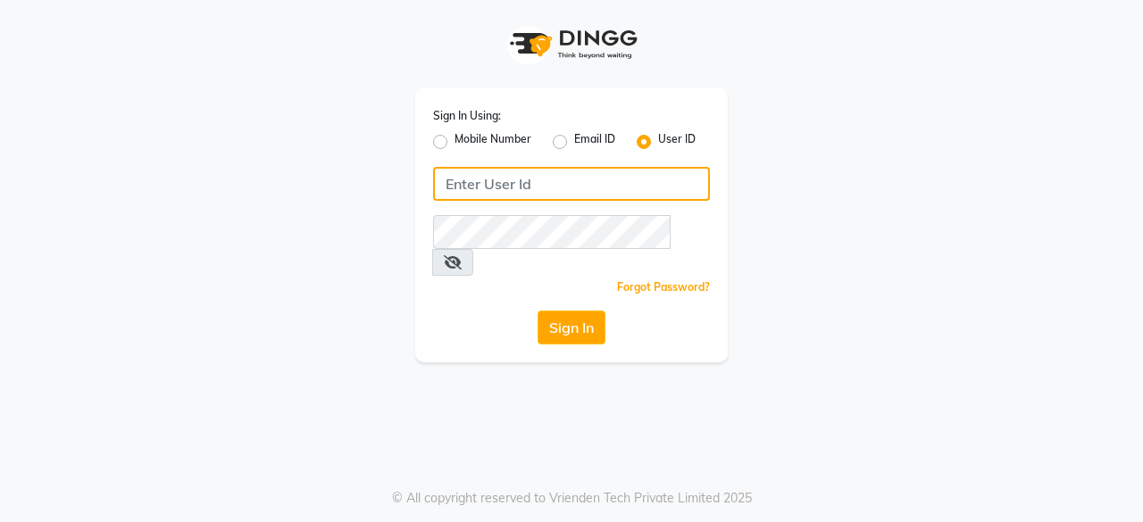
type input "7400009327"
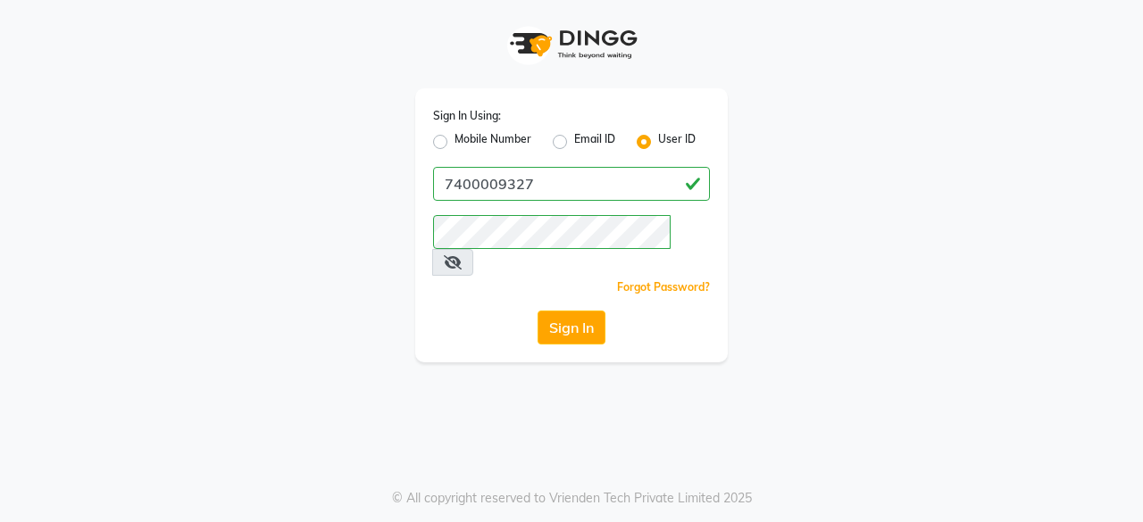
click at [455, 142] on label "Mobile Number" at bounding box center [493, 141] width 77 height 21
click at [455, 142] on input "Mobile Number" at bounding box center [461, 137] width 12 height 12
radio input "true"
radio input "false"
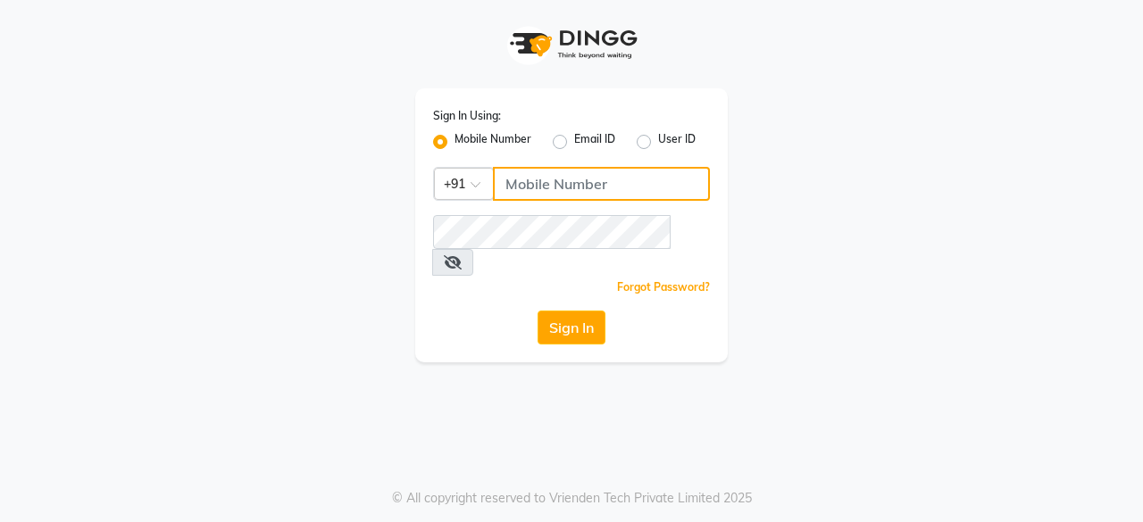
click at [529, 180] on input "Username" at bounding box center [601, 184] width 217 height 34
type input "7777092199"
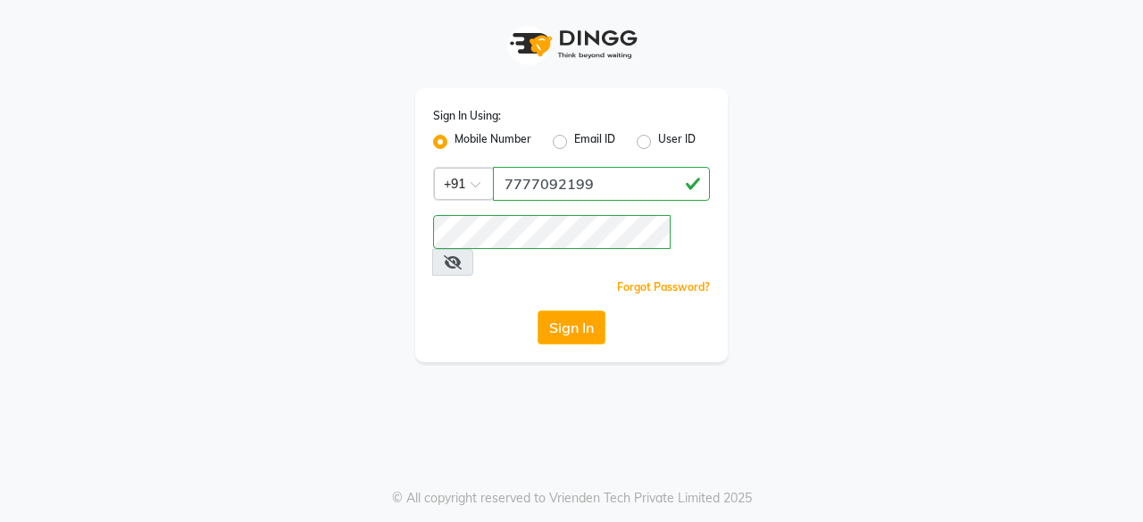
click at [486, 324] on div "Sign In Using: Mobile Number Email ID User ID Country Code × +91 7777092199 Rem…" at bounding box center [571, 225] width 313 height 274
click at [561, 311] on button "Sign In" at bounding box center [572, 328] width 68 height 34
